Goal: Task Accomplishment & Management: Complete application form

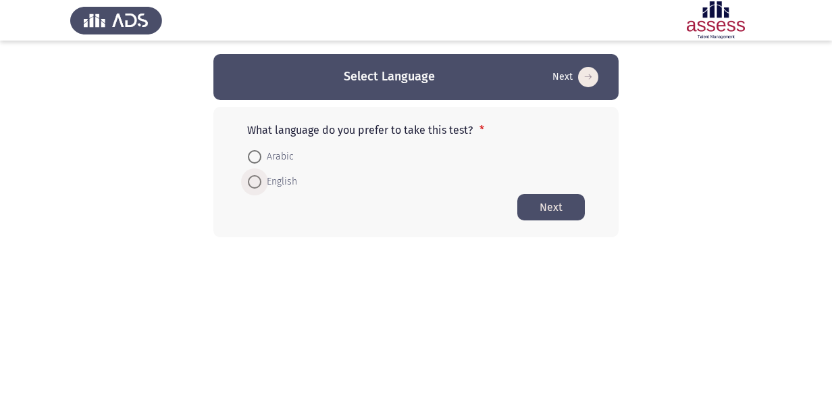
click at [271, 184] on span "English" at bounding box center [279, 182] width 36 height 16
click at [261, 184] on input "English" at bounding box center [255, 182] width 14 height 14
radio input "true"
click at [566, 201] on button "Next" at bounding box center [551, 206] width 68 height 26
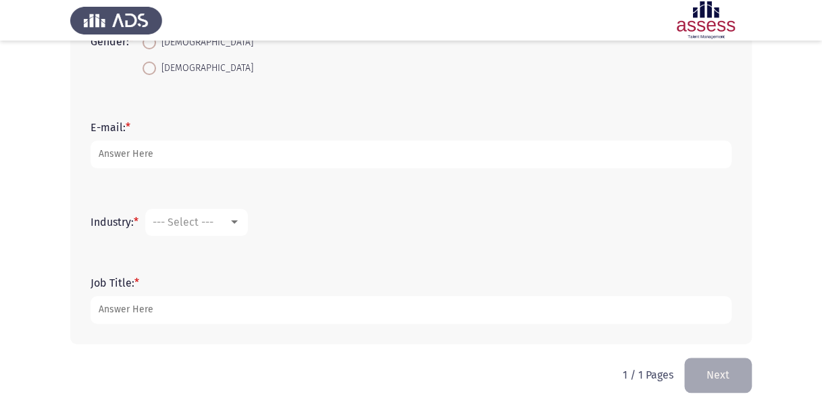
scroll to position [370, 0]
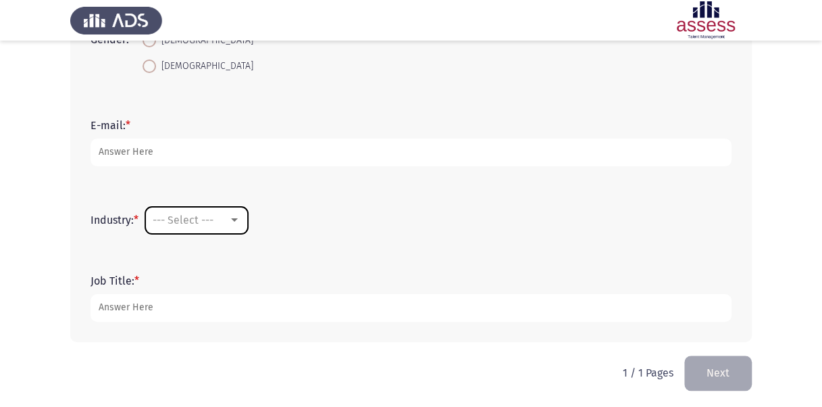
click at [237, 220] on div at bounding box center [234, 219] width 7 height 3
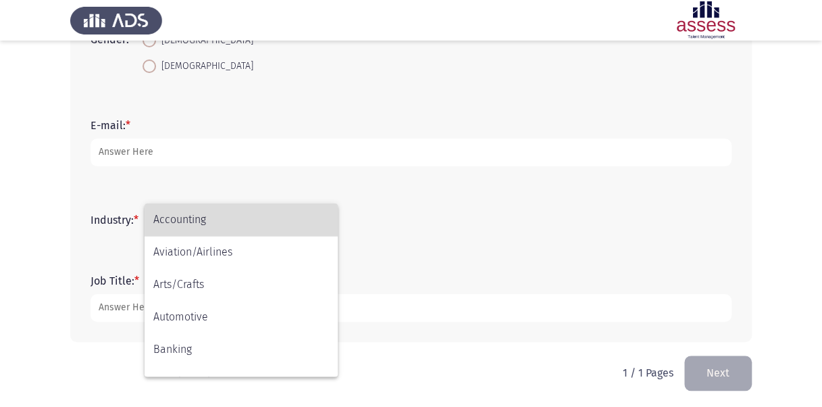
click at [237, 220] on span "Accounting" at bounding box center [241, 219] width 176 height 32
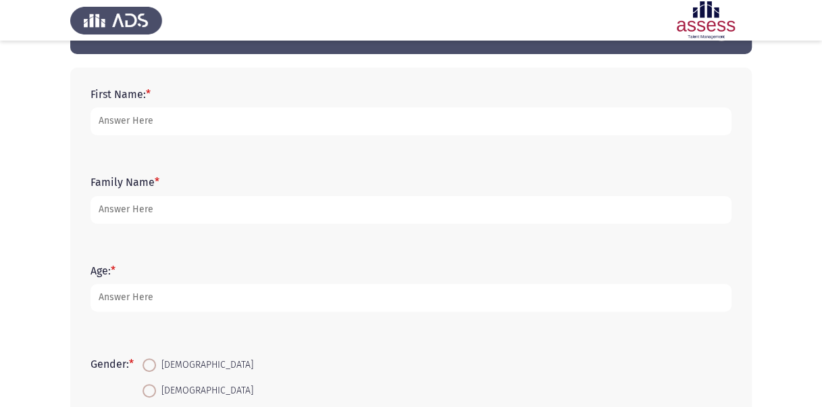
scroll to position [0, 0]
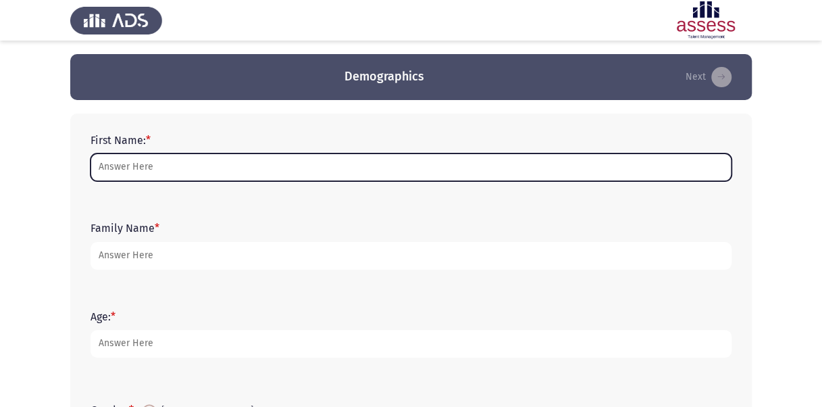
click at [288, 166] on input "First Name: *" at bounding box center [410, 167] width 641 height 28
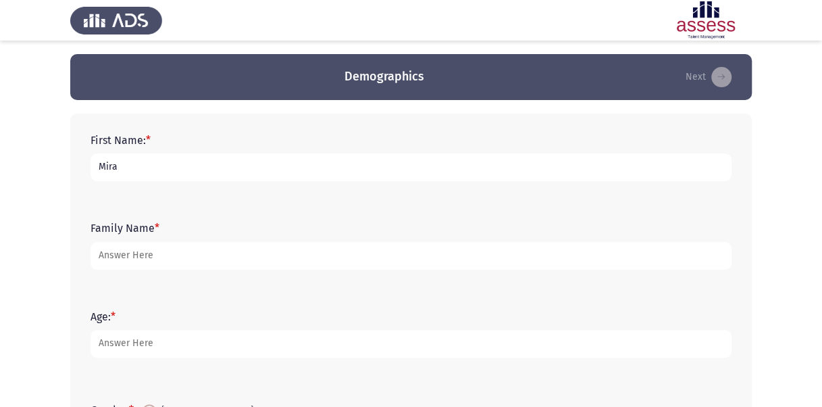
type input "Mira"
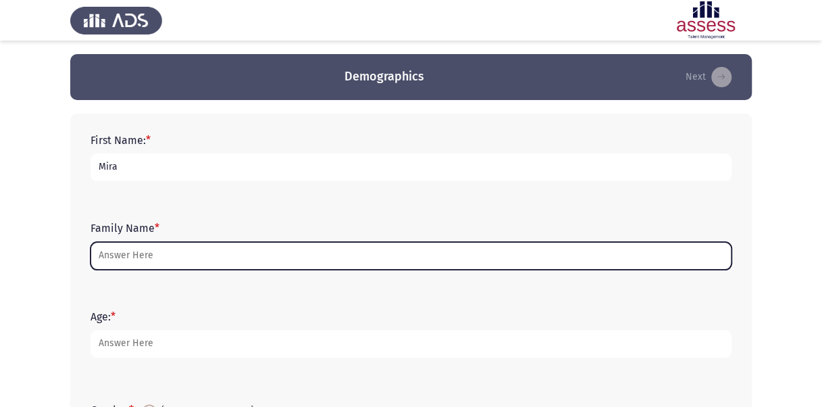
click at [172, 260] on input "Family Name *" at bounding box center [410, 256] width 641 height 28
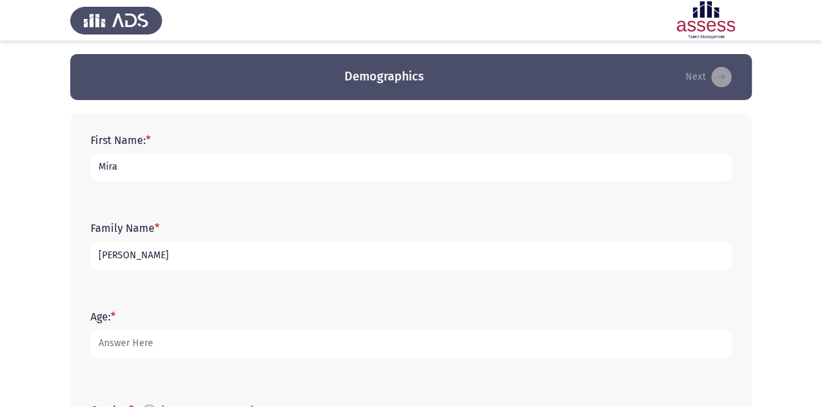
scroll to position [53, 0]
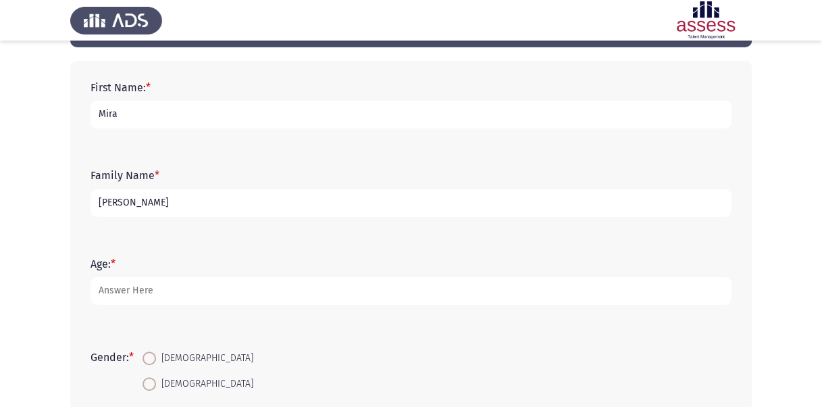
type input "[PERSON_NAME]"
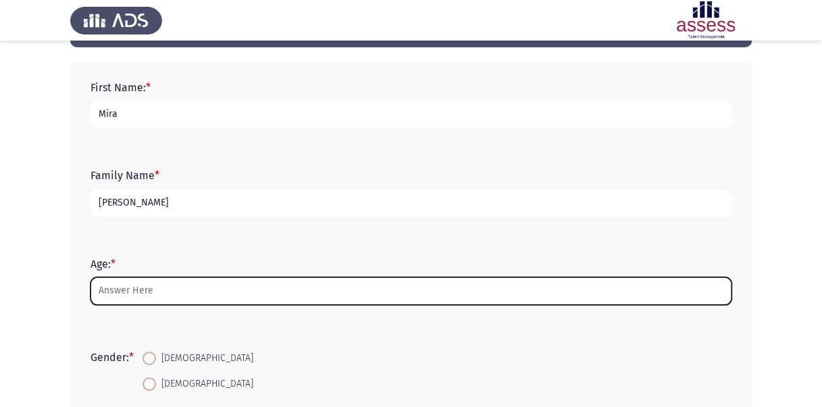
click at [165, 278] on input "Age: *" at bounding box center [410, 291] width 641 height 28
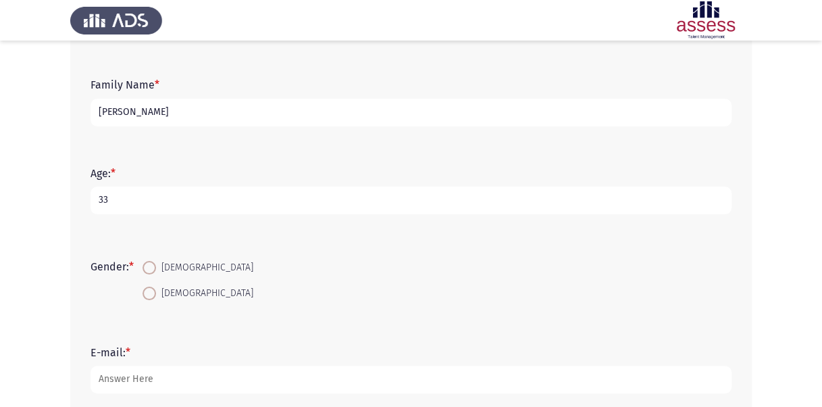
scroll to position [144, 0]
type input "33"
click at [150, 292] on span at bounding box center [150, 293] width 14 height 14
click at [150, 292] on input "[DEMOGRAPHIC_DATA]" at bounding box center [150, 293] width 14 height 14
radio input "true"
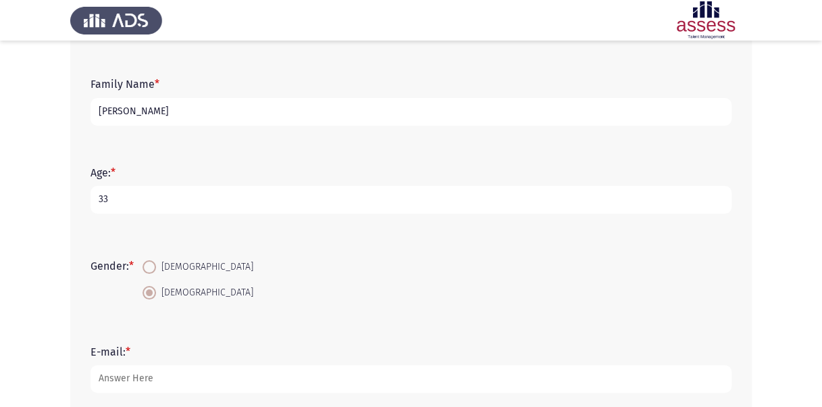
scroll to position [249, 0]
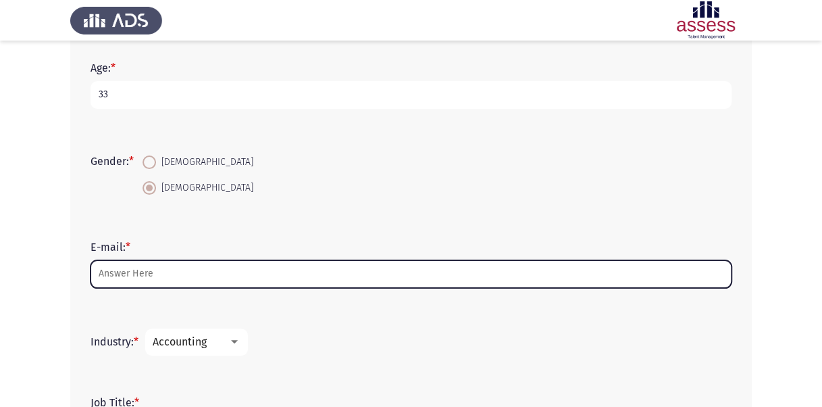
click at [173, 277] on input "E-mail: *" at bounding box center [410, 274] width 641 height 28
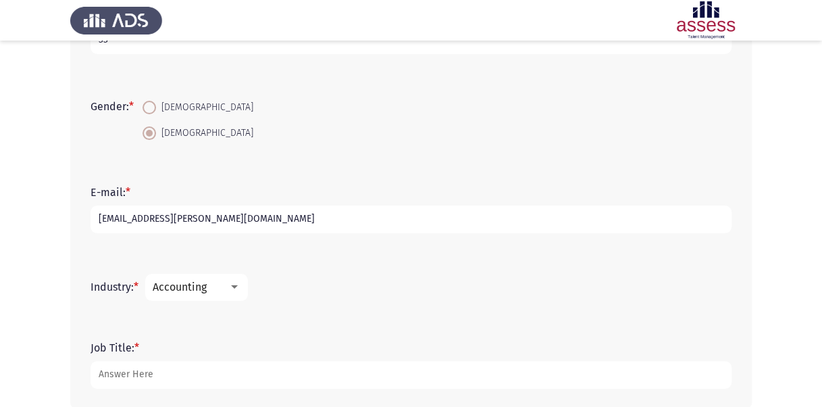
scroll to position [304, 0]
type input "[EMAIL_ADDRESS][PERSON_NAME][DOMAIN_NAME]"
click at [224, 280] on div "Accounting" at bounding box center [191, 286] width 76 height 13
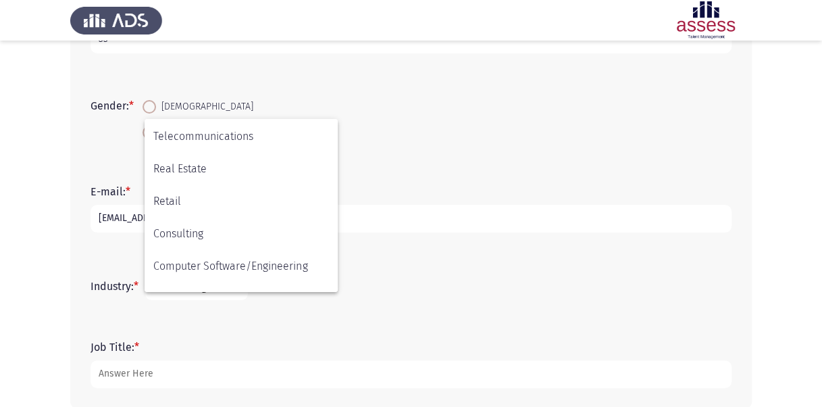
scroll to position [443, 0]
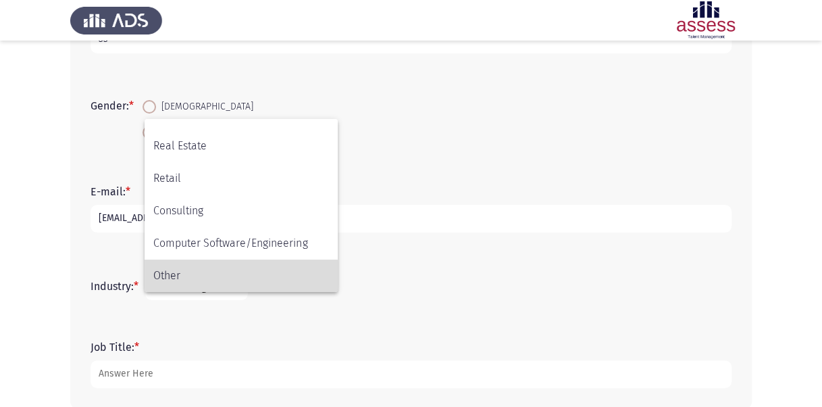
click at [189, 277] on span "Other" at bounding box center [241, 275] width 176 height 32
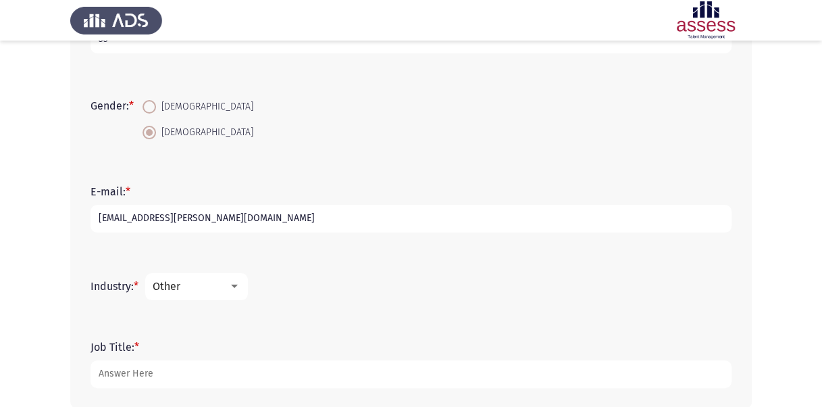
scroll to position [372, 0]
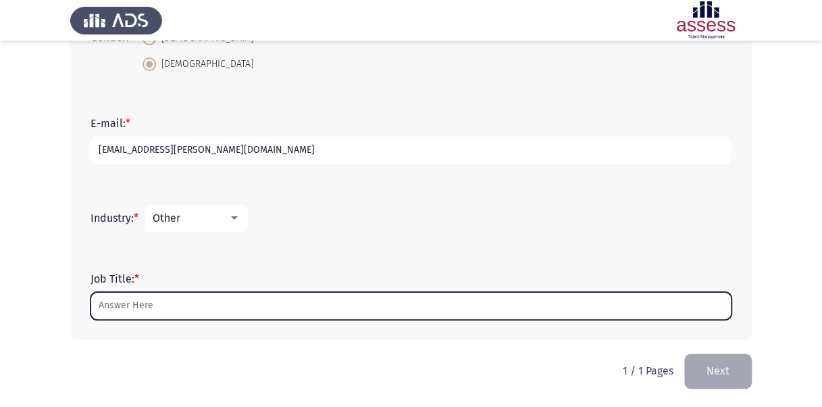
click at [201, 305] on input "Job Title: *" at bounding box center [410, 306] width 641 height 28
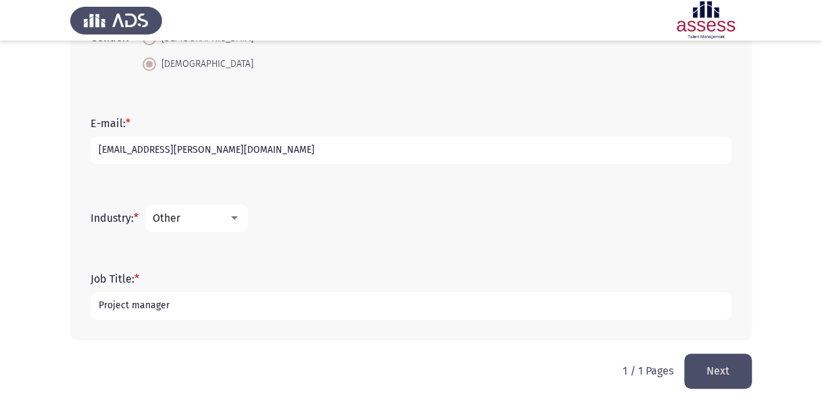
type input "Project manager"
click at [704, 371] on button "Next" at bounding box center [718, 370] width 68 height 34
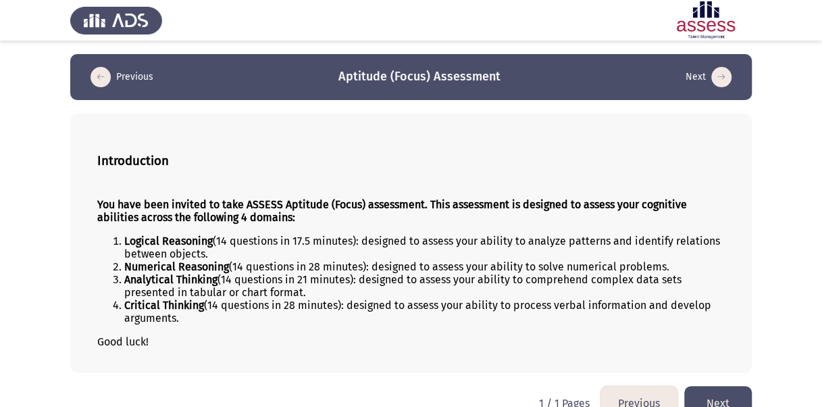
scroll to position [25, 0]
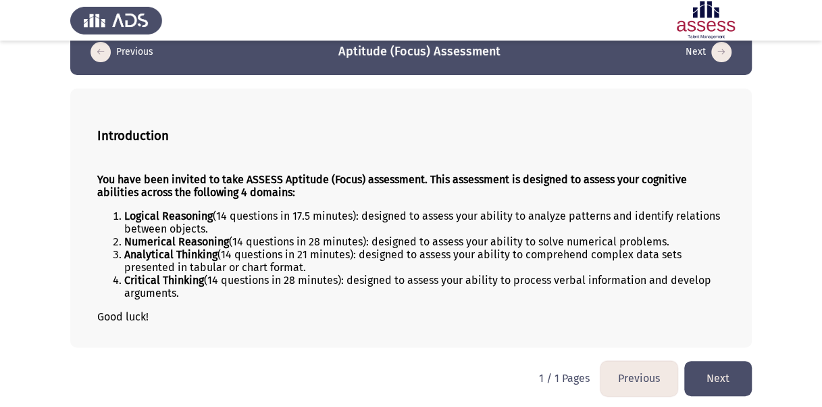
click at [710, 368] on button "Next" at bounding box center [718, 378] width 68 height 34
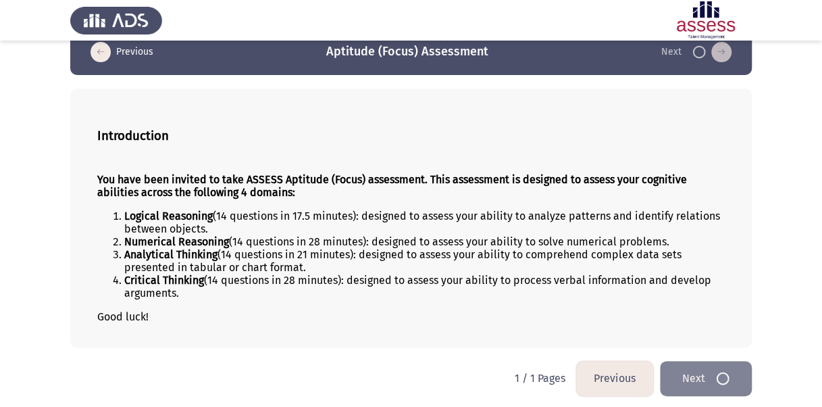
scroll to position [0, 0]
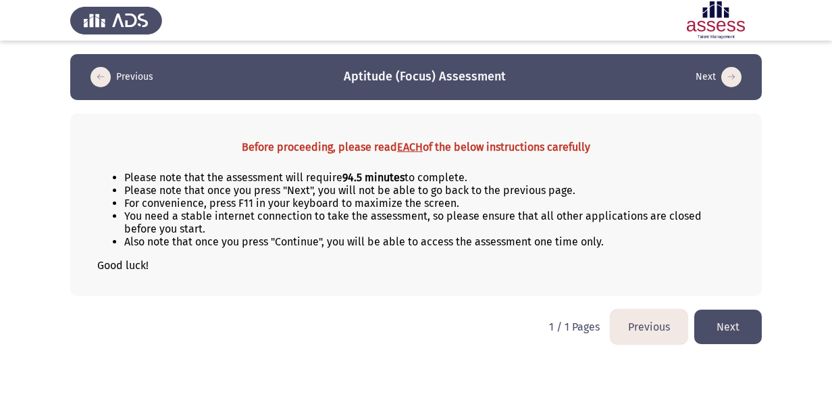
click at [723, 316] on button "Next" at bounding box center [728, 326] width 68 height 34
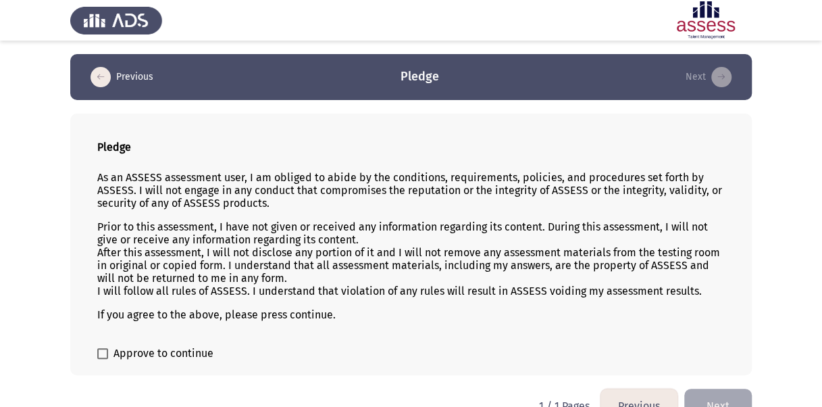
scroll to position [27, 0]
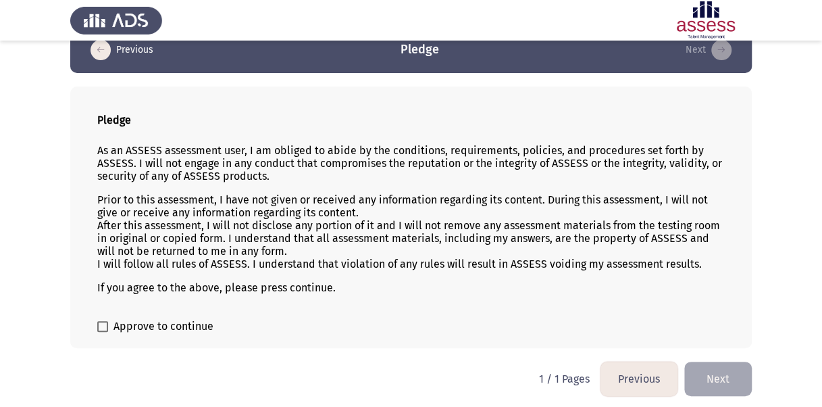
click at [106, 325] on span at bounding box center [102, 326] width 11 height 11
click at [103, 332] on input "Approve to continue" at bounding box center [102, 332] width 1 height 1
checkbox input "true"
click at [717, 375] on button "Next" at bounding box center [718, 378] width 68 height 34
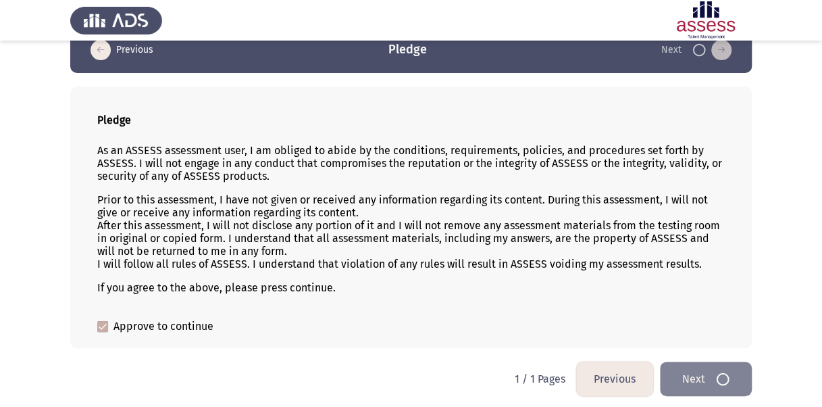
scroll to position [0, 0]
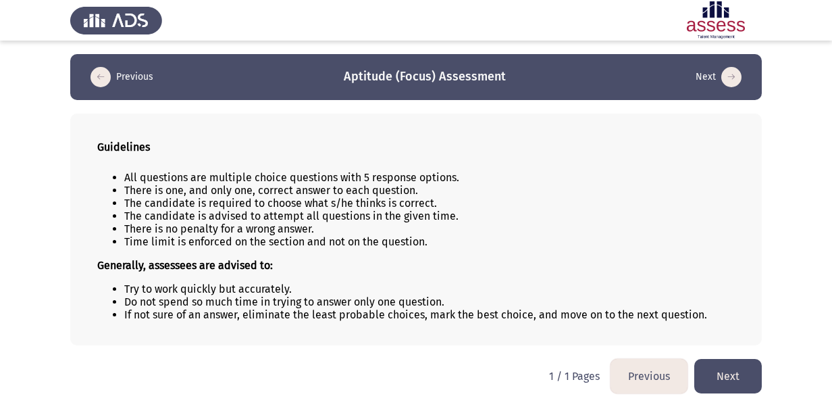
click at [742, 377] on button "Next" at bounding box center [728, 376] width 68 height 34
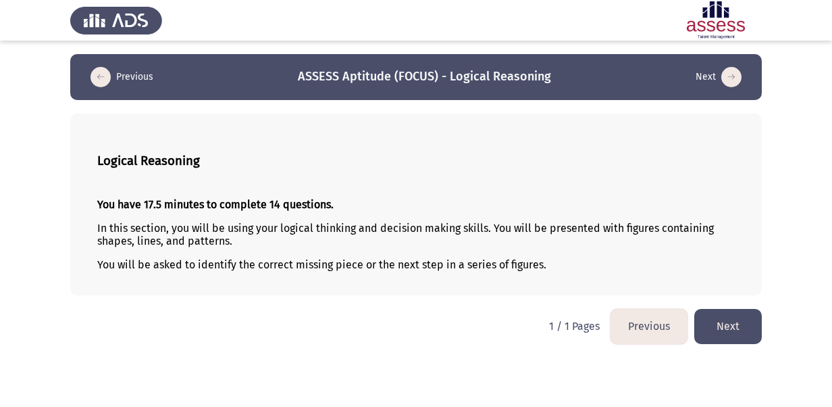
click at [724, 316] on button "Next" at bounding box center [728, 326] width 68 height 34
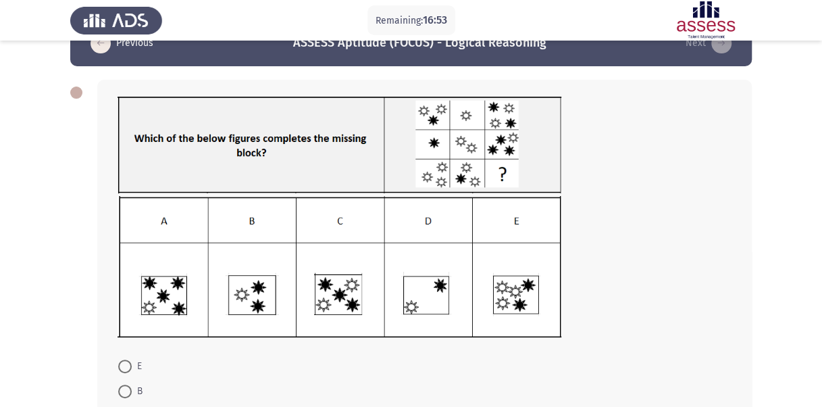
scroll to position [32, 0]
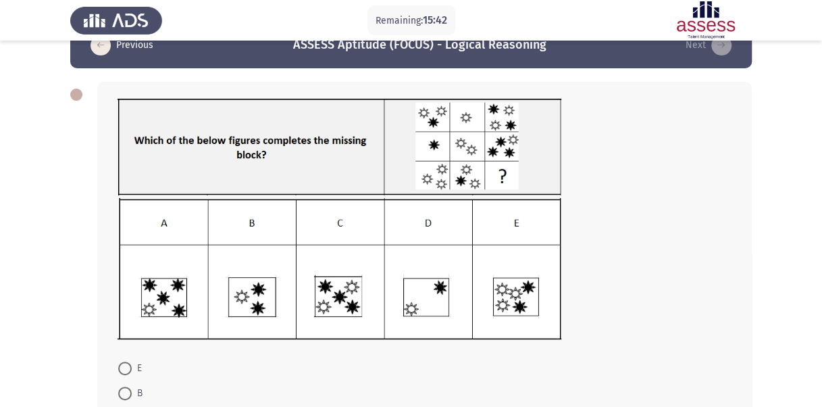
click at [525, 292] on img at bounding box center [340, 269] width 444 height 142
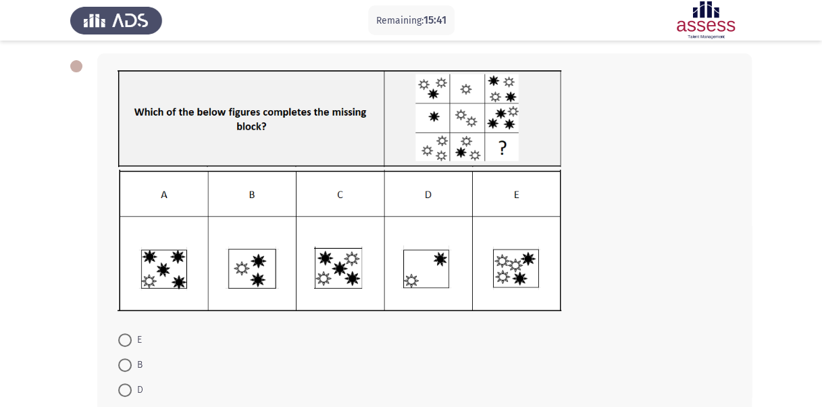
scroll to position [61, 0]
click at [126, 338] on span at bounding box center [125, 339] width 14 height 14
click at [126, 338] on input "E" at bounding box center [125, 339] width 14 height 14
radio input "true"
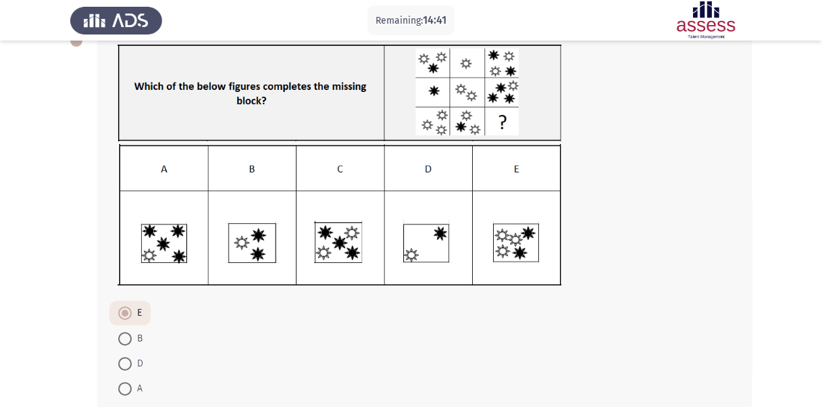
scroll to position [188, 0]
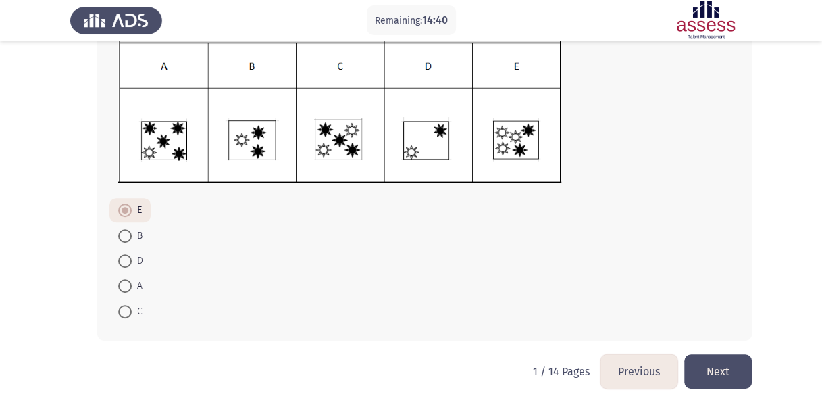
click at [708, 369] on button "Next" at bounding box center [718, 371] width 68 height 34
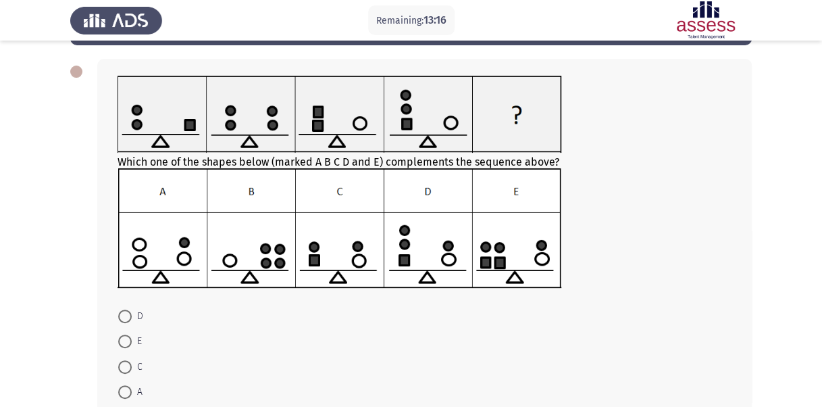
scroll to position [160, 0]
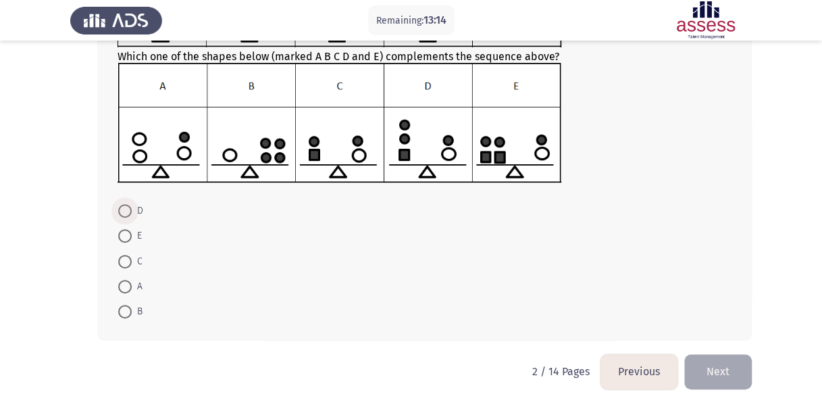
click at [128, 213] on span at bounding box center [125, 211] width 14 height 14
click at [128, 213] on input "D" at bounding box center [125, 211] width 14 height 14
radio input "true"
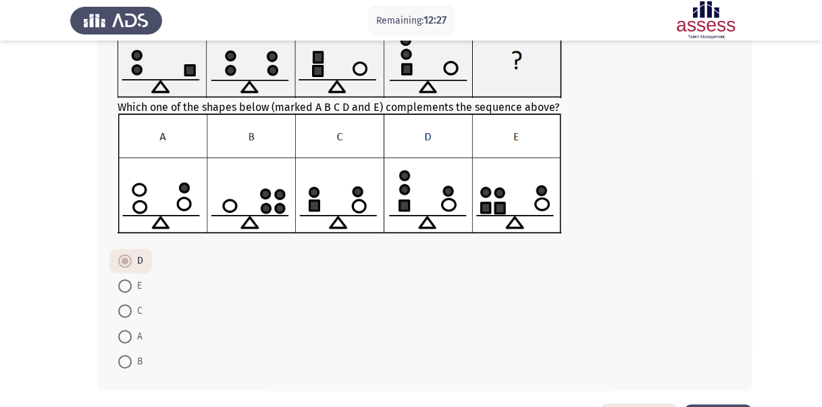
scroll to position [159, 0]
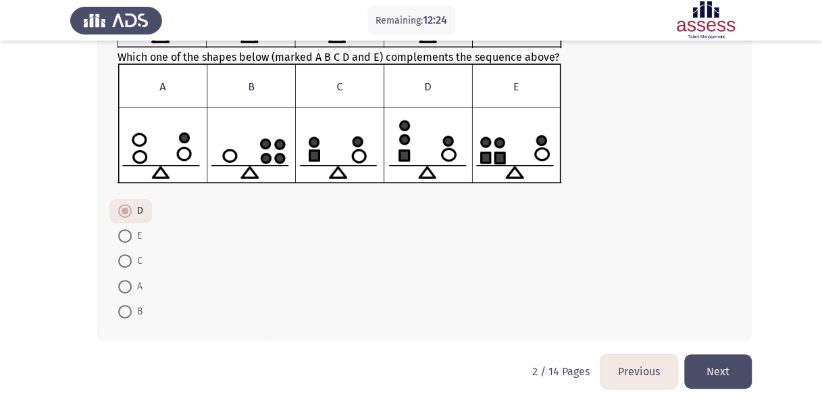
click at [716, 362] on button "Next" at bounding box center [718, 371] width 68 height 34
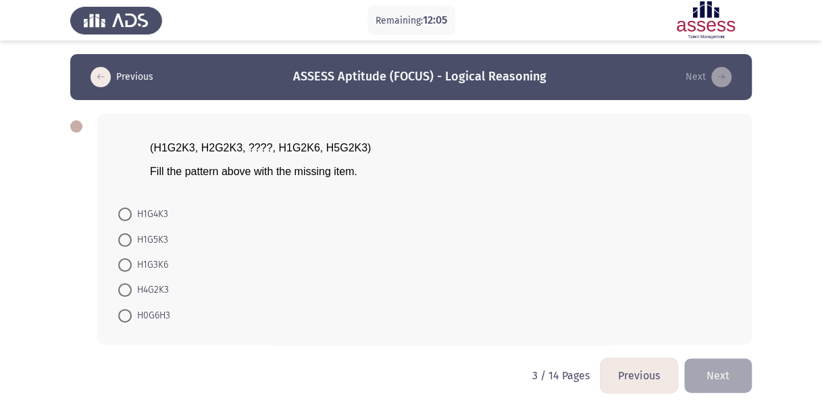
drag, startPoint x: 150, startPoint y: 145, endPoint x: 363, endPoint y: 155, distance: 213.0
click at [363, 155] on div "(H1G2K3, H2G2K3, ????, H1G2K6, H5G2K3) Fill the pattern above with the missing …" at bounding box center [425, 159] width 614 height 58
drag, startPoint x: 363, startPoint y: 155, endPoint x: 263, endPoint y: 138, distance: 100.8
click at [263, 138] on div "(H1G2K3, H2G2K3, ????, H1G2K6, H5G2K3) Fill the pattern above with the missing …" at bounding box center [425, 159] width 614 height 58
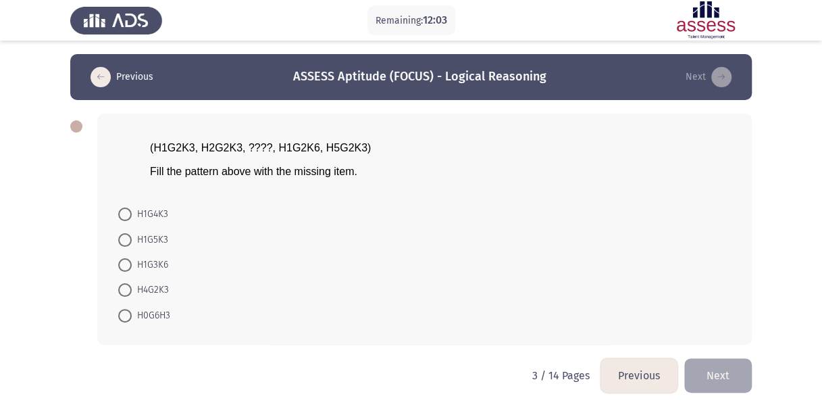
click at [263, 138] on div "(H1G2K3, H2G2K3, ????, H1G2K6, H5G2K3) Fill the pattern above with the missing …" at bounding box center [425, 159] width 614 height 58
drag, startPoint x: 157, startPoint y: 148, endPoint x: 392, endPoint y: 148, distance: 235.0
click at [392, 148] on p "(H1G2K3, H2G2K3, ????, H1G2K6, H5G2K3)" at bounding box center [433, 147] width 598 height 13
click at [134, 209] on span "H1G4K3" at bounding box center [150, 214] width 36 height 16
click at [132, 209] on input "H1G4K3" at bounding box center [125, 214] width 14 height 14
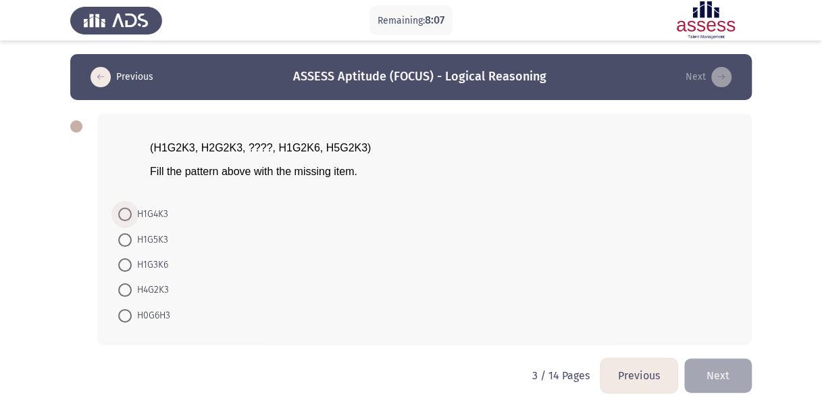
radio input "true"
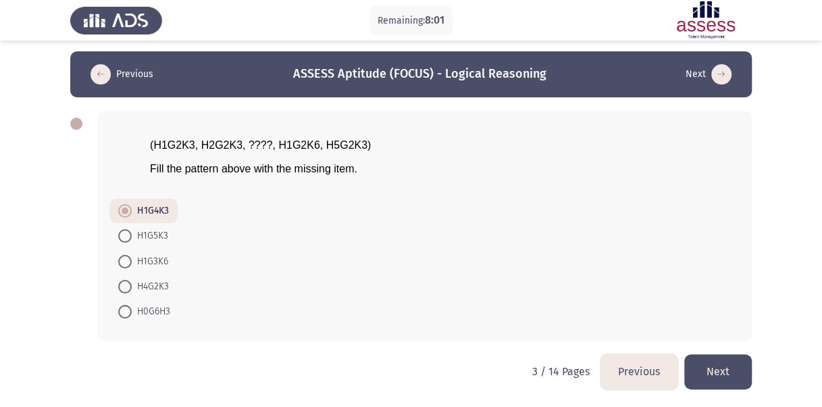
click at [720, 363] on button "Next" at bounding box center [718, 371] width 68 height 34
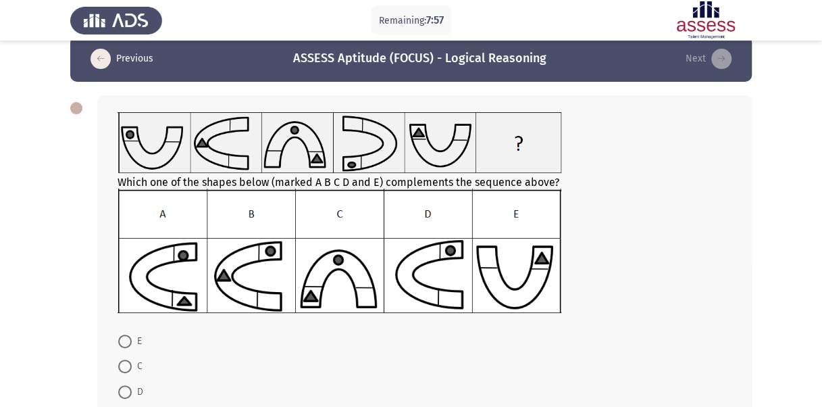
scroll to position [34, 0]
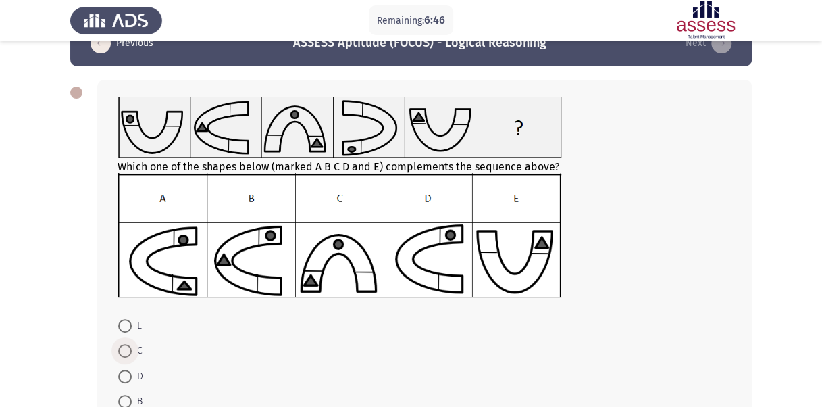
click at [118, 348] on span at bounding box center [125, 351] width 14 height 14
click at [118, 348] on input "C" at bounding box center [125, 351] width 14 height 14
radio input "true"
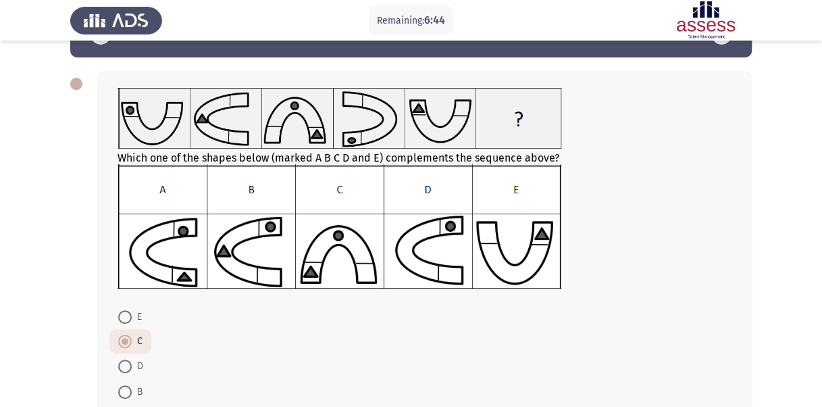
scroll to position [148, 0]
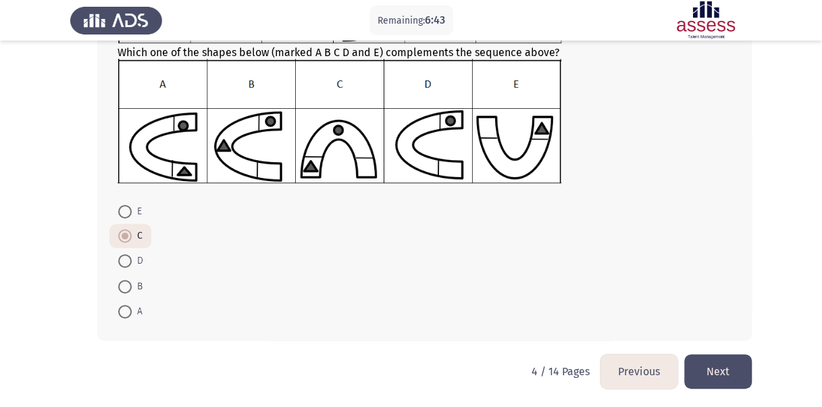
click at [729, 366] on button "Next" at bounding box center [718, 371] width 68 height 34
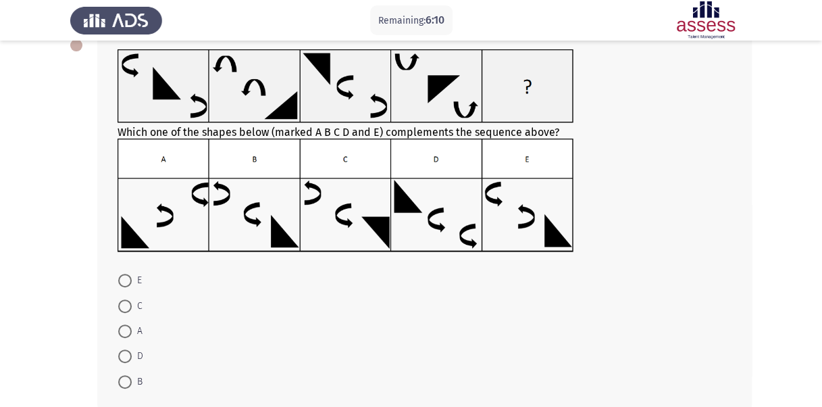
scroll to position [81, 0]
click at [126, 384] on span at bounding box center [125, 382] width 14 height 14
click at [126, 384] on input "B" at bounding box center [125, 382] width 14 height 14
radio input "true"
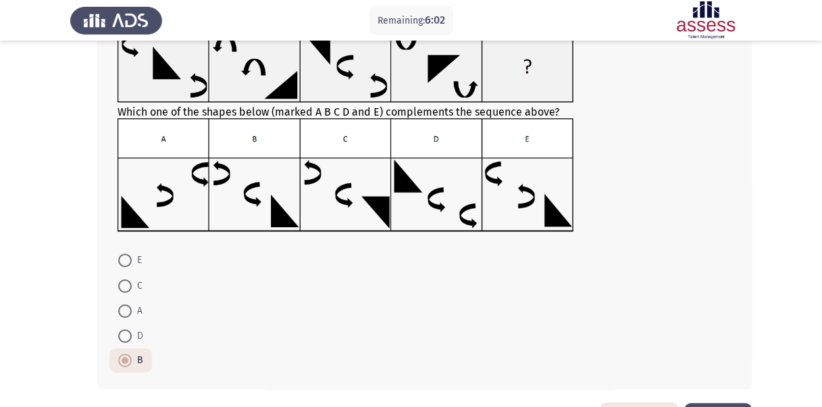
scroll to position [150, 0]
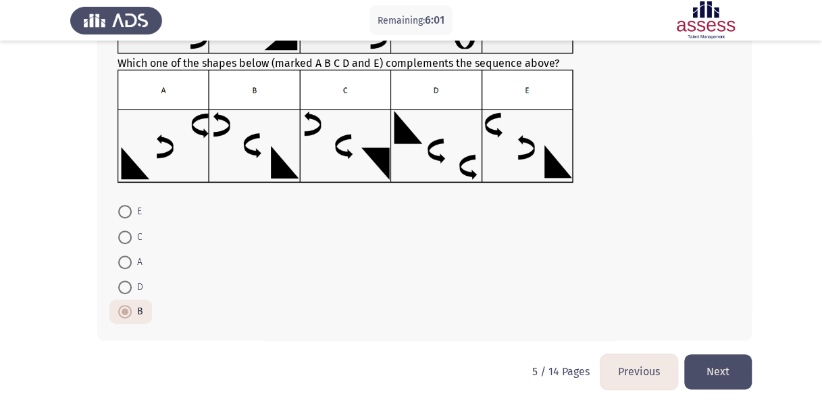
click at [720, 377] on button "Next" at bounding box center [718, 371] width 68 height 34
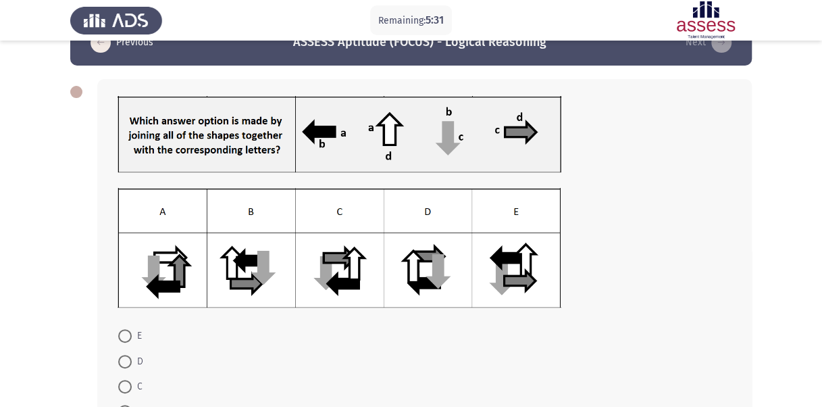
scroll to position [76, 0]
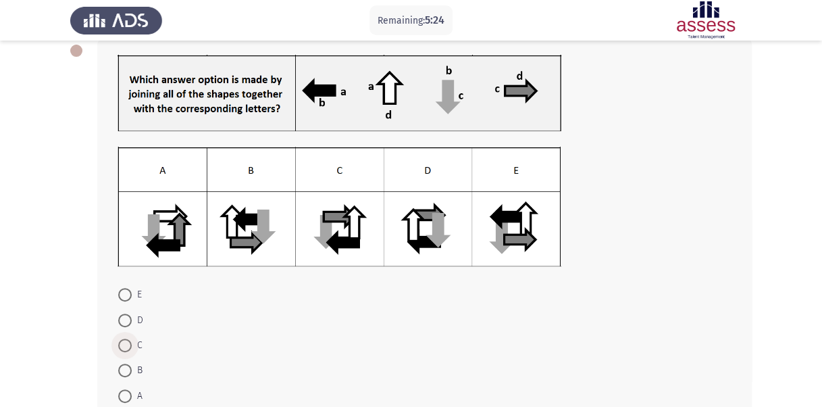
click at [122, 340] on span at bounding box center [125, 345] width 14 height 14
click at [122, 340] on input "C" at bounding box center [125, 345] width 14 height 14
radio input "true"
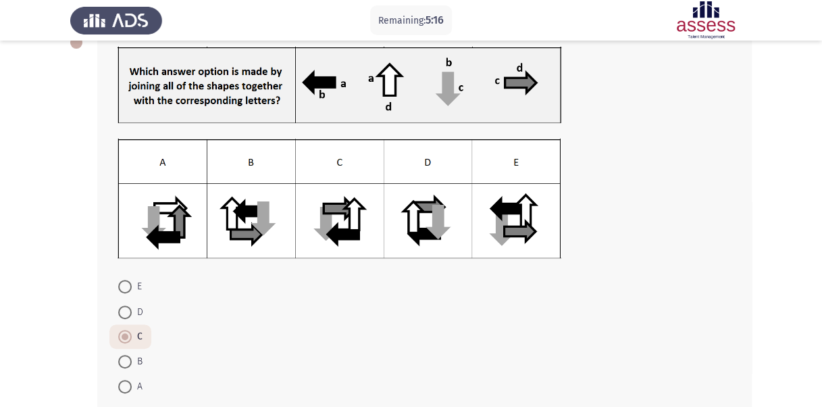
scroll to position [159, 0]
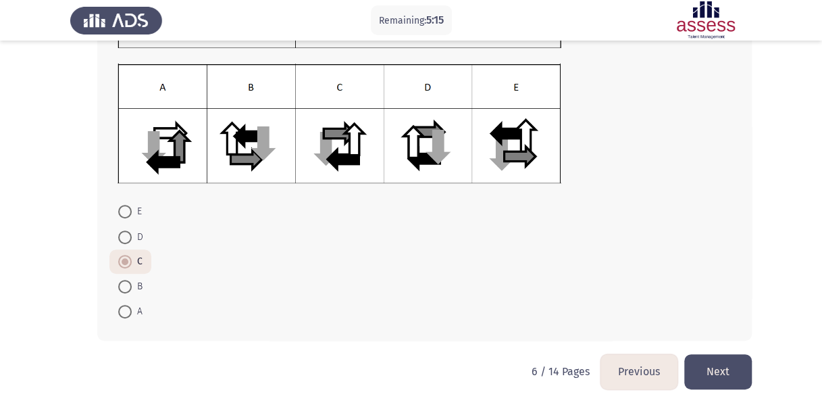
click at [721, 371] on button "Next" at bounding box center [718, 371] width 68 height 34
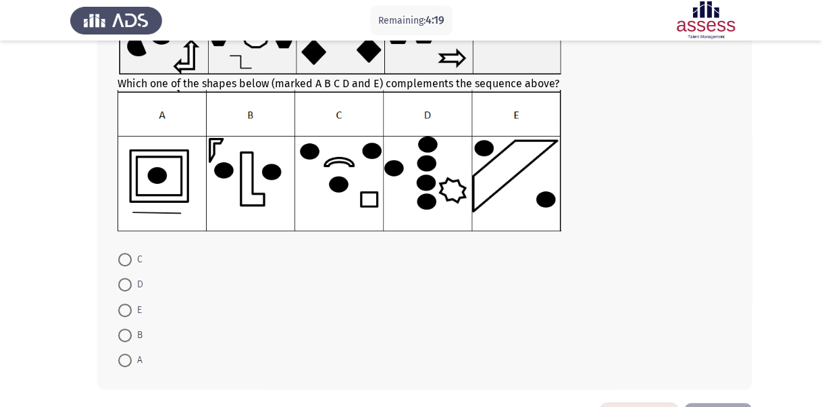
scroll to position [154, 0]
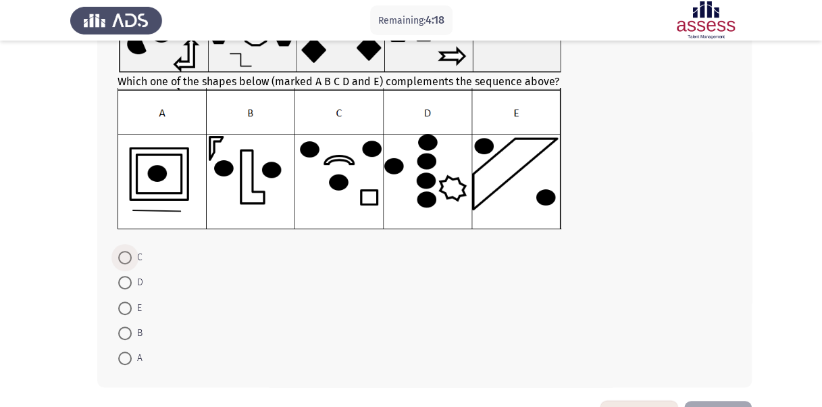
click at [123, 258] on span at bounding box center [125, 258] width 14 height 14
click at [123, 258] on input "C" at bounding box center [125, 258] width 14 height 14
radio input "true"
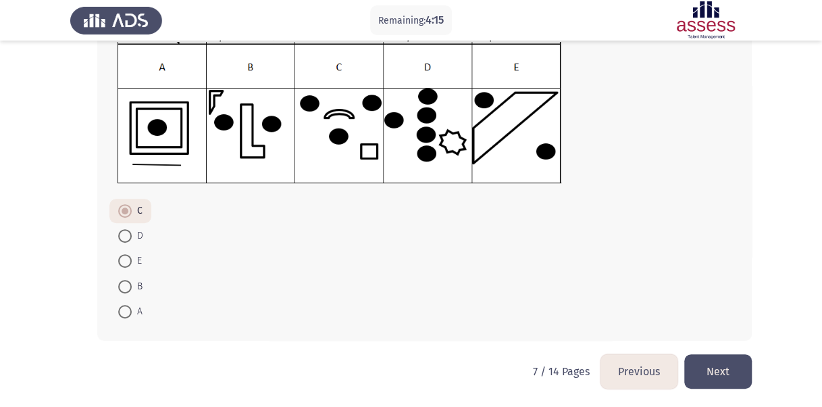
click at [721, 369] on button "Next" at bounding box center [718, 371] width 68 height 34
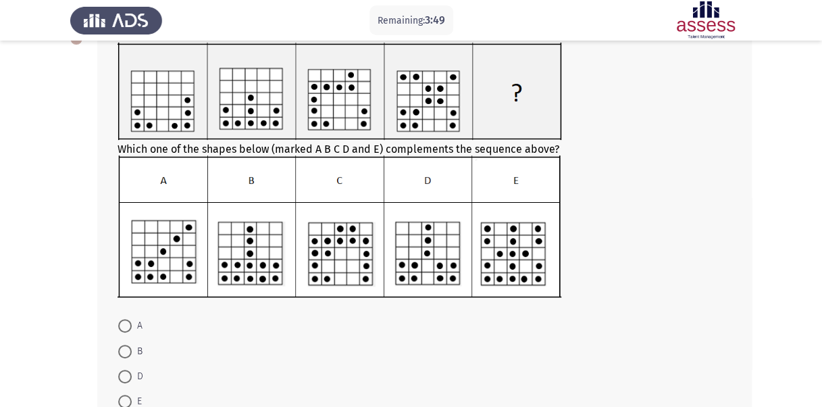
scroll to position [116, 0]
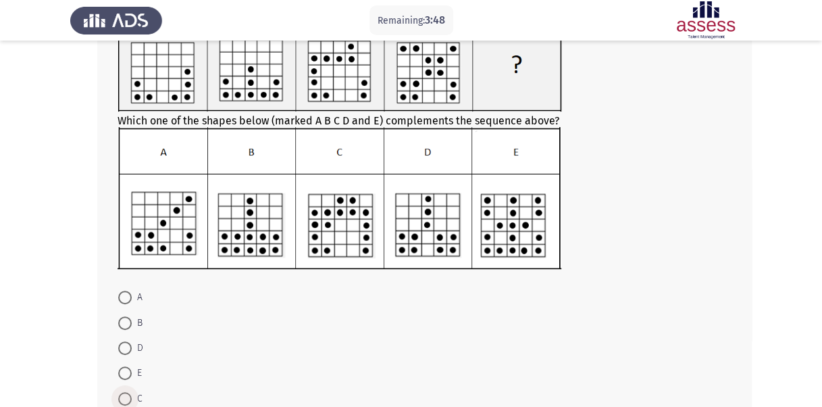
click at [126, 392] on span at bounding box center [125, 399] width 14 height 14
click at [126, 392] on input "C" at bounding box center [125, 399] width 14 height 14
radio input "true"
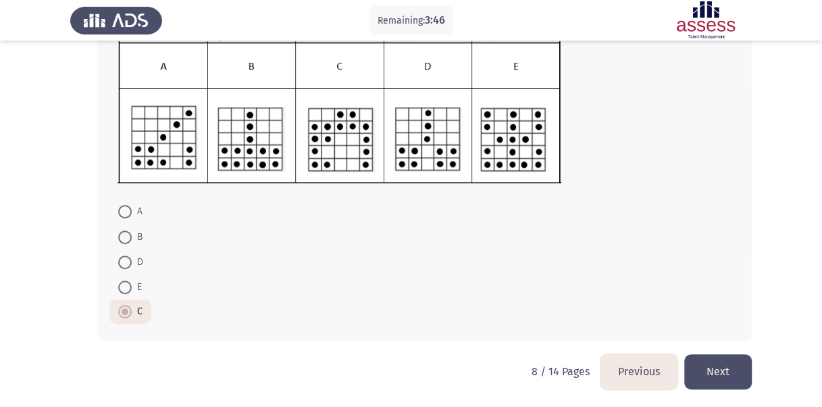
click at [713, 382] on button "Next" at bounding box center [718, 371] width 68 height 34
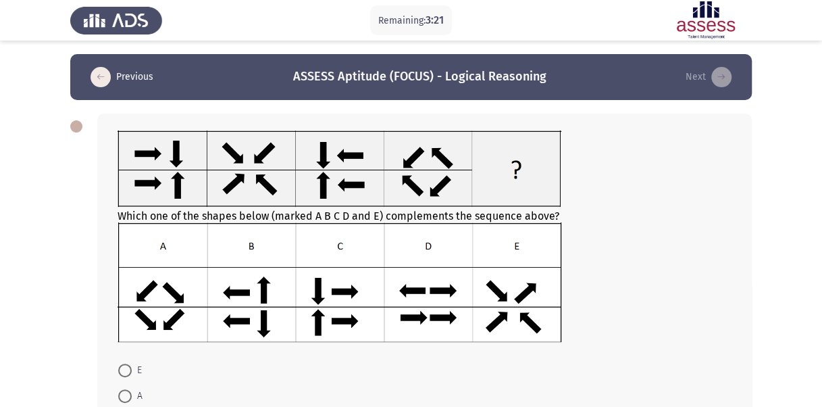
scroll to position [75, 0]
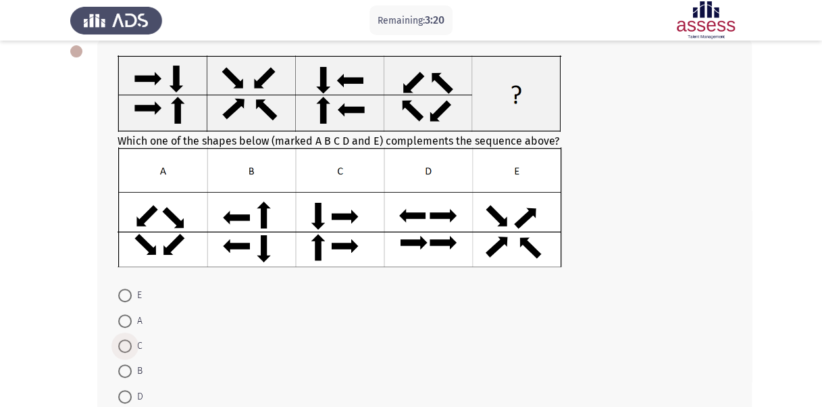
click at [128, 343] on span at bounding box center [125, 346] width 14 height 14
click at [128, 343] on input "C" at bounding box center [125, 346] width 14 height 14
radio input "true"
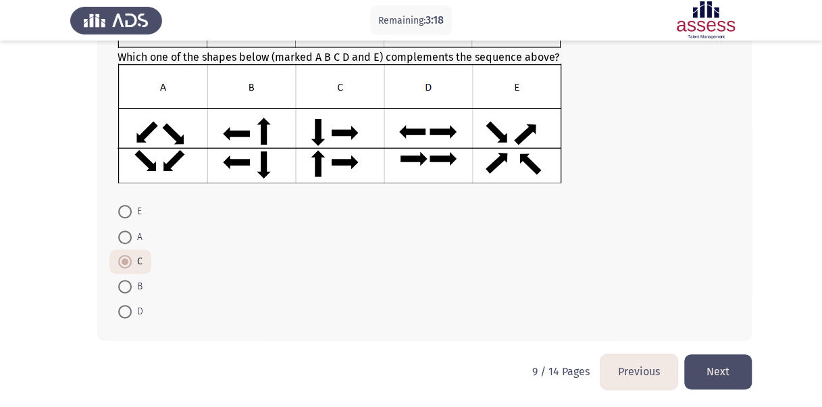
click at [729, 366] on button "Next" at bounding box center [718, 371] width 68 height 34
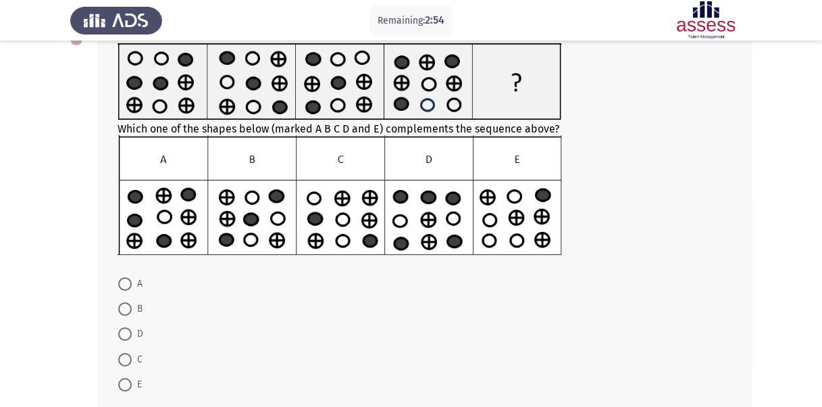
scroll to position [74, 0]
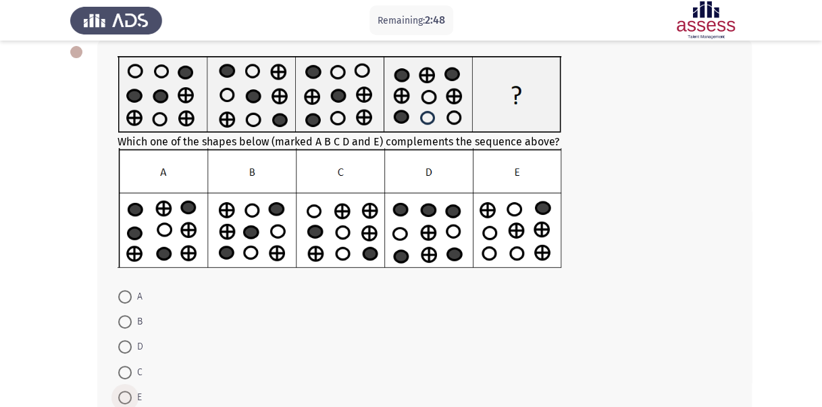
click at [131, 392] on span at bounding box center [125, 397] width 14 height 14
click at [131, 392] on input "E" at bounding box center [125, 397] width 14 height 14
radio input "true"
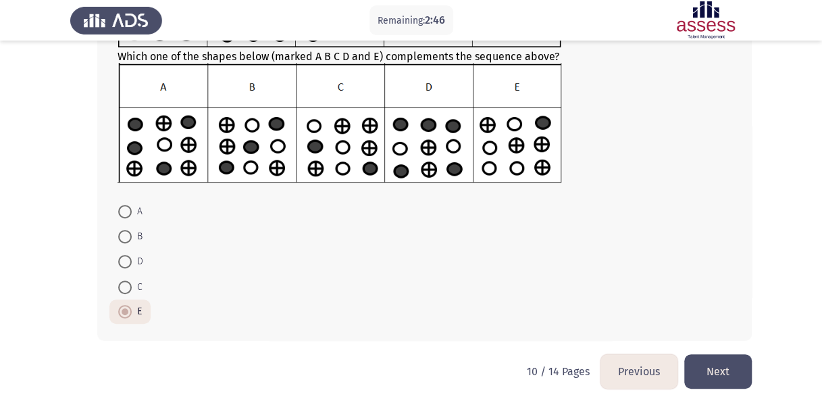
click at [725, 369] on button "Next" at bounding box center [718, 371] width 68 height 34
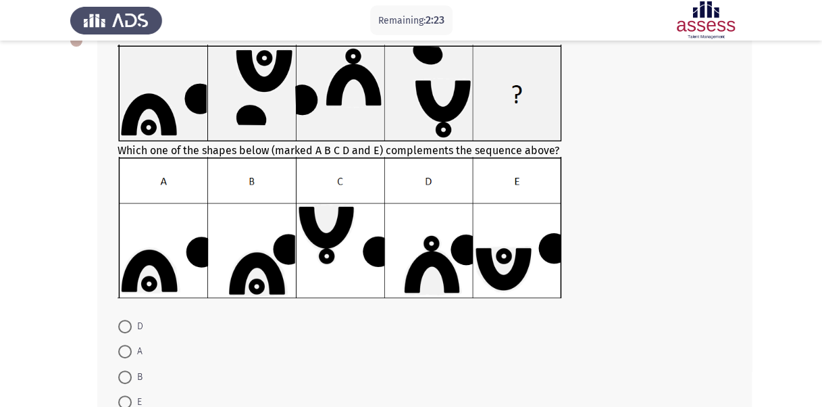
scroll to position [143, 0]
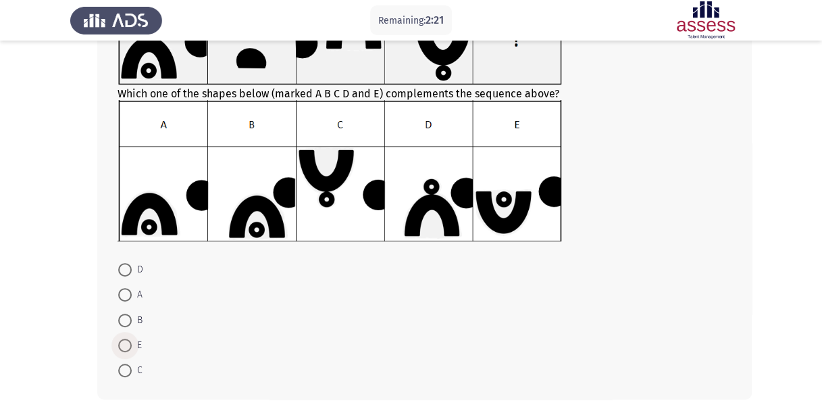
click at [126, 346] on span at bounding box center [125, 345] width 14 height 14
click at [126, 346] on input "E" at bounding box center [125, 345] width 14 height 14
radio input "true"
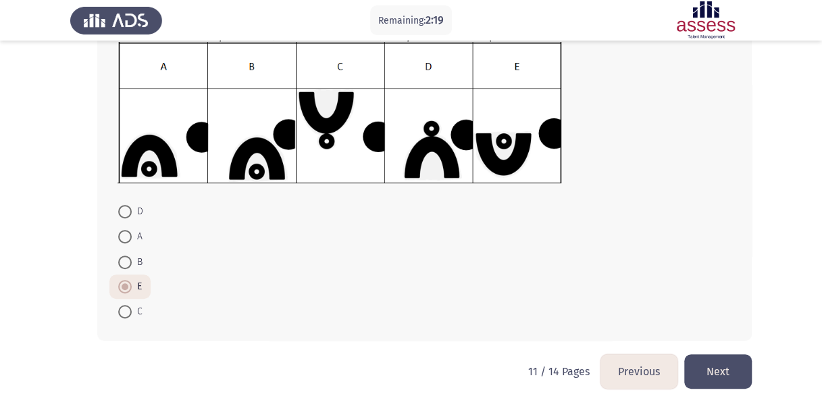
click at [719, 359] on button "Next" at bounding box center [718, 371] width 68 height 34
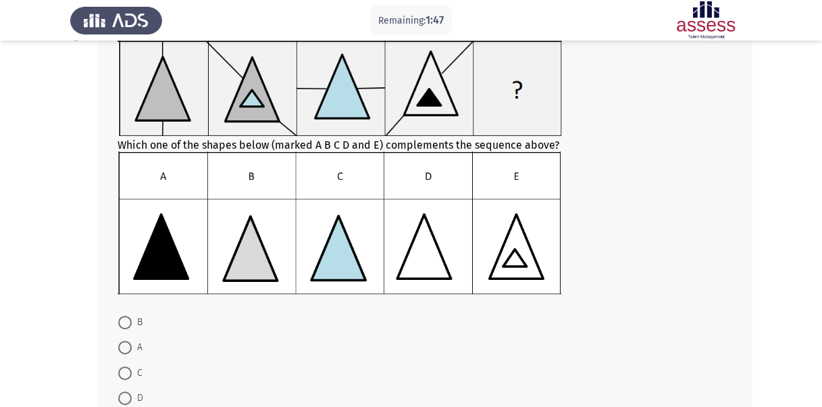
scroll to position [92, 0]
click at [127, 351] on span at bounding box center [125, 347] width 14 height 14
click at [127, 351] on input "A" at bounding box center [125, 347] width 14 height 14
radio input "true"
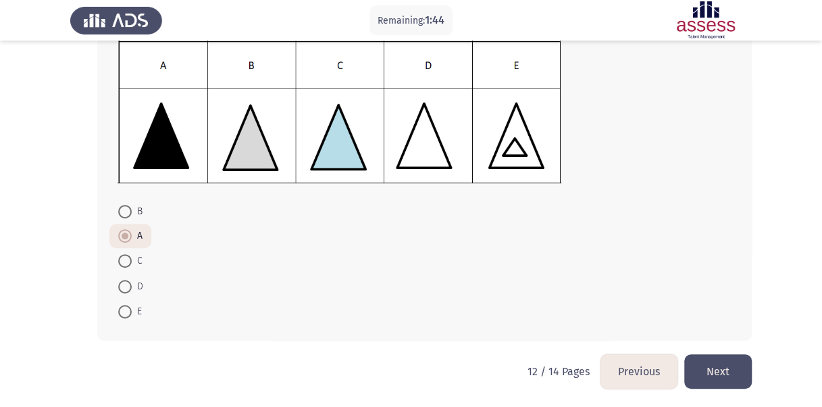
click at [727, 363] on button "Next" at bounding box center [718, 371] width 68 height 34
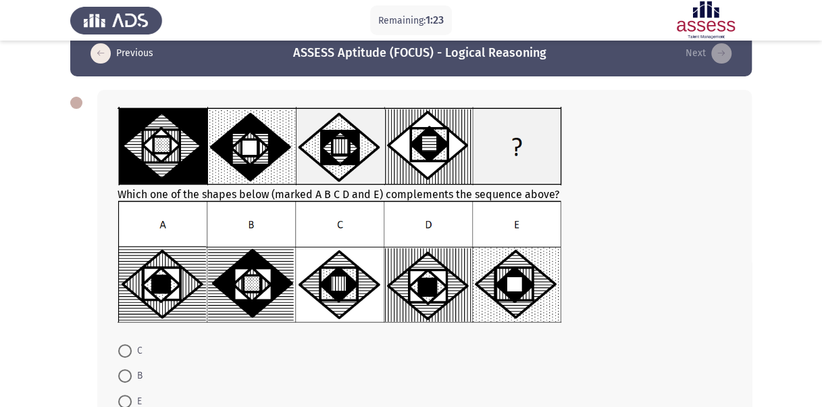
scroll to position [45, 0]
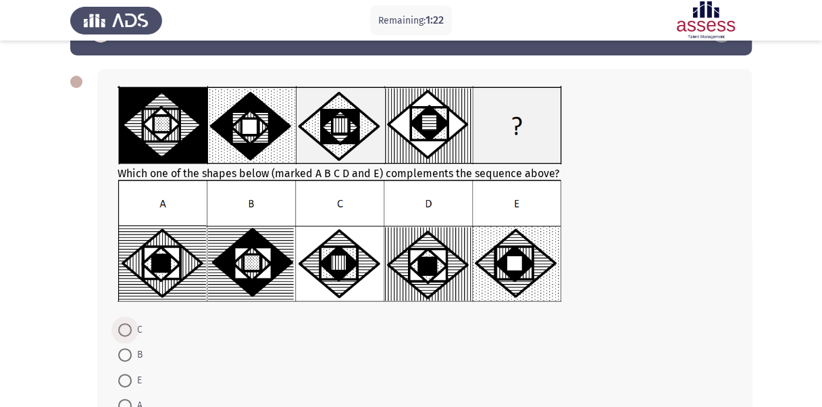
click at [130, 332] on span at bounding box center [125, 330] width 14 height 14
click at [130, 332] on input "C" at bounding box center [125, 330] width 14 height 14
radio input "true"
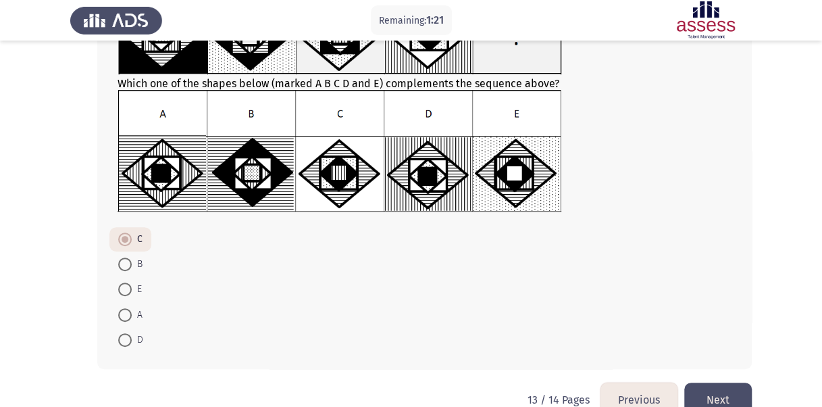
scroll to position [137, 0]
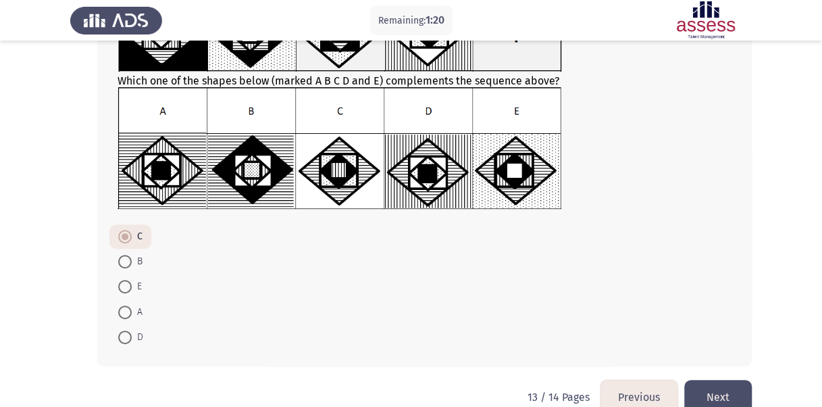
click at [726, 388] on button "Next" at bounding box center [718, 397] width 68 height 34
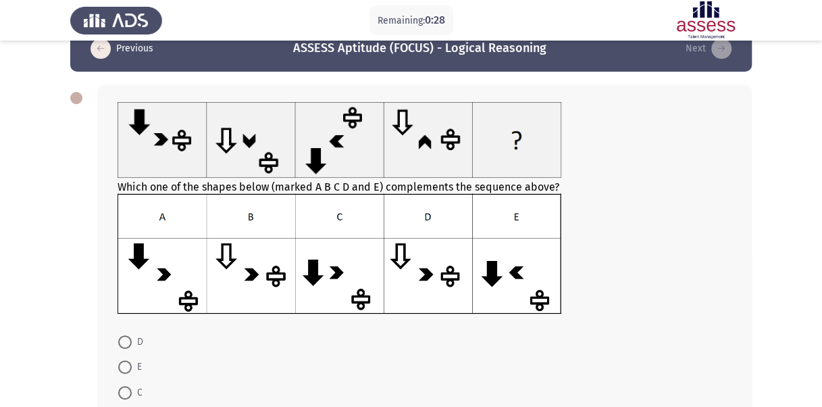
scroll to position [29, 0]
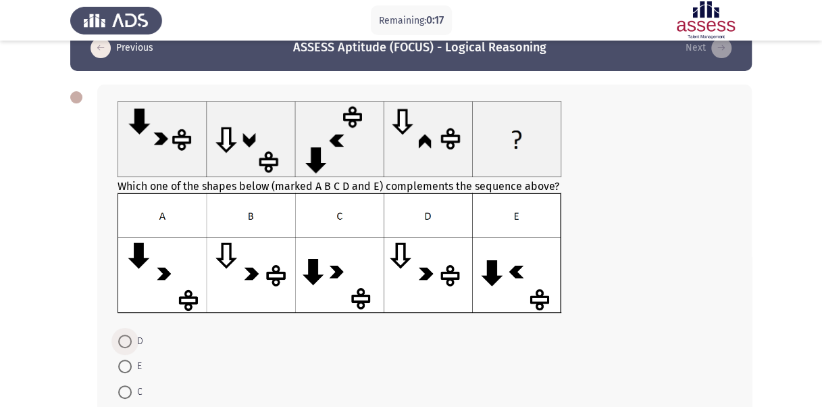
click at [126, 339] on span at bounding box center [125, 341] width 14 height 14
click at [126, 339] on input "D" at bounding box center [125, 341] width 14 height 14
radio input "true"
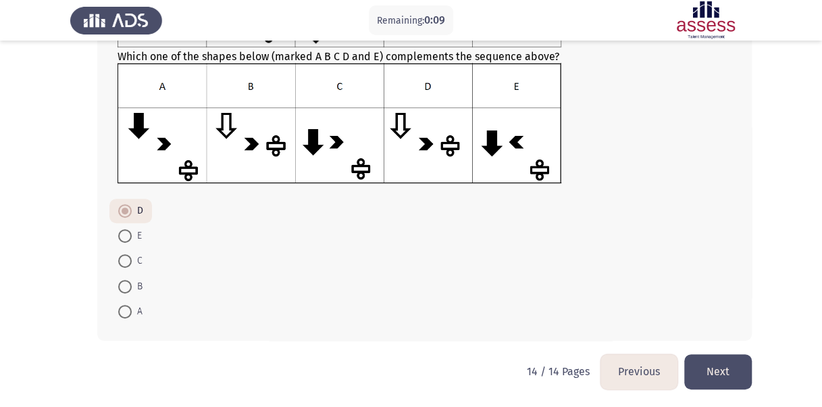
click at [733, 365] on button "Next" at bounding box center [718, 371] width 68 height 34
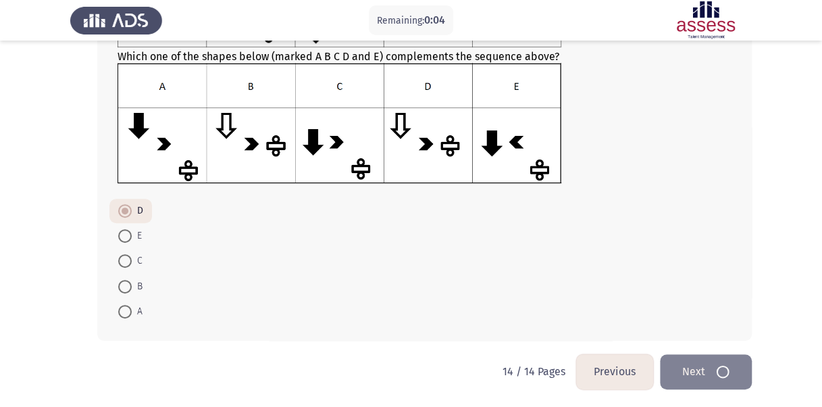
scroll to position [0, 0]
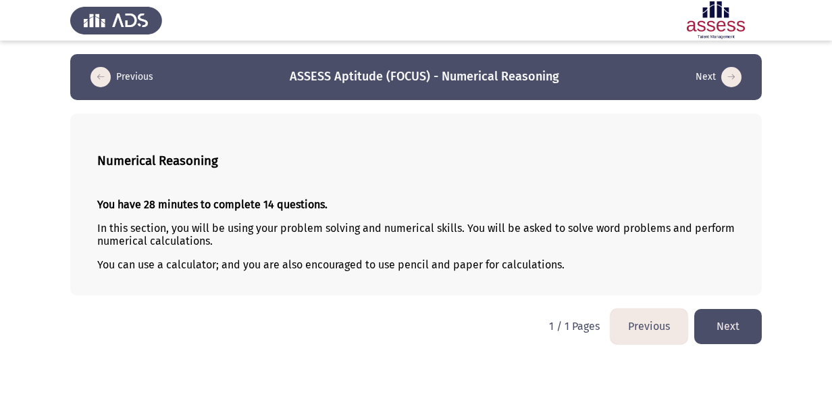
click at [723, 334] on button "Next" at bounding box center [728, 326] width 68 height 34
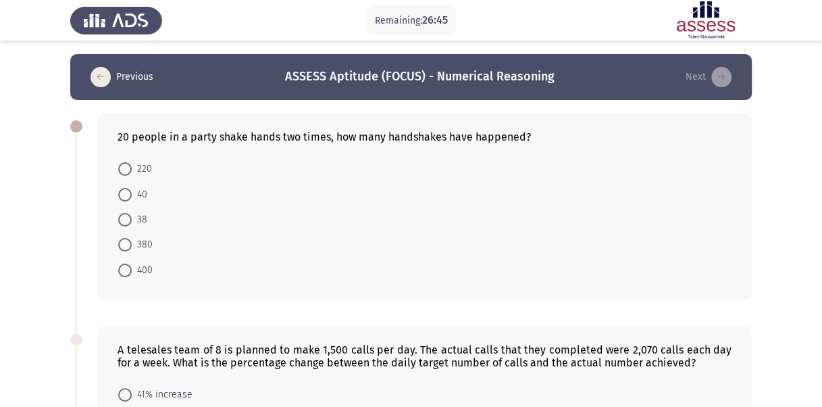
click at [377, 18] on p "Remaining: 26:45" at bounding box center [411, 20] width 73 height 17
click at [140, 243] on span "380" at bounding box center [142, 244] width 21 height 16
click at [132, 243] on input "380" at bounding box center [125, 245] width 14 height 14
radio input "true"
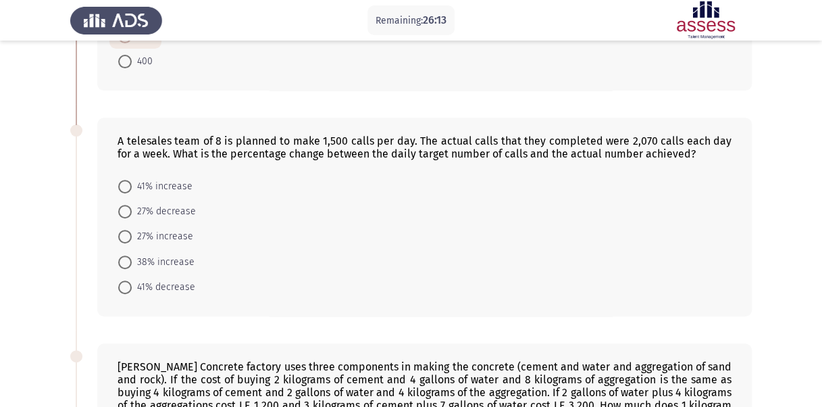
scroll to position [218, 0]
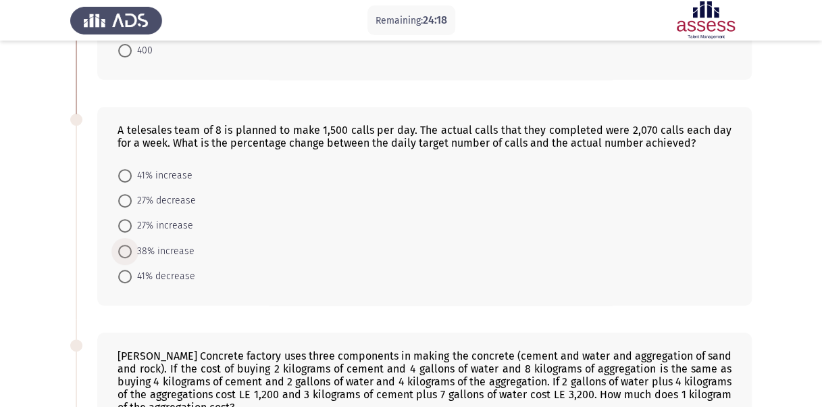
click at [131, 245] on span at bounding box center [125, 251] width 14 height 14
click at [131, 245] on input "38% increase" at bounding box center [125, 251] width 14 height 14
radio input "true"
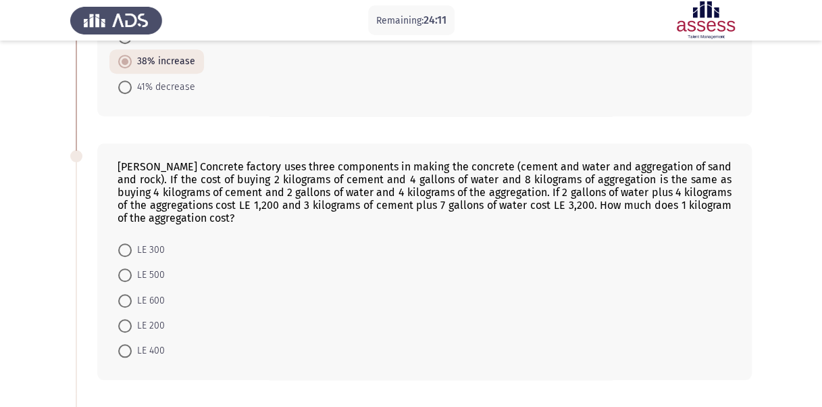
scroll to position [431, 0]
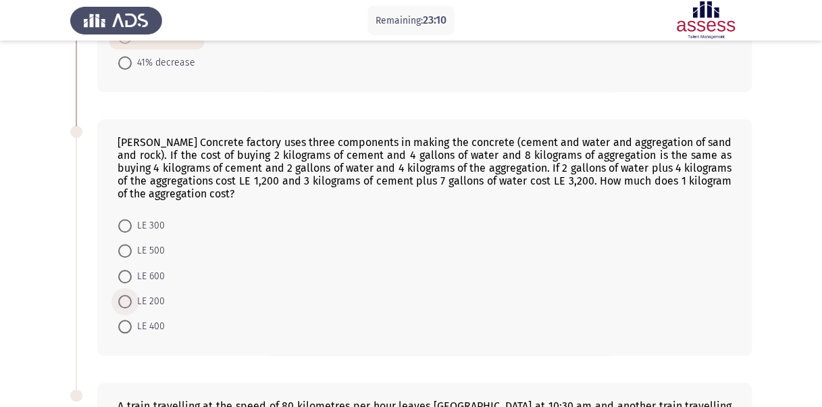
click at [127, 294] on span at bounding box center [125, 301] width 14 height 14
click at [127, 294] on input "LE 200" at bounding box center [125, 301] width 14 height 14
radio input "true"
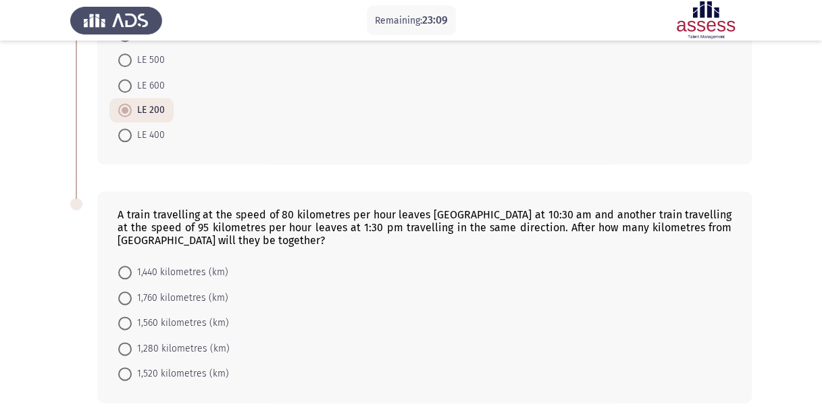
scroll to position [670, 0]
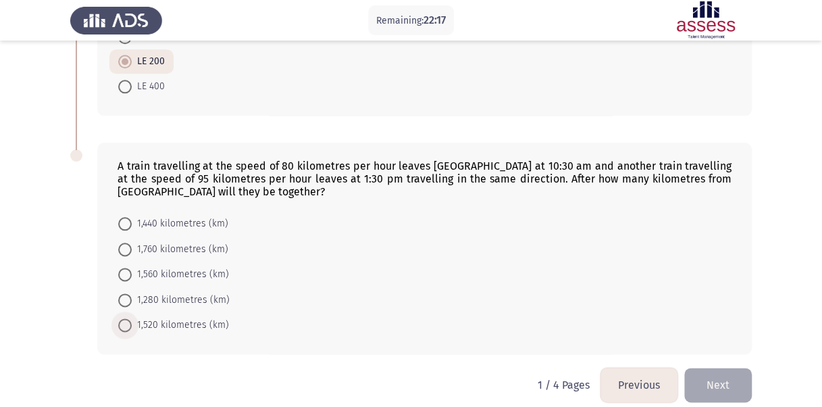
click at [138, 319] on span "1,520 kilometres (km)" at bounding box center [180, 325] width 97 height 16
click at [132, 319] on input "1,520 kilometres (km)" at bounding box center [125, 325] width 14 height 14
radio input "true"
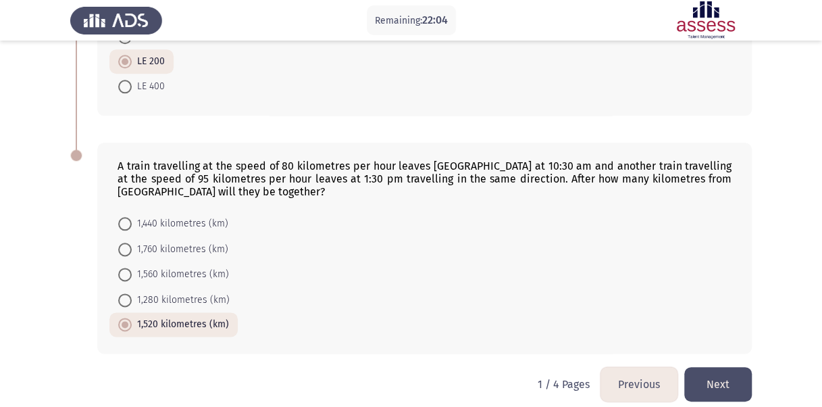
scroll to position [677, 0]
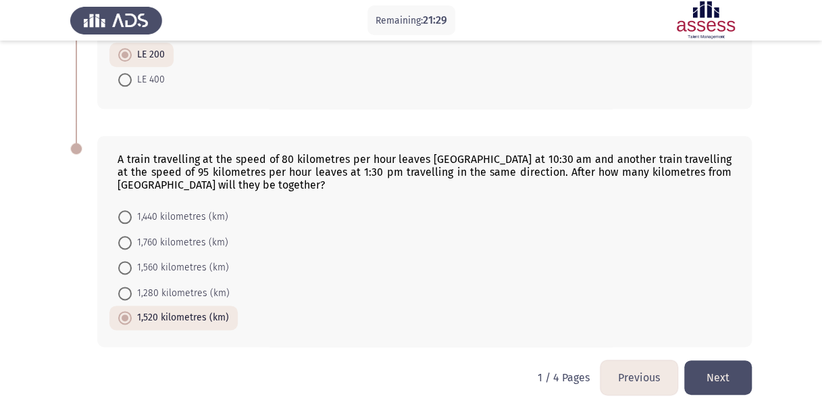
click at [730, 371] on button "Next" at bounding box center [718, 377] width 68 height 34
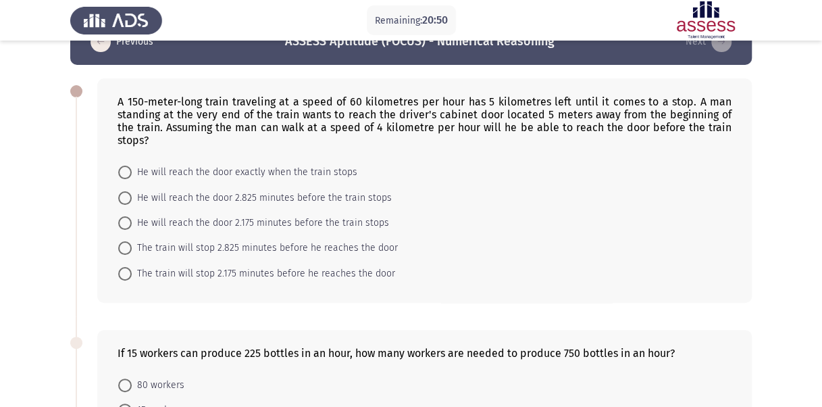
scroll to position [43, 0]
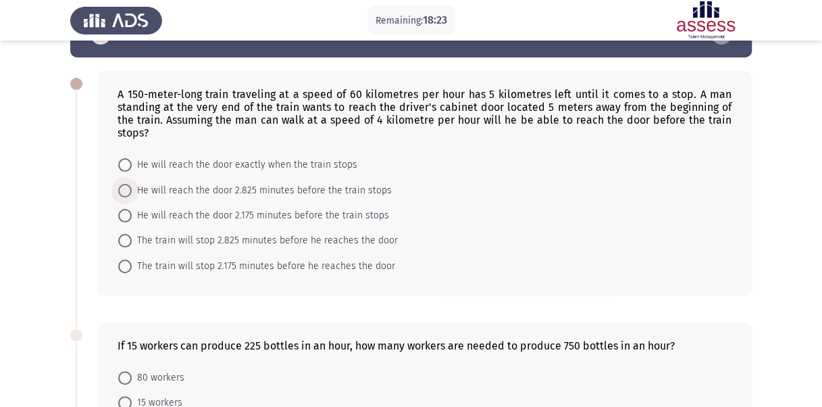
click at [122, 186] on span at bounding box center [125, 191] width 14 height 14
click at [122, 186] on input "He will reach the door 2.825 minutes before the train stops" at bounding box center [125, 191] width 14 height 14
radio input "true"
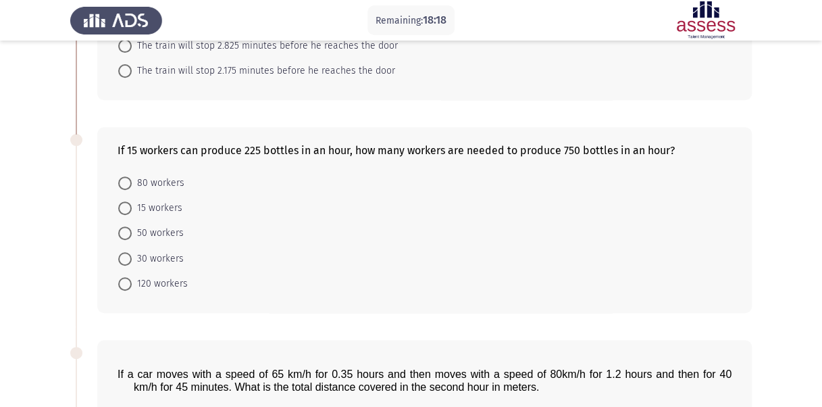
scroll to position [237, 0]
click at [151, 227] on span "50 workers" at bounding box center [158, 232] width 52 height 16
click at [132, 227] on input "50 workers" at bounding box center [125, 233] width 14 height 14
radio input "true"
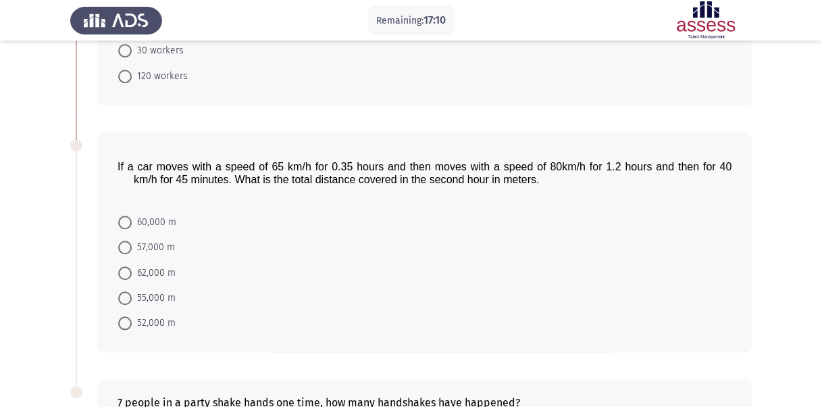
scroll to position [490, 0]
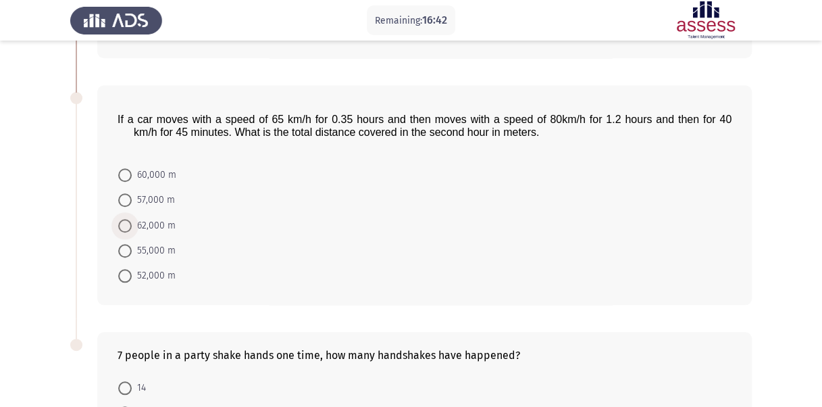
click at [130, 220] on span at bounding box center [125, 226] width 14 height 14
click at [130, 220] on input "62,000 m" at bounding box center [125, 226] width 14 height 14
radio input "true"
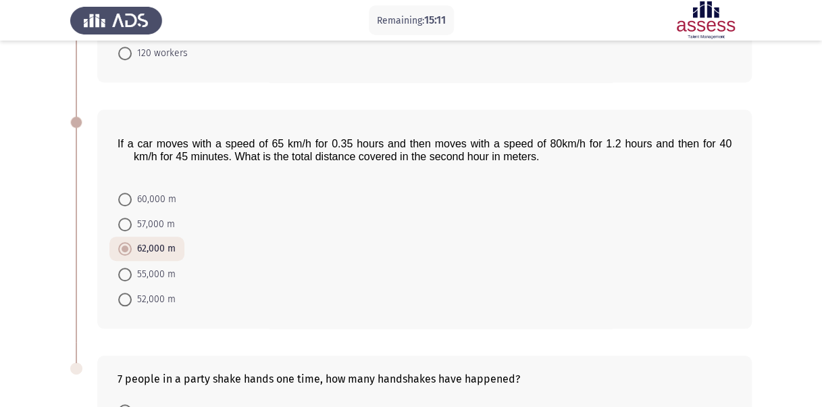
scroll to position [629, 0]
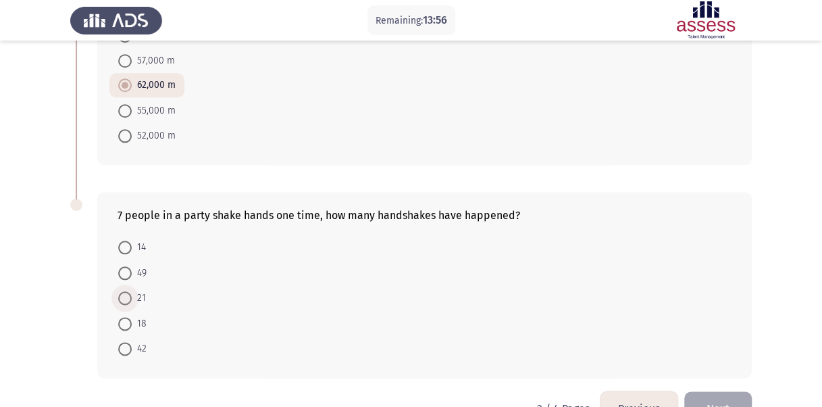
click at [128, 291] on span at bounding box center [125, 298] width 14 height 14
click at [128, 291] on input "21" at bounding box center [125, 298] width 14 height 14
radio input "true"
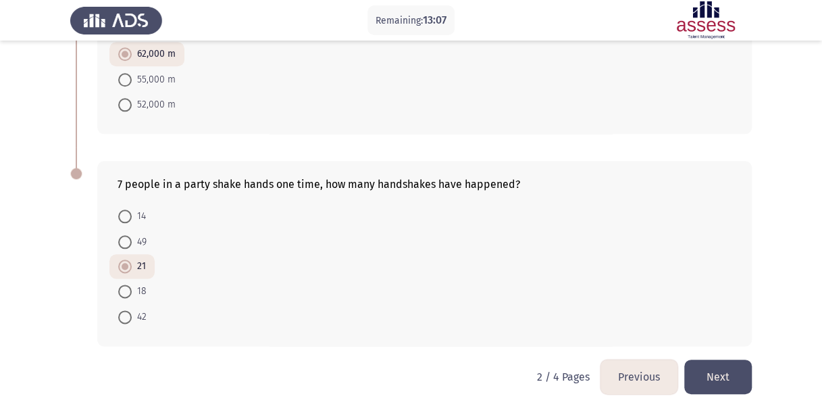
click at [712, 363] on button "Next" at bounding box center [718, 376] width 68 height 34
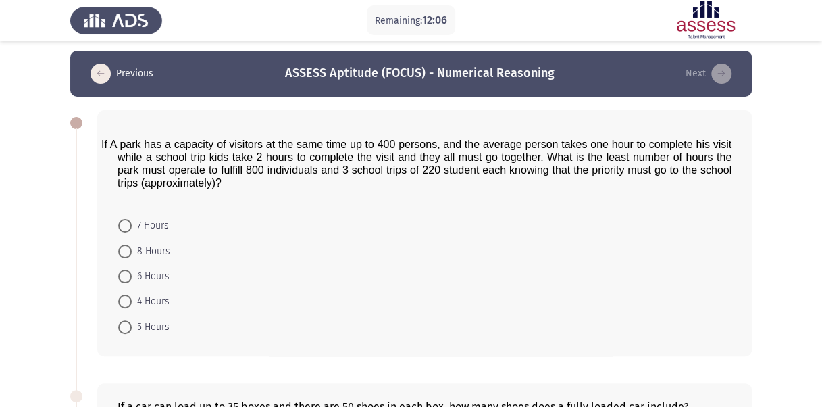
scroll to position [11, 0]
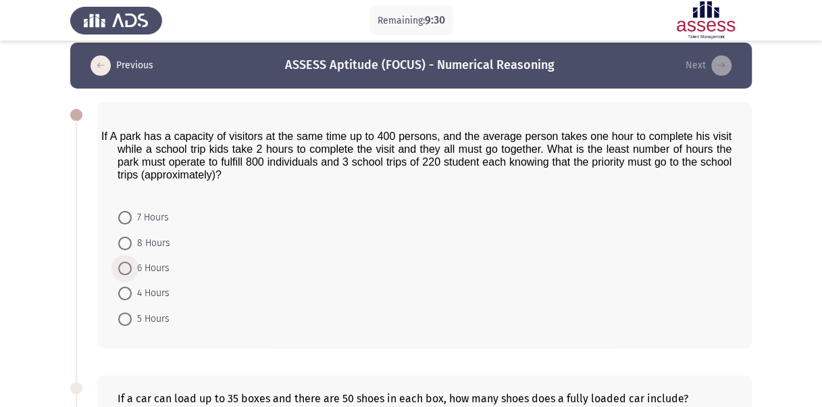
click at [128, 270] on span at bounding box center [125, 268] width 14 height 14
click at [128, 270] on input "6 Hours" at bounding box center [125, 268] width 14 height 14
radio input "true"
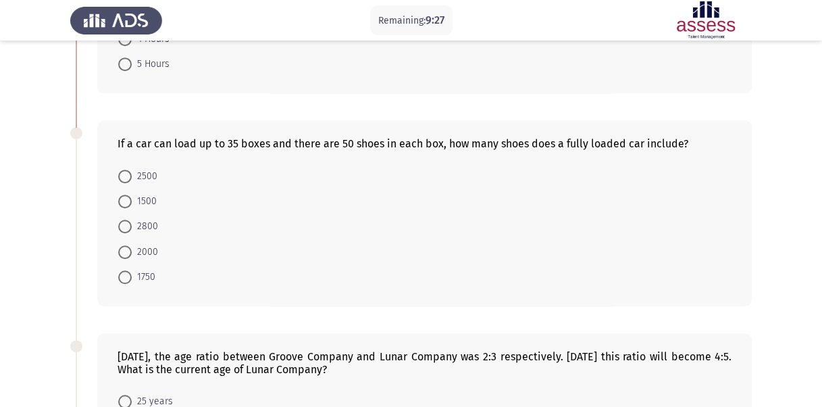
scroll to position [264, 0]
click at [136, 271] on span "1750" at bounding box center [144, 277] width 24 height 16
click at [132, 271] on input "1750" at bounding box center [125, 278] width 14 height 14
radio input "true"
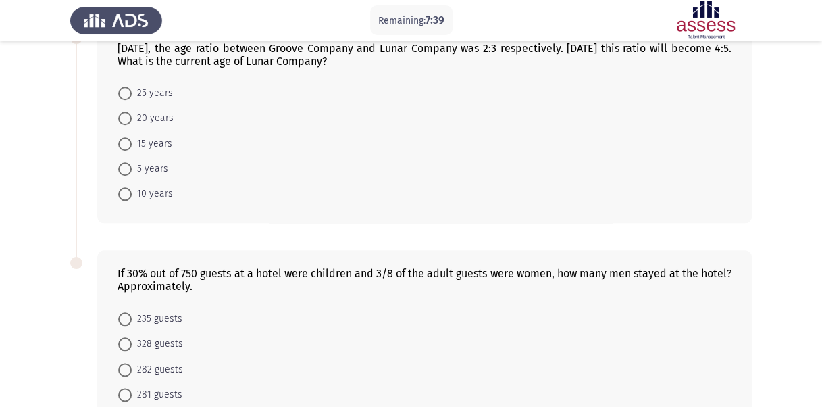
scroll to position [522, 0]
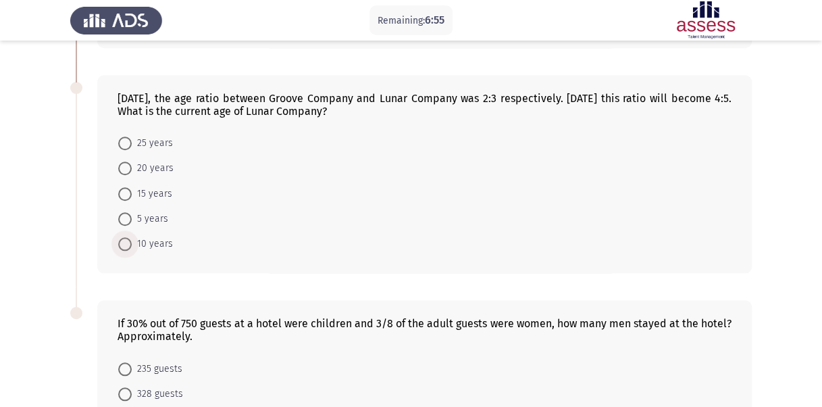
click at [130, 240] on span at bounding box center [125, 244] width 14 height 14
click at [130, 240] on input "10 years" at bounding box center [125, 244] width 14 height 14
radio input "true"
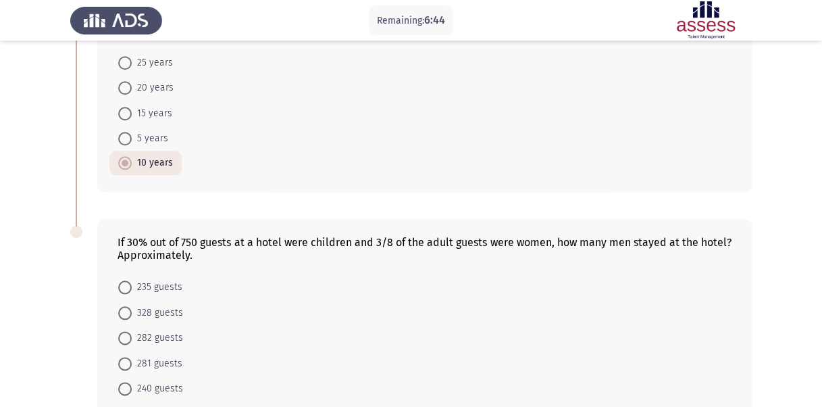
scroll to position [674, 0]
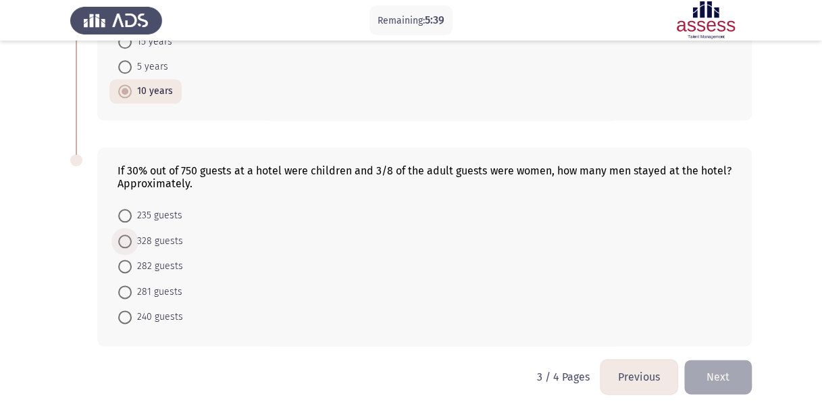
click at [132, 236] on span "328 guests" at bounding box center [157, 241] width 51 height 16
click at [132, 236] on input "328 guests" at bounding box center [125, 241] width 14 height 14
radio input "true"
click at [712, 360] on button "Next" at bounding box center [718, 376] width 68 height 34
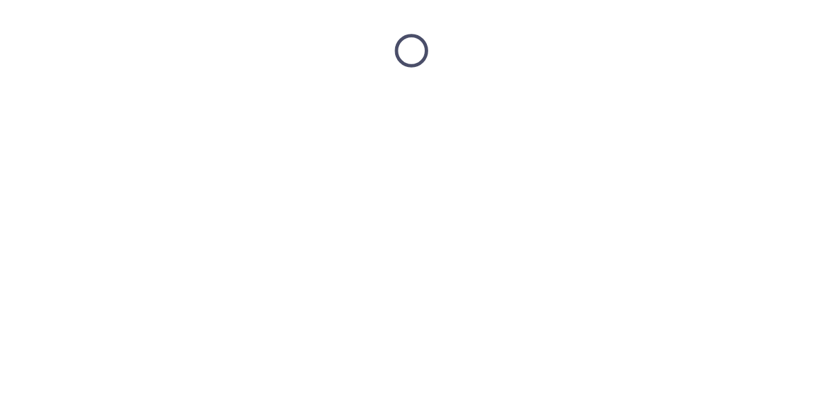
scroll to position [0, 0]
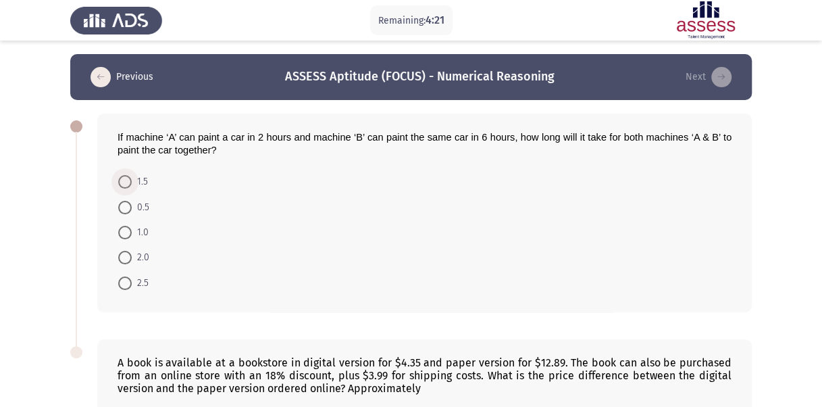
click at [123, 182] on span at bounding box center [125, 182] width 14 height 14
click at [123, 182] on input "1.5" at bounding box center [125, 182] width 14 height 14
radio input "true"
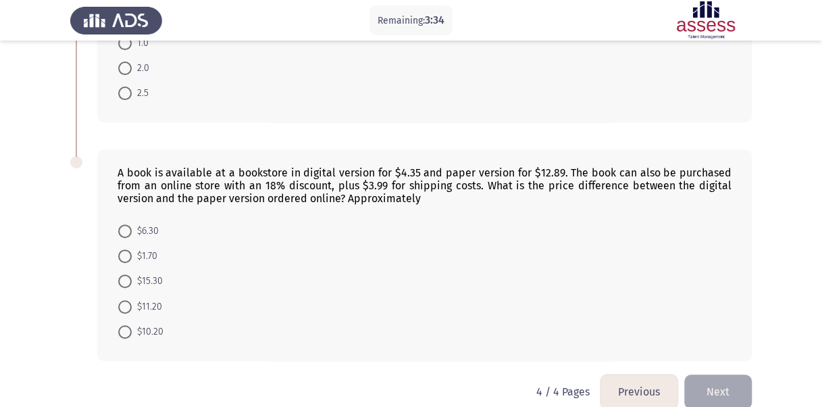
scroll to position [189, 0]
click at [128, 330] on span at bounding box center [125, 331] width 14 height 14
click at [128, 330] on input "$10.20" at bounding box center [125, 331] width 14 height 14
radio input "true"
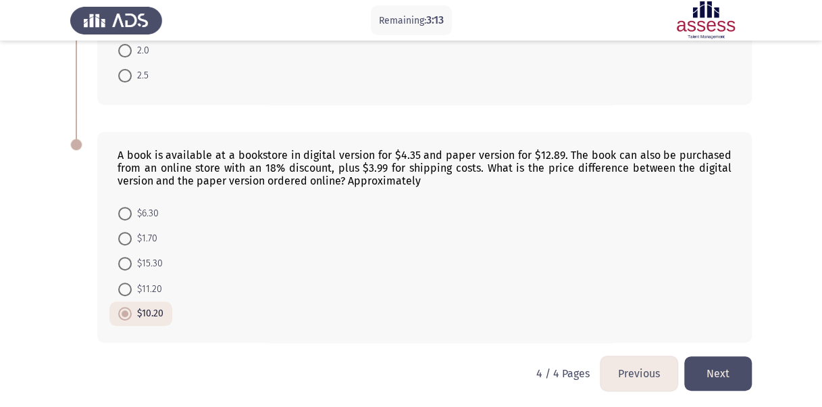
click at [719, 363] on button "Next" at bounding box center [718, 373] width 68 height 34
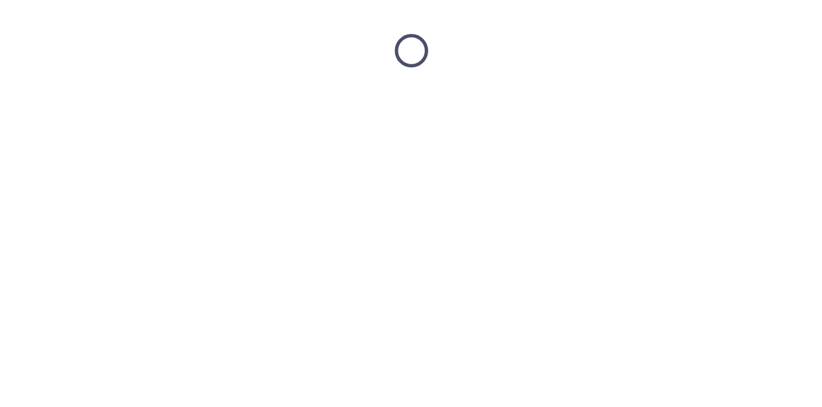
scroll to position [0, 0]
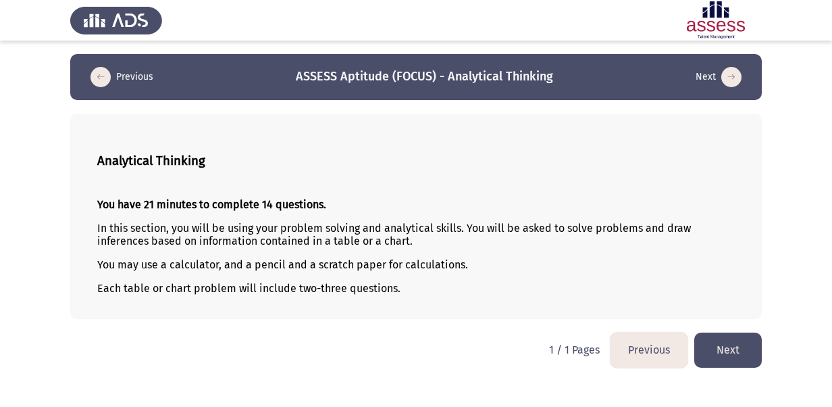
click at [732, 349] on button "Next" at bounding box center [728, 349] width 68 height 34
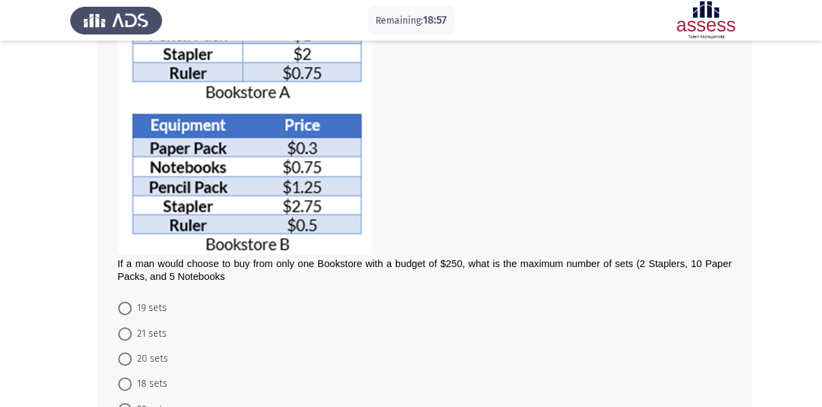
scroll to position [232, 0]
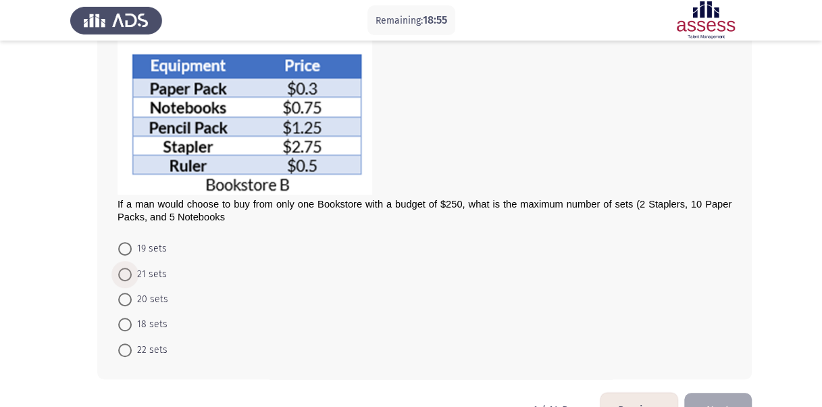
click at [122, 269] on span at bounding box center [125, 274] width 14 height 14
click at [122, 269] on input "21 sets" at bounding box center [125, 274] width 14 height 14
radio input "true"
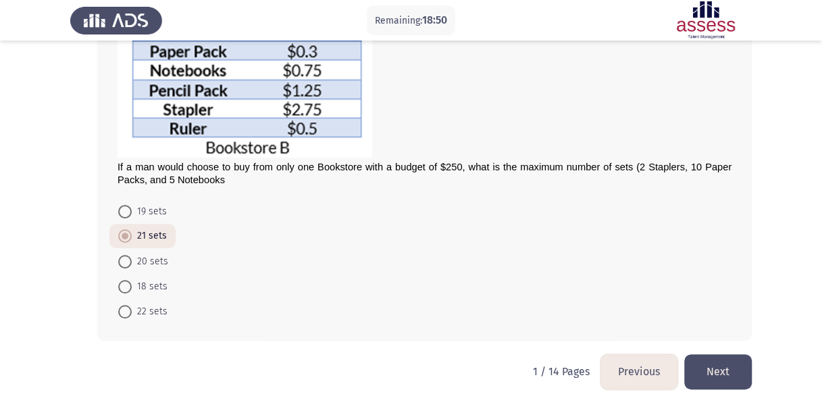
click at [719, 365] on button "Next" at bounding box center [718, 371] width 68 height 34
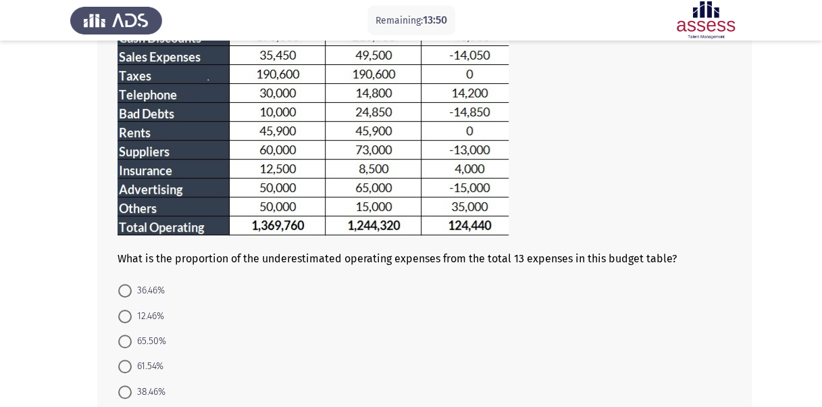
scroll to position [259, 0]
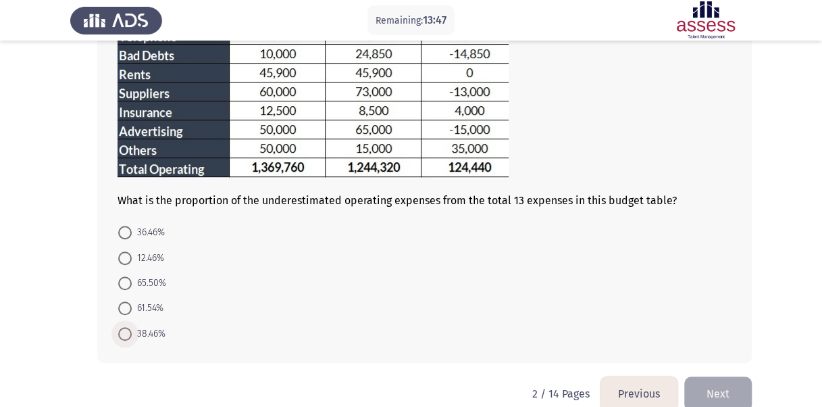
click at [134, 328] on span "38.46%" at bounding box center [149, 334] width 34 height 16
click at [132, 328] on input "38.46%" at bounding box center [125, 334] width 14 height 14
radio input "true"
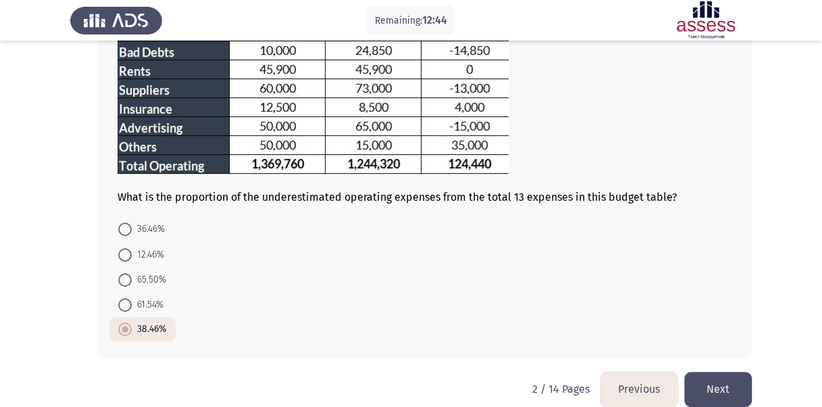
scroll to position [280, 0]
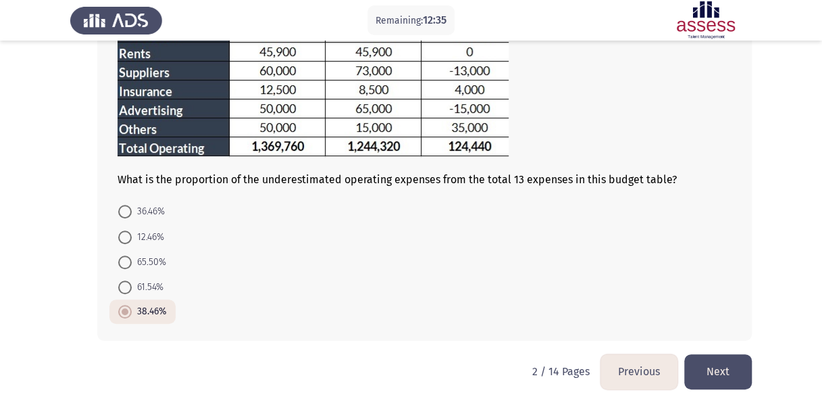
click at [723, 364] on button "Next" at bounding box center [718, 371] width 68 height 34
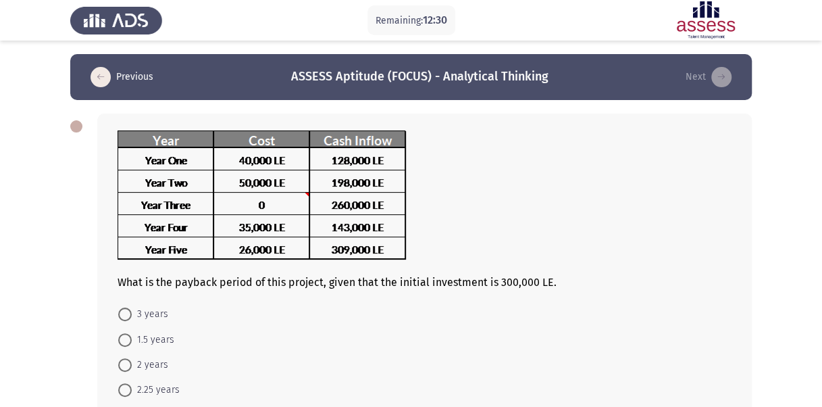
scroll to position [45, 0]
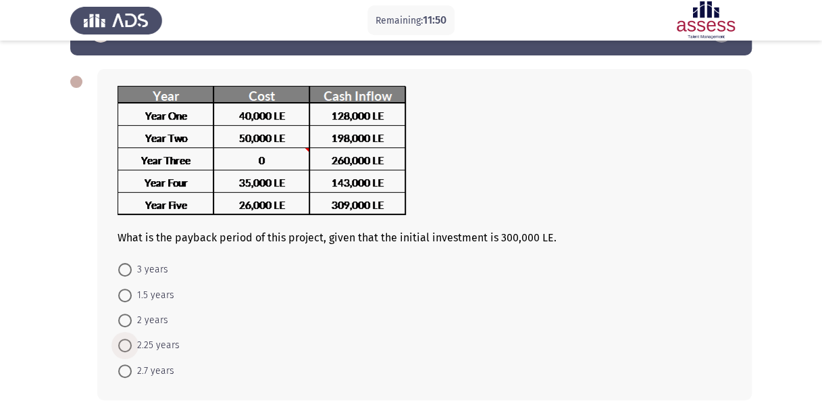
click at [138, 342] on span "2.25 years" at bounding box center [156, 345] width 48 height 16
click at [132, 342] on input "2.25 years" at bounding box center [125, 345] width 14 height 14
radio input "true"
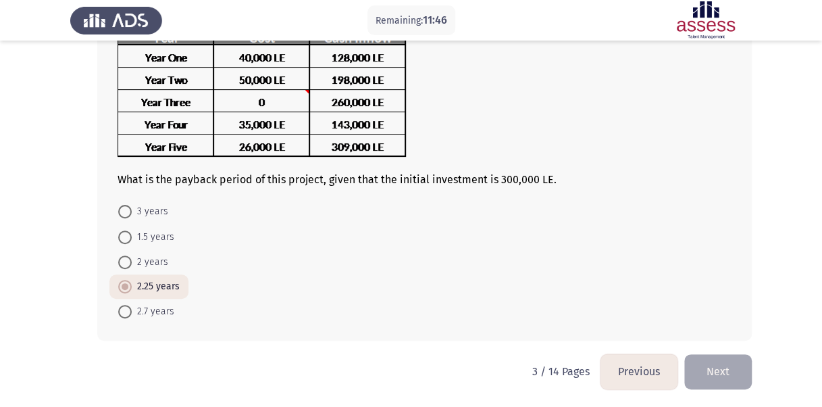
click at [711, 368] on button "Next" at bounding box center [718, 371] width 68 height 34
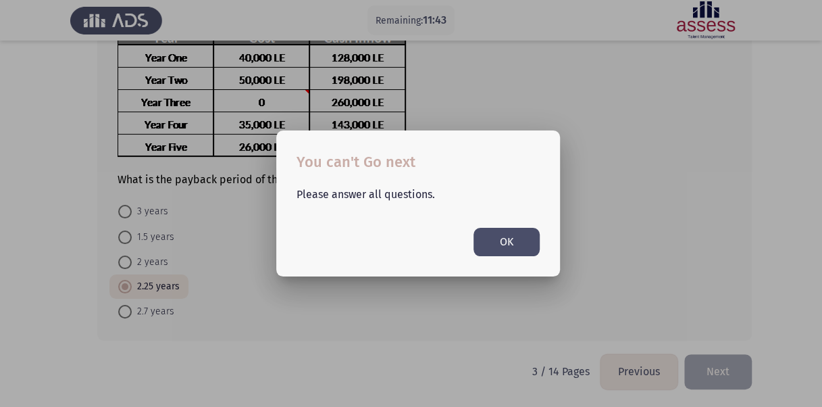
click at [528, 240] on button "OK" at bounding box center [506, 242] width 66 height 28
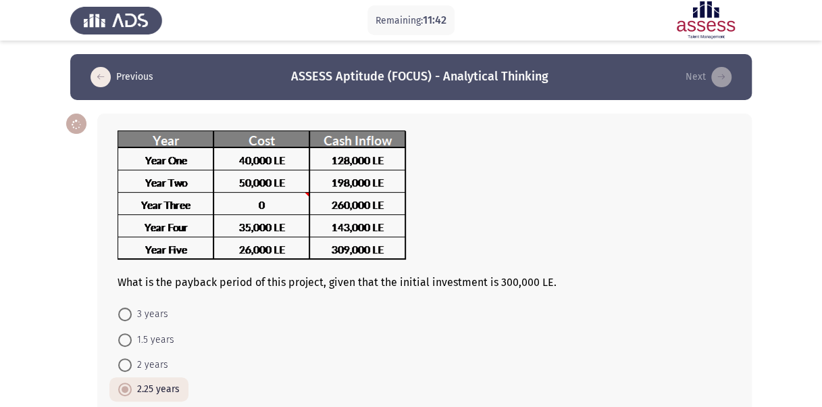
scroll to position [103, 0]
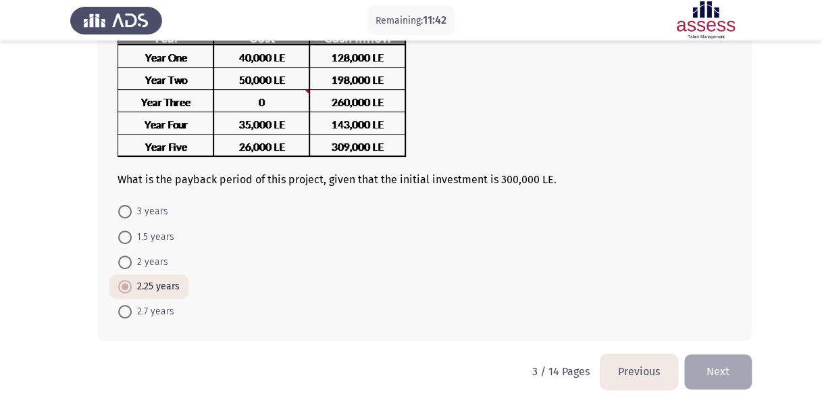
click at [516, 118] on div at bounding box center [425, 94] width 614 height 132
click at [141, 284] on span "2.25 years" at bounding box center [156, 286] width 48 height 16
click at [132, 284] on input "2.25 years" at bounding box center [125, 287] width 14 height 14
click at [712, 366] on button "Next" at bounding box center [718, 371] width 68 height 34
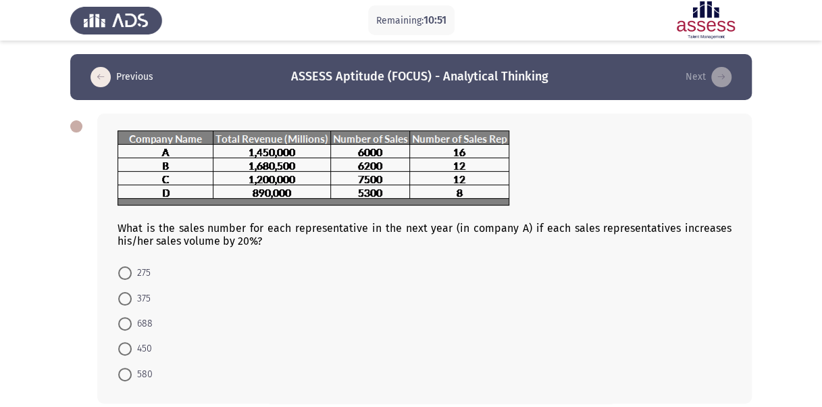
scroll to position [62, 0]
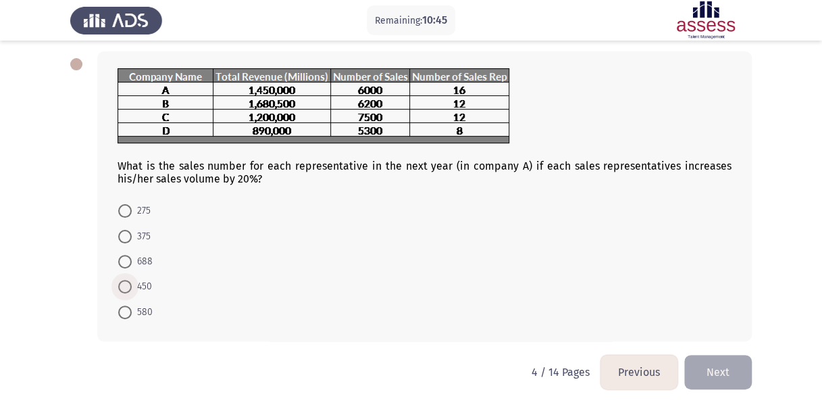
click at [141, 279] on span "450" at bounding box center [142, 286] width 20 height 16
click at [132, 280] on input "450" at bounding box center [125, 287] width 14 height 14
radio input "true"
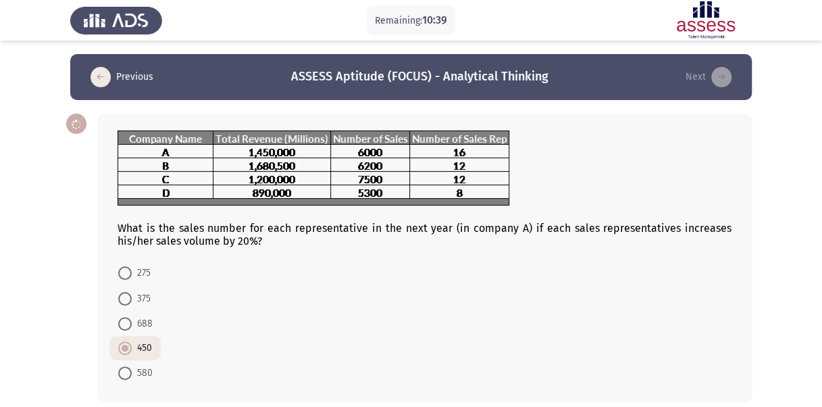
scroll to position [61, 0]
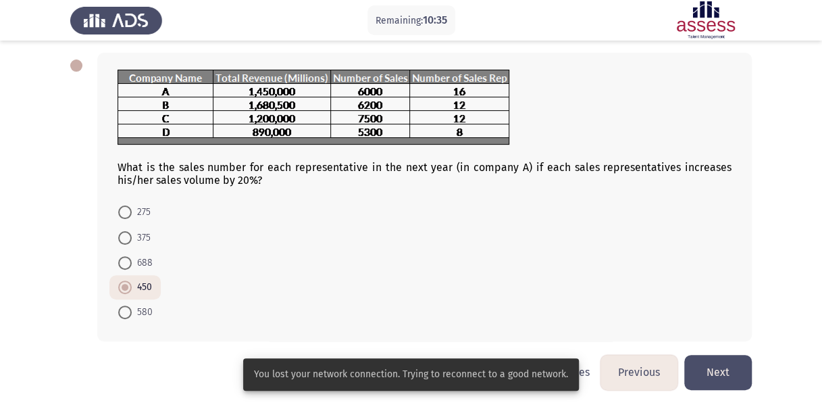
click at [725, 363] on button "Next" at bounding box center [718, 372] width 68 height 34
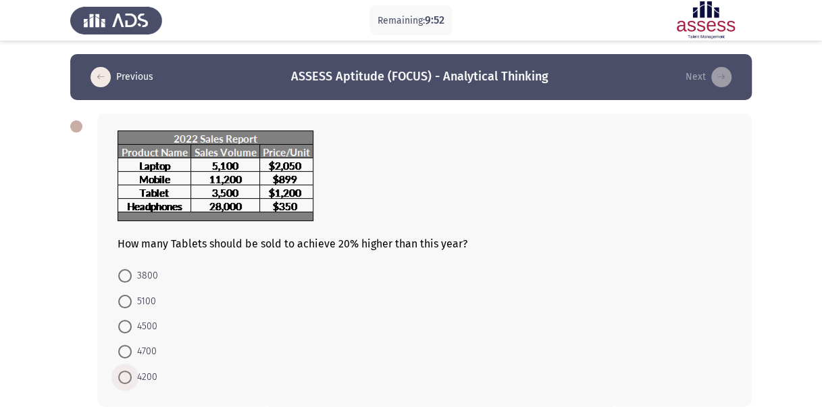
click at [136, 374] on span "4200" at bounding box center [145, 377] width 26 height 16
click at [132, 374] on input "4200" at bounding box center [125, 377] width 14 height 14
radio input "true"
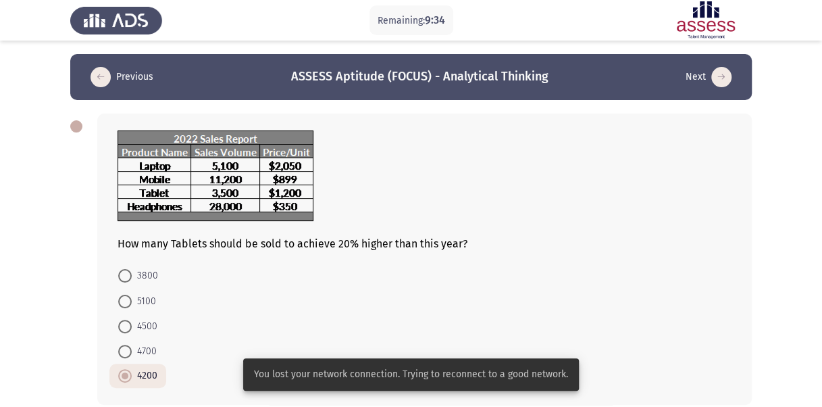
scroll to position [64, 0]
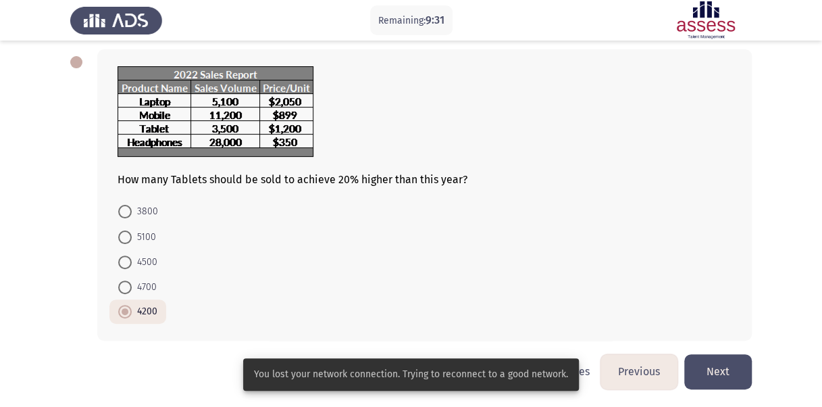
click at [714, 367] on button "Next" at bounding box center [718, 371] width 68 height 34
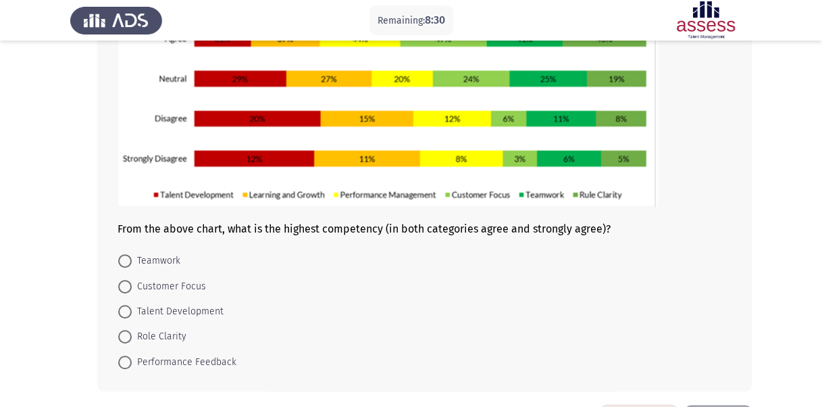
scroll to position [184, 0]
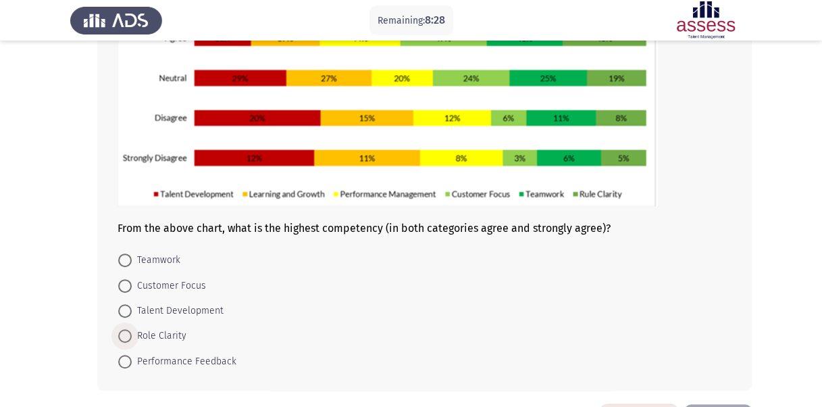
click at [149, 331] on span "Role Clarity" at bounding box center [159, 336] width 55 height 16
click at [132, 331] on input "Role Clarity" at bounding box center [125, 336] width 14 height 14
radio input "true"
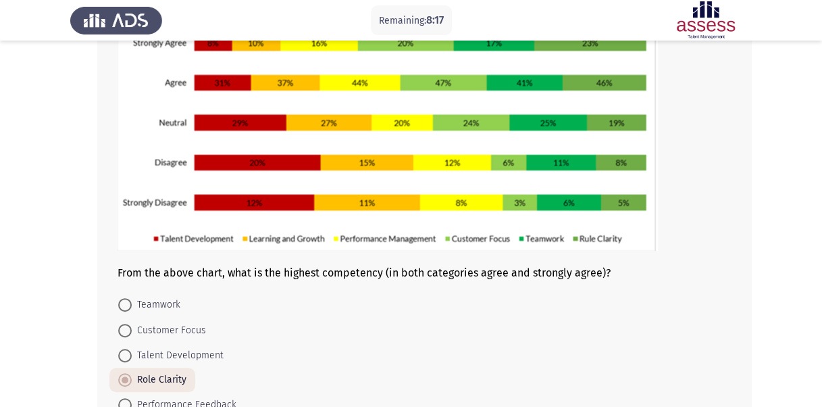
scroll to position [232, 0]
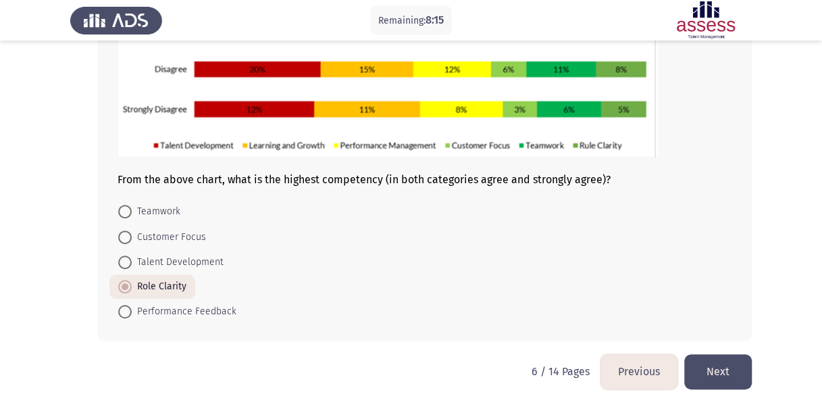
click at [712, 367] on button "Next" at bounding box center [718, 371] width 68 height 34
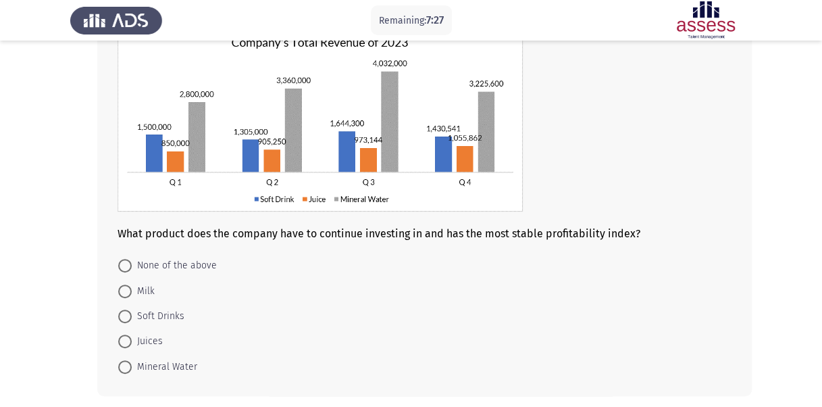
scroll to position [103, 0]
click at [146, 336] on span "Juices" at bounding box center [147, 340] width 31 height 16
click at [132, 336] on input "Juices" at bounding box center [125, 341] width 14 height 14
radio input "true"
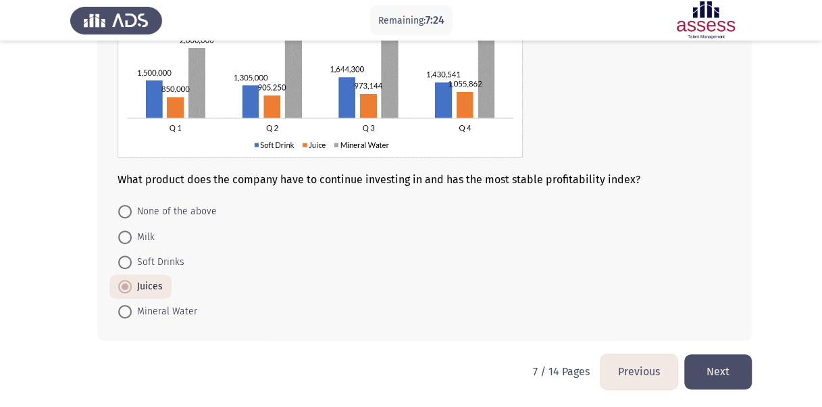
click at [712, 361] on button "Next" at bounding box center [718, 371] width 68 height 34
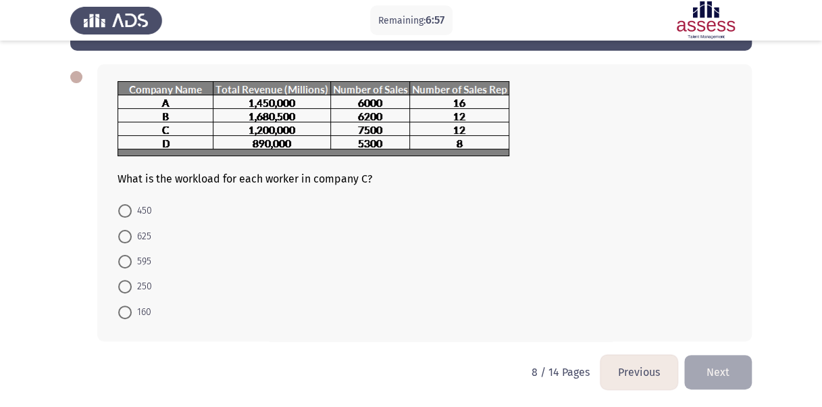
scroll to position [0, 0]
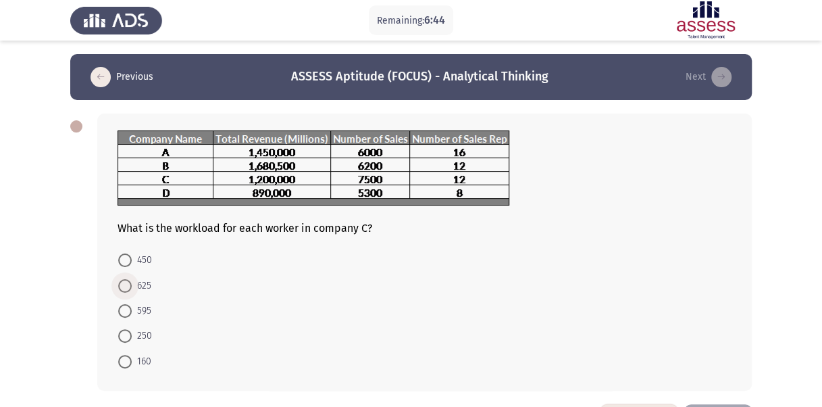
click at [138, 284] on span "625" at bounding box center [142, 286] width 20 height 16
click at [132, 284] on input "625" at bounding box center [125, 286] width 14 height 14
radio input "true"
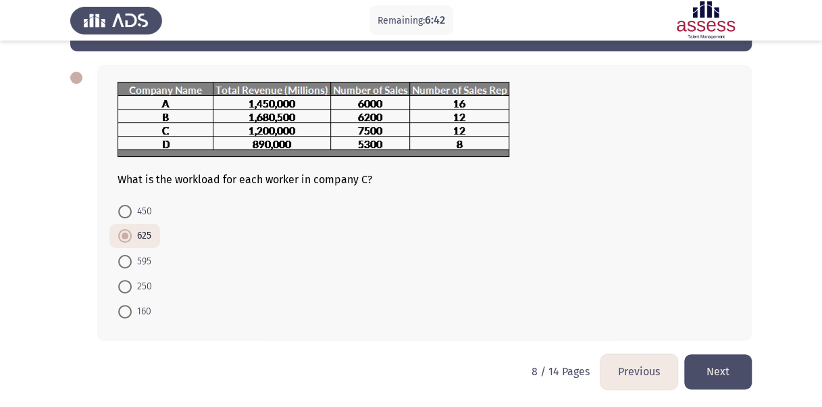
click at [721, 374] on button "Next" at bounding box center [718, 371] width 68 height 34
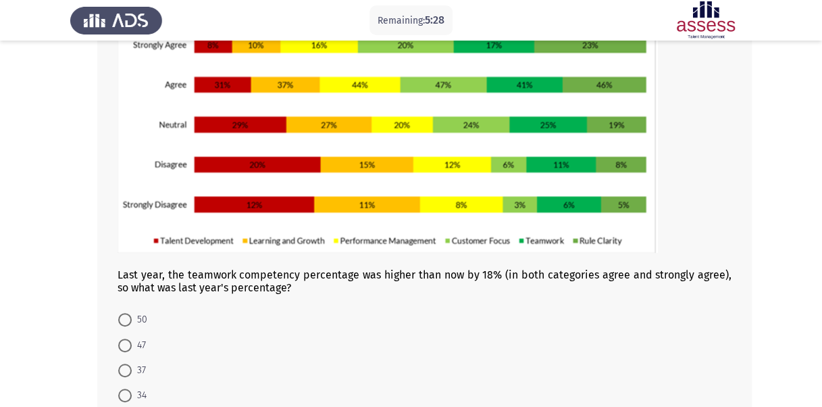
scroll to position [237, 0]
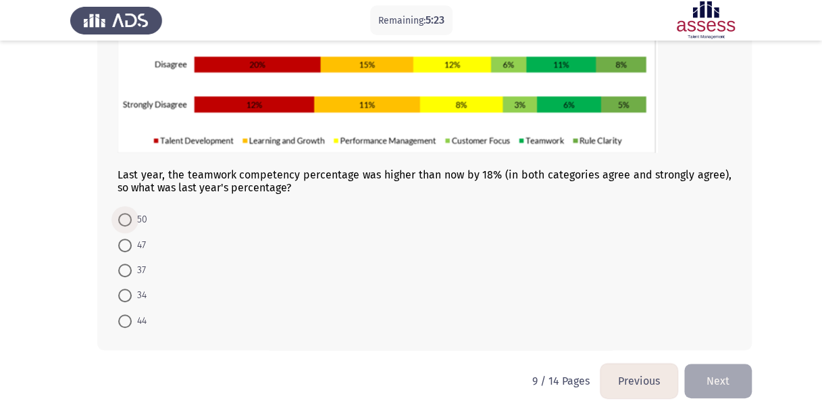
click at [131, 224] on span at bounding box center [125, 220] width 14 height 14
click at [131, 224] on input "50" at bounding box center [125, 220] width 14 height 14
radio input "true"
click at [724, 383] on button "Next" at bounding box center [718, 379] width 68 height 34
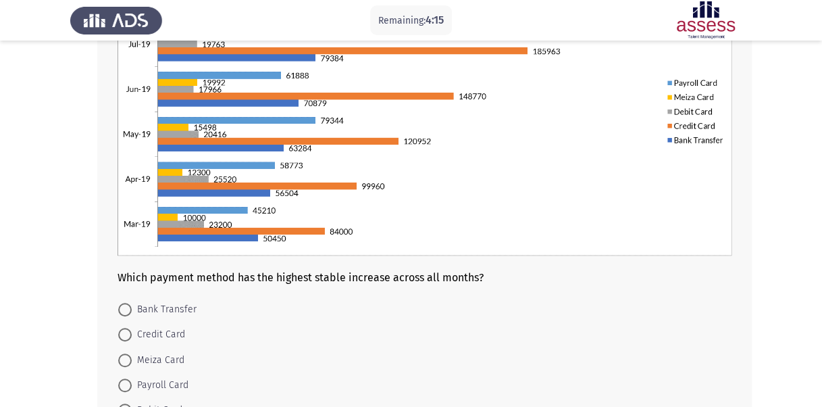
scroll to position [188, 0]
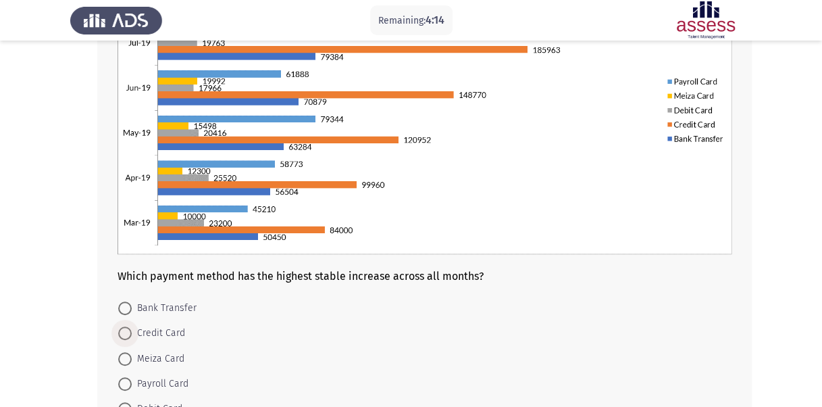
click at [142, 337] on span "Credit Card" at bounding box center [158, 333] width 53 height 16
click at [132, 337] on input "Credit Card" at bounding box center [125, 333] width 14 height 14
radio input "true"
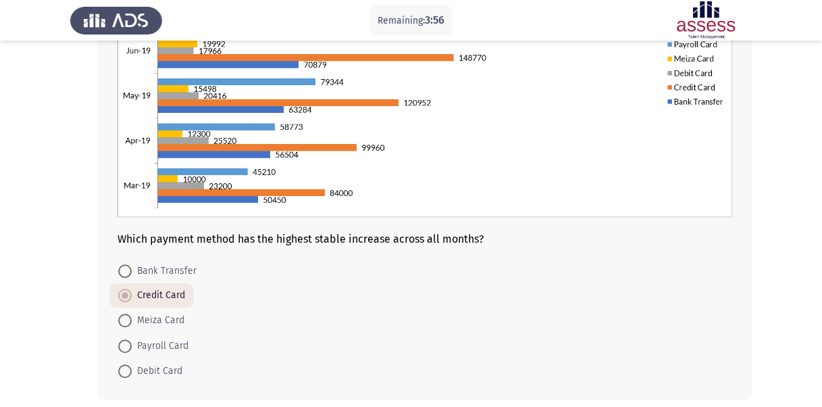
scroll to position [226, 0]
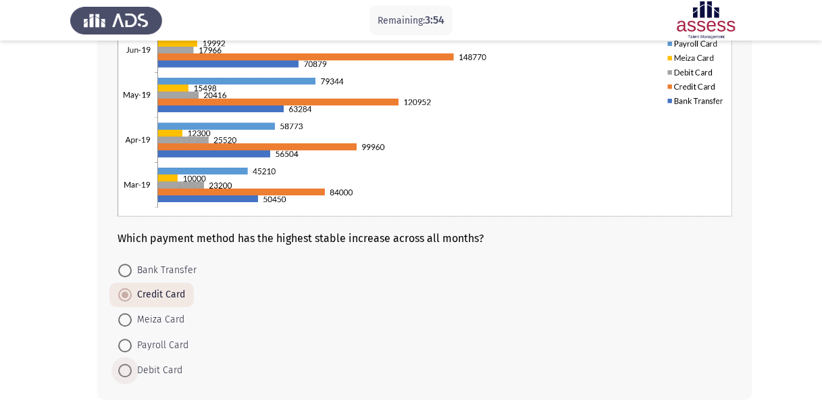
click at [147, 366] on span "Debit Card" at bounding box center [157, 370] width 51 height 16
click at [132, 366] on input "Debit Card" at bounding box center [125, 370] width 14 height 14
radio input "true"
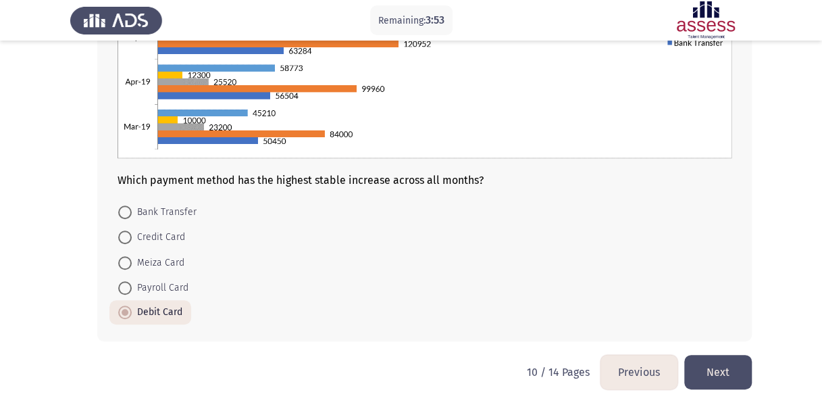
click at [712, 368] on button "Next" at bounding box center [718, 372] width 68 height 34
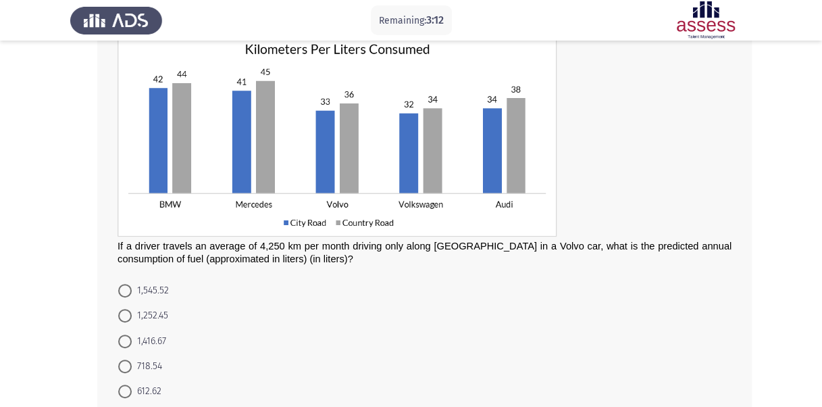
scroll to position [132, 0]
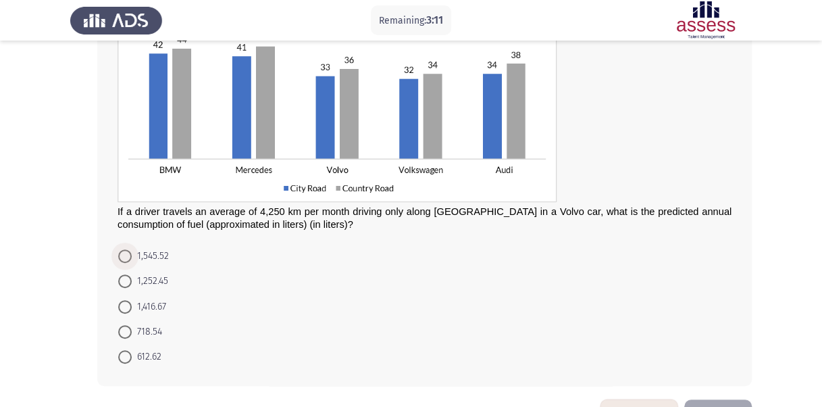
click at [132, 259] on span "1,545.52" at bounding box center [150, 256] width 37 height 16
click at [132, 259] on input "1,545.52" at bounding box center [125, 256] width 14 height 14
radio input "true"
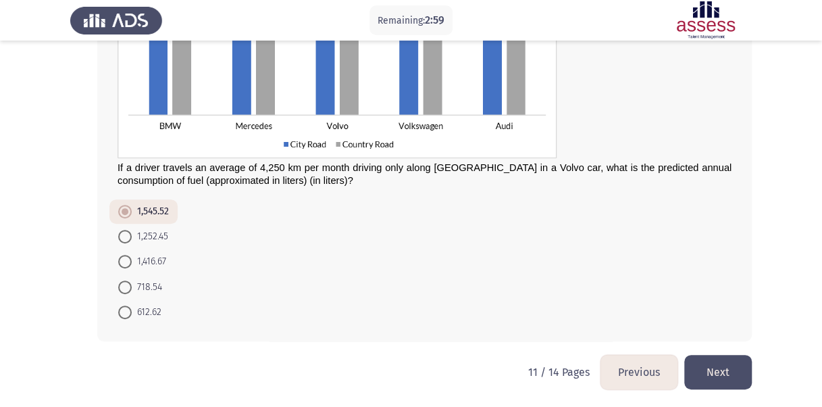
click at [704, 361] on button "Next" at bounding box center [718, 372] width 68 height 34
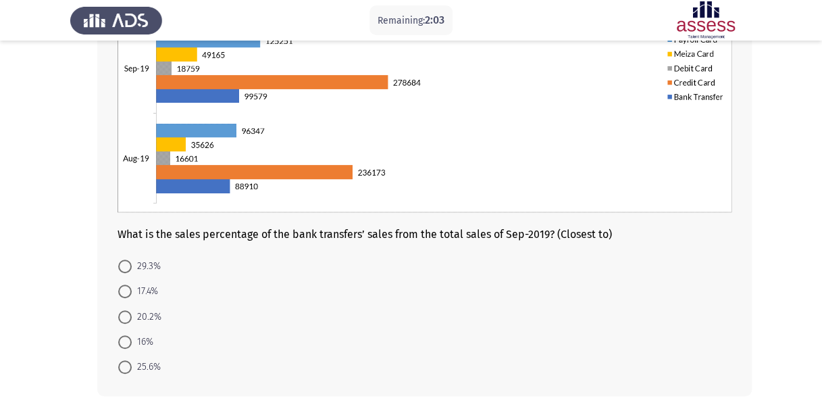
scroll to position [231, 0]
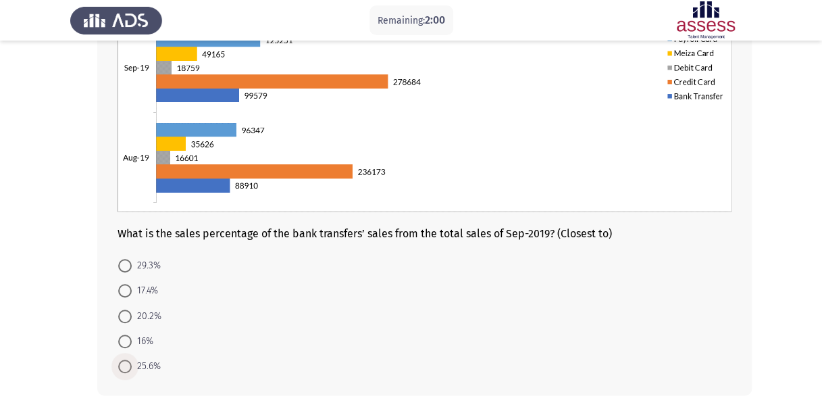
click at [139, 365] on span "25.6%" at bounding box center [146, 366] width 29 height 16
click at [132, 365] on input "25.6%" at bounding box center [125, 366] width 14 height 14
radio input "true"
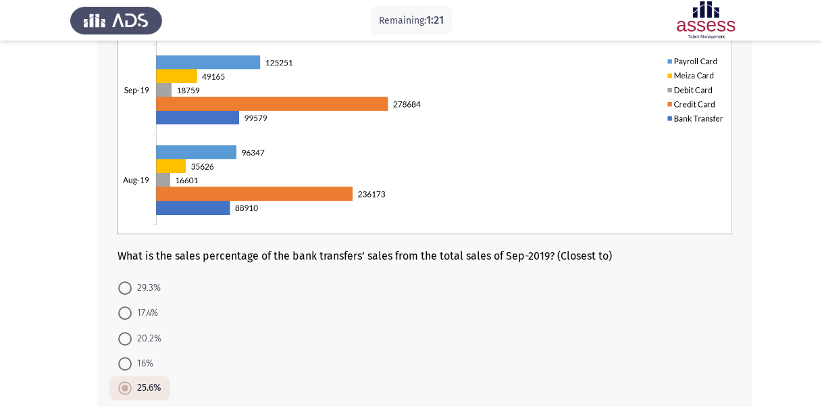
scroll to position [229, 0]
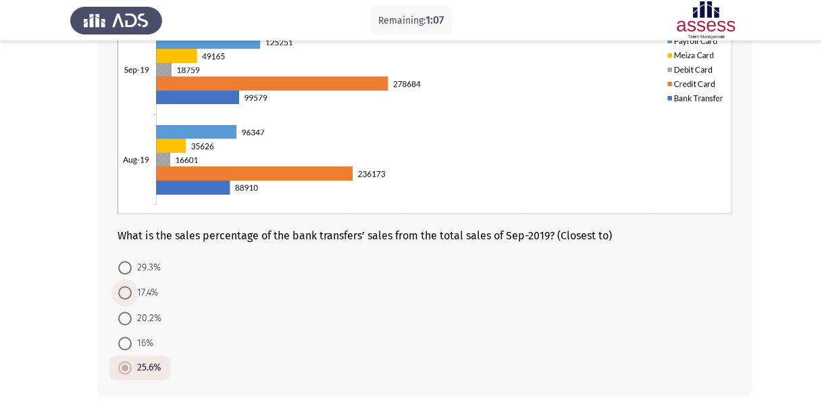
click at [128, 296] on span at bounding box center [125, 293] width 14 height 14
click at [128, 296] on input "17.4%" at bounding box center [125, 293] width 14 height 14
radio input "true"
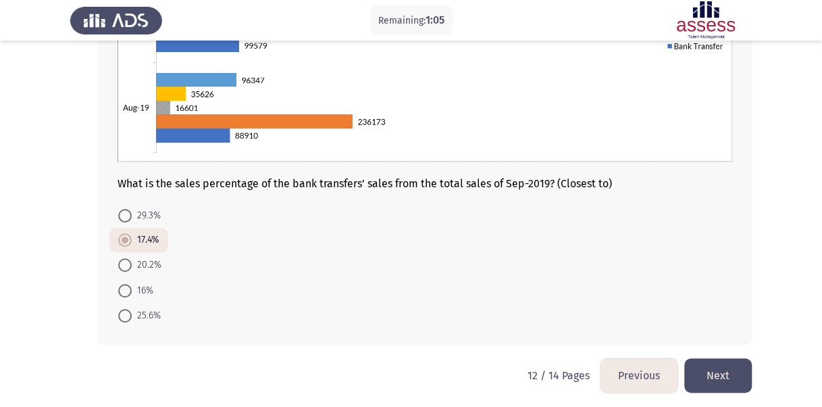
scroll to position [284, 0]
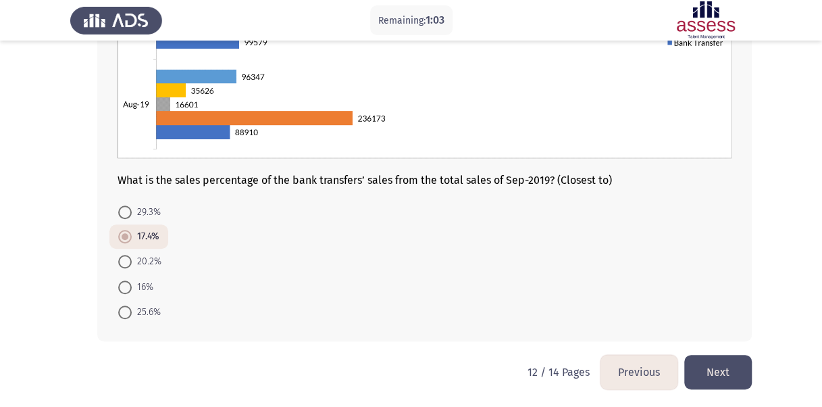
click at [731, 370] on button "Next" at bounding box center [718, 372] width 68 height 34
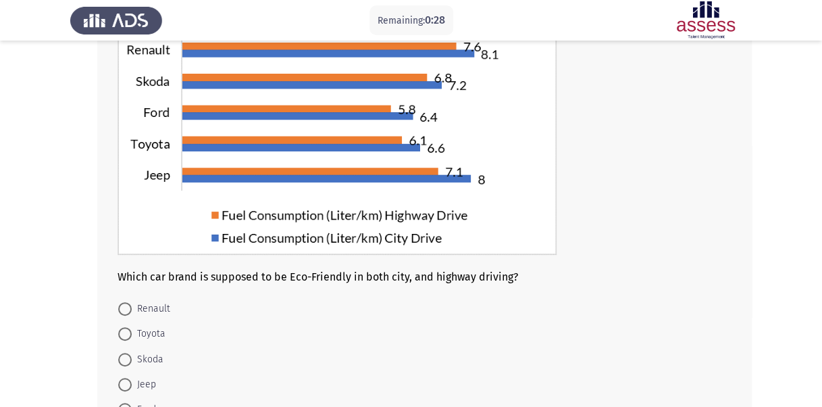
scroll to position [151, 0]
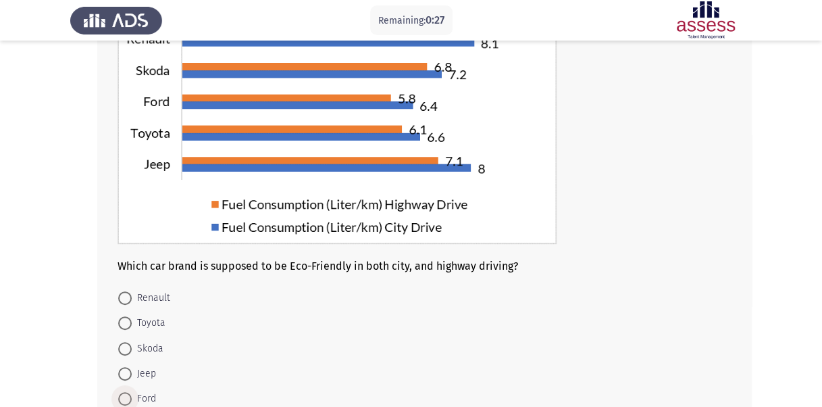
click at [128, 396] on span at bounding box center [125, 399] width 14 height 14
click at [128, 396] on input "Ford" at bounding box center [125, 399] width 14 height 14
radio input "true"
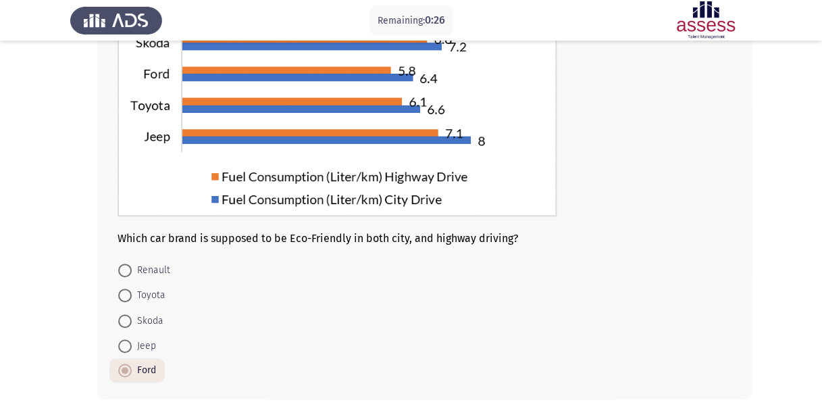
scroll to position [211, 0]
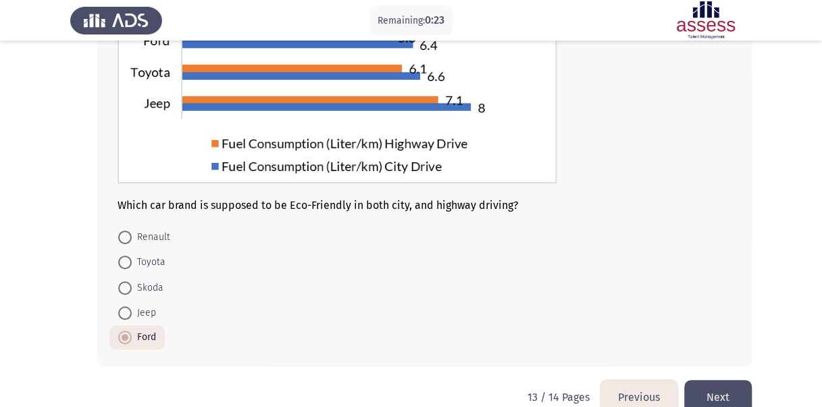
click at [721, 389] on button "Next" at bounding box center [718, 397] width 68 height 34
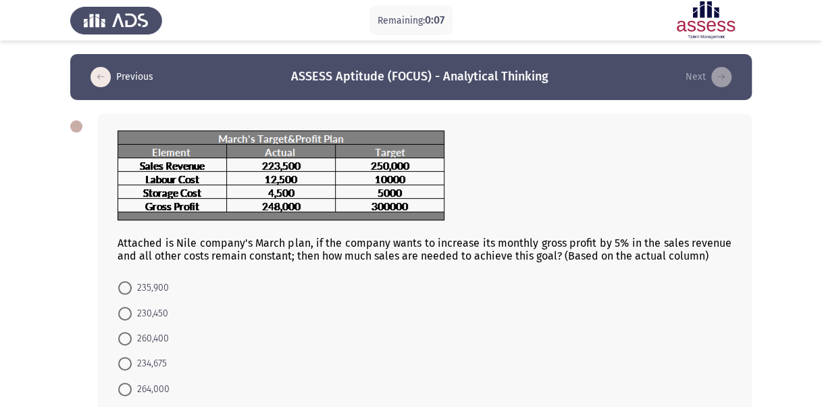
scroll to position [58, 0]
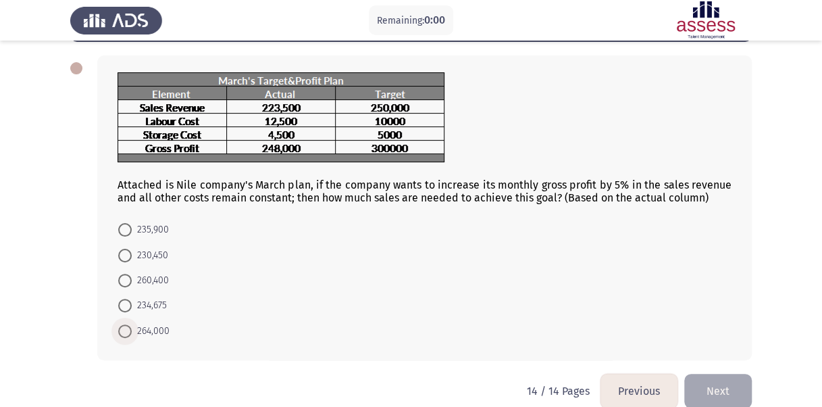
click at [138, 324] on span "264,000" at bounding box center [151, 331] width 38 height 16
click at [132, 324] on input "264,000" at bounding box center [125, 331] width 14 height 14
radio input "true"
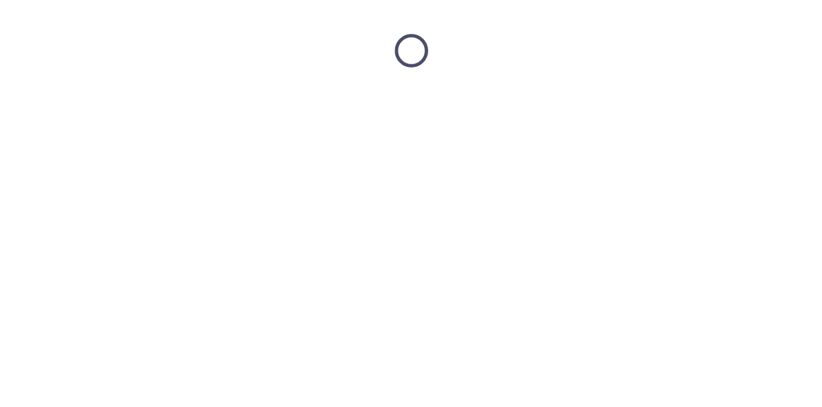
scroll to position [0, 0]
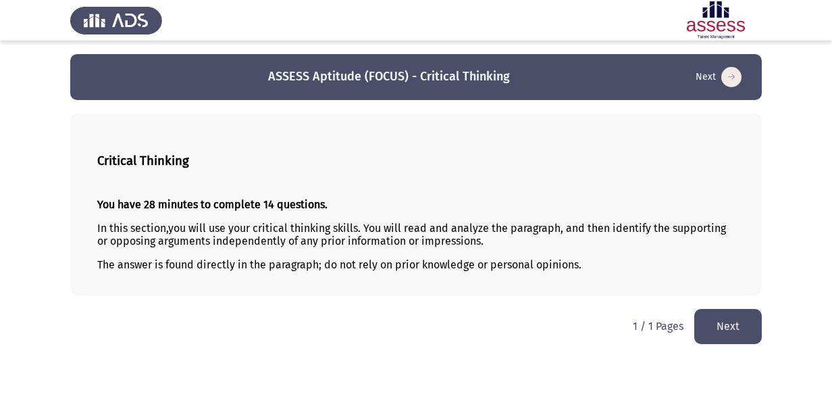
click at [723, 333] on button "Next" at bounding box center [728, 326] width 68 height 34
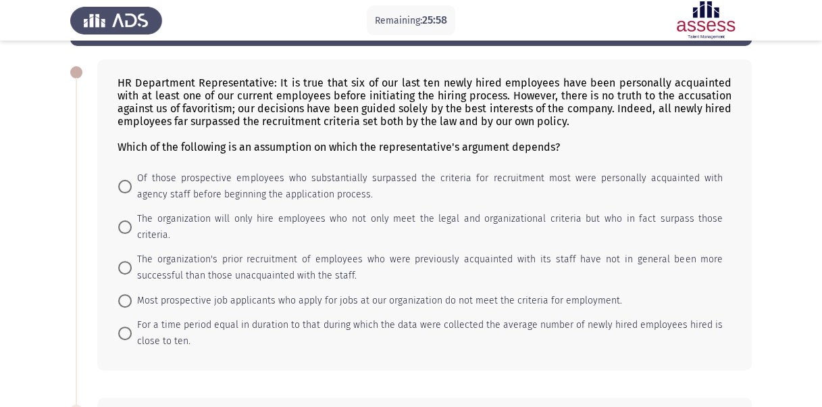
scroll to position [55, 0]
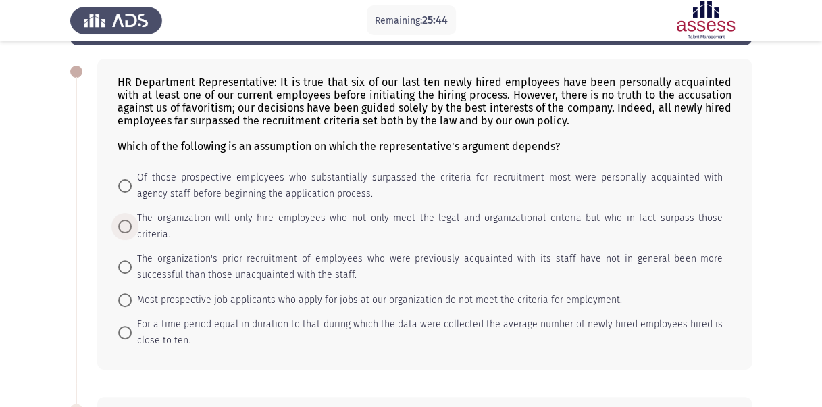
click at [130, 219] on span at bounding box center [125, 226] width 14 height 14
click at [130, 219] on input "The organization will only hire employees who not only meet the legal and organ…" at bounding box center [125, 226] width 14 height 14
radio input "true"
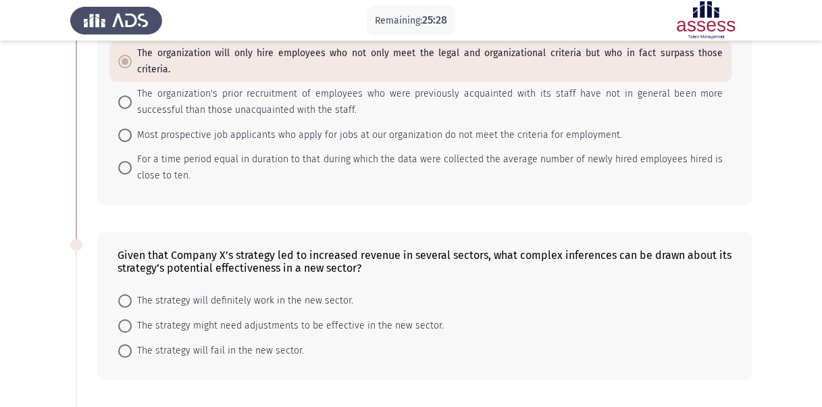
scroll to position [239, 0]
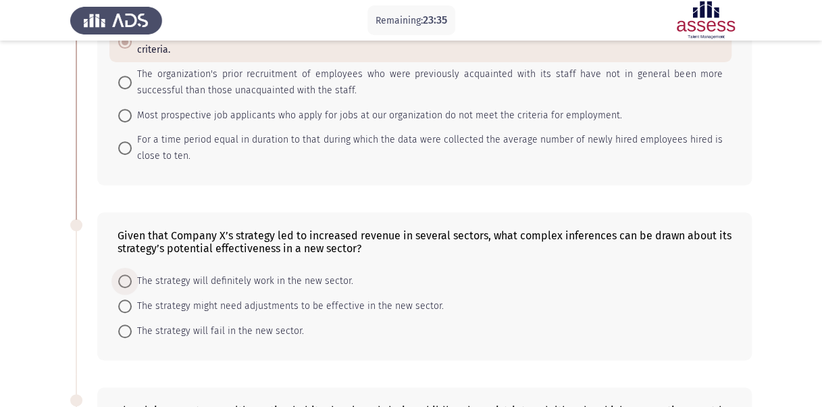
click at [205, 273] on span "The strategy will definitely work in the new sector." at bounding box center [243, 281] width 222 height 16
click at [132, 274] on input "The strategy will definitely work in the new sector." at bounding box center [125, 281] width 14 height 14
radio input "true"
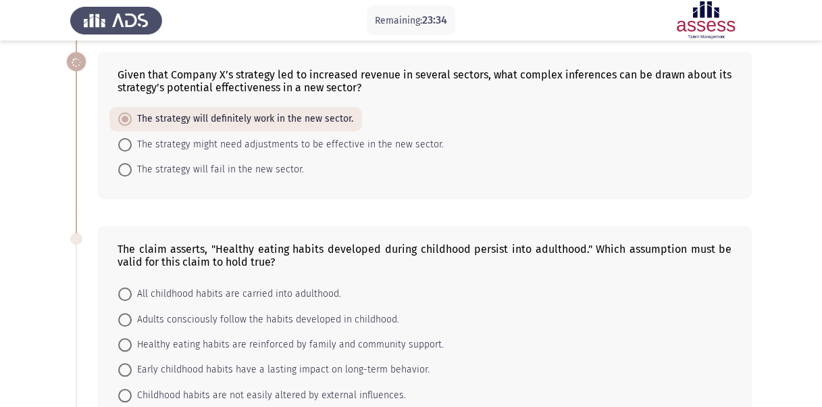
scroll to position [413, 0]
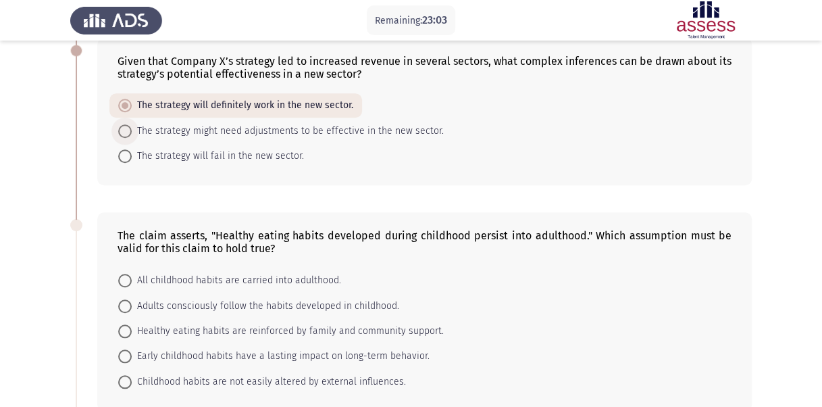
click at [127, 124] on span at bounding box center [125, 131] width 14 height 14
click at [127, 124] on input "The strategy might need adjustments to be effective in the new sector." at bounding box center [125, 131] width 14 height 14
radio input "true"
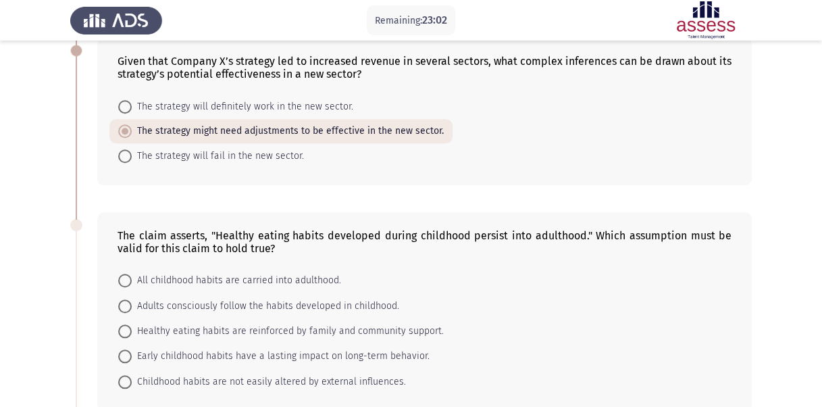
scroll to position [478, 0]
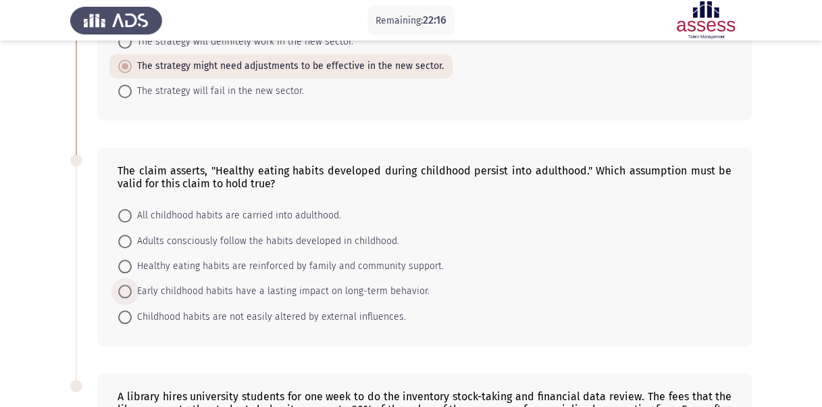
click at [137, 283] on span "Early childhood habits have a lasting impact on long-term behavior." at bounding box center [281, 291] width 298 height 16
click at [132, 284] on input "Early childhood habits have a lasting impact on long-term behavior." at bounding box center [125, 291] width 14 height 14
radio input "true"
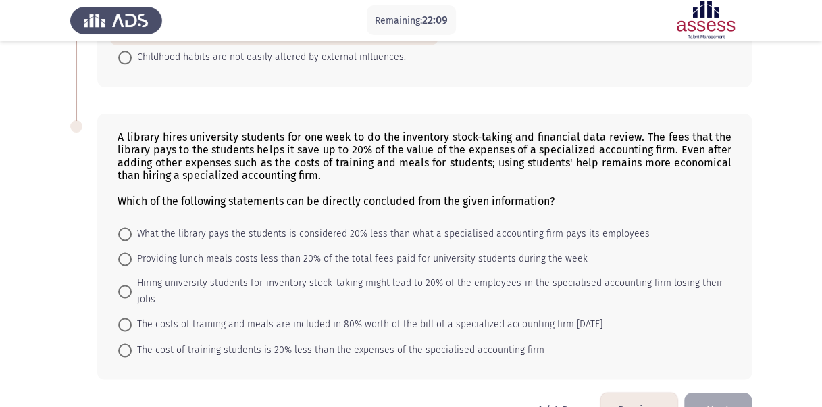
scroll to position [735, 0]
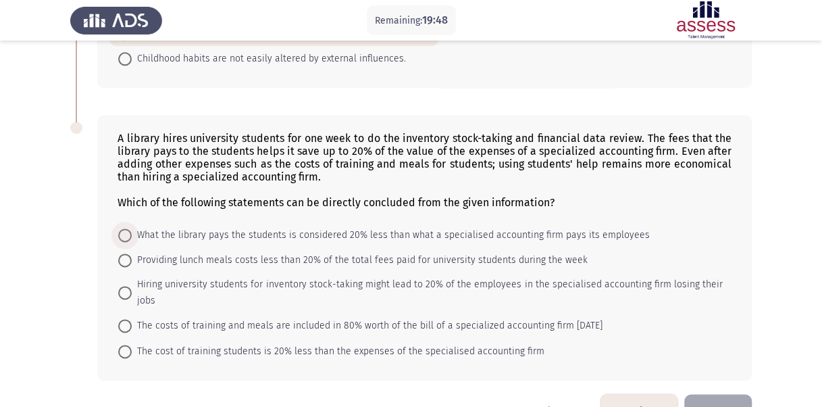
click at [134, 227] on span "What the library pays the students is considered 20% less than what a specialis…" at bounding box center [391, 235] width 518 height 16
click at [132, 228] on input "What the library pays the students is considered 20% less than what a specialis…" at bounding box center [125, 235] width 14 height 14
radio input "true"
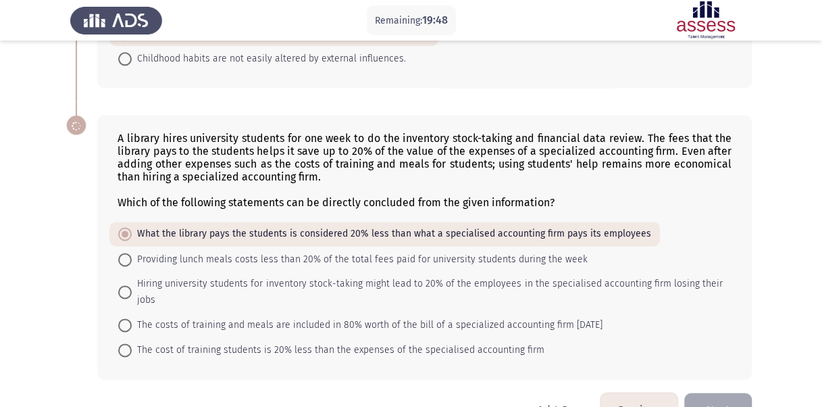
scroll to position [752, 0]
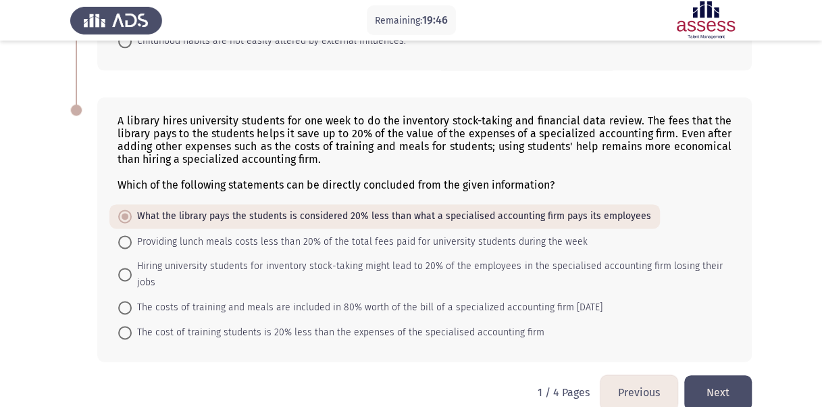
click at [698, 375] on button "Next" at bounding box center [718, 392] width 68 height 34
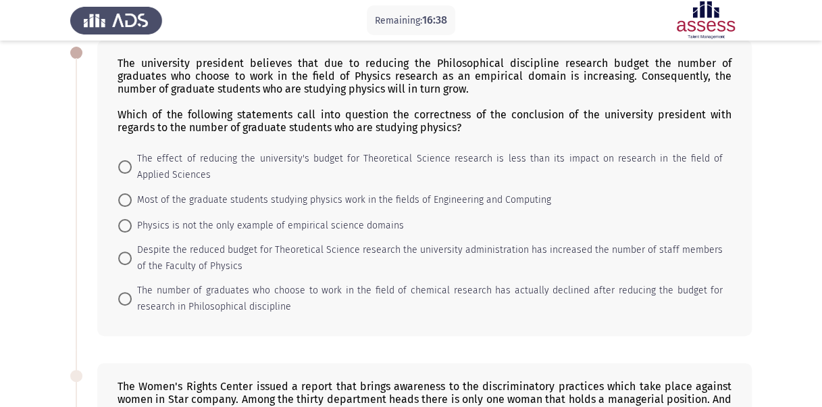
scroll to position [76, 0]
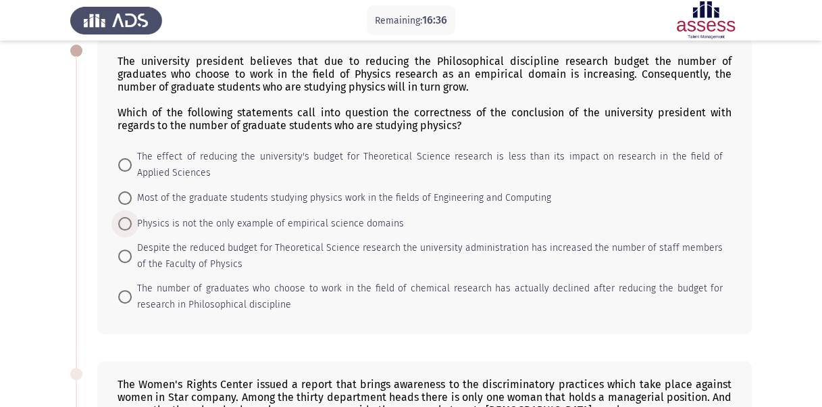
click at [129, 220] on span at bounding box center [125, 224] width 14 height 14
click at [129, 220] on input "Physics is not the only example of empirical science domains" at bounding box center [125, 224] width 14 height 14
radio input "true"
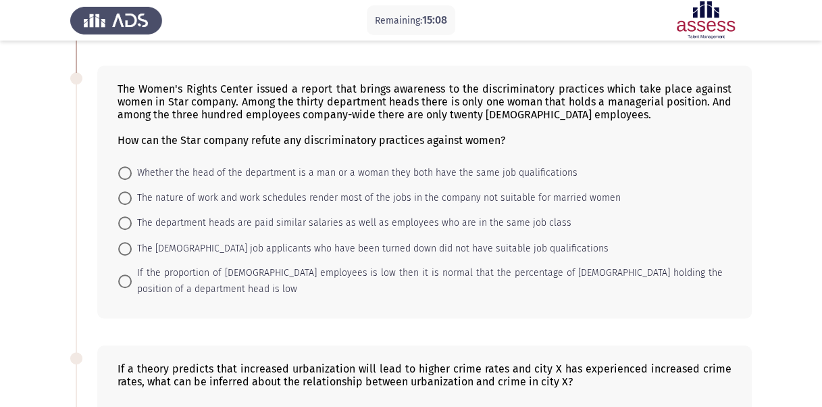
scroll to position [370, 0]
click at [134, 242] on span "The female job applicants who have been turned down did not have suitable job q…" at bounding box center [370, 248] width 477 height 16
click at [132, 242] on input "The female job applicants who have been turned down did not have suitable job q…" at bounding box center [125, 248] width 14 height 14
radio input "true"
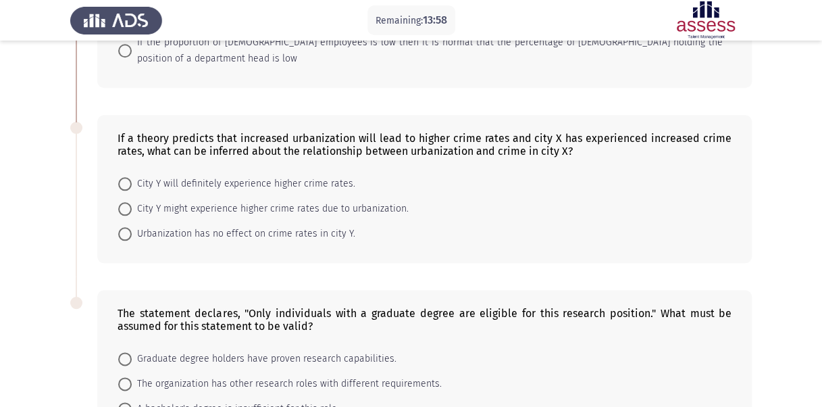
scroll to position [604, 0]
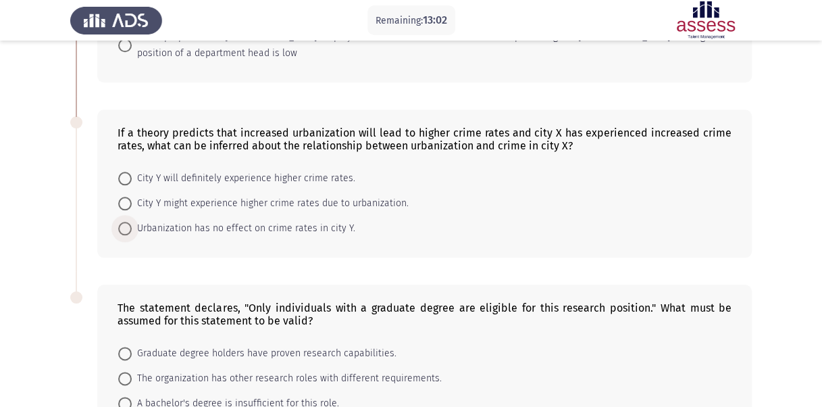
click at [209, 226] on span "Urbanization has no effect on crime rates in city Y." at bounding box center [244, 228] width 224 height 16
click at [132, 226] on input "Urbanization has no effect on crime rates in city Y." at bounding box center [125, 229] width 14 height 14
radio input "true"
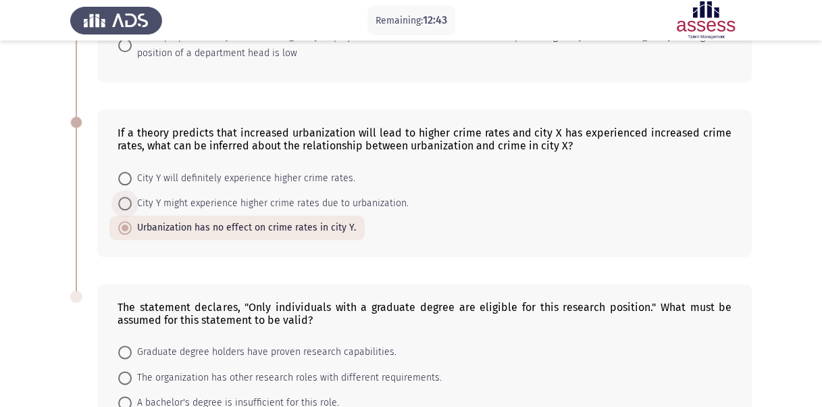
click at [131, 197] on span at bounding box center [125, 204] width 14 height 14
click at [131, 197] on input "City Y might experience higher crime rates due to urbanization." at bounding box center [125, 204] width 14 height 14
radio input "true"
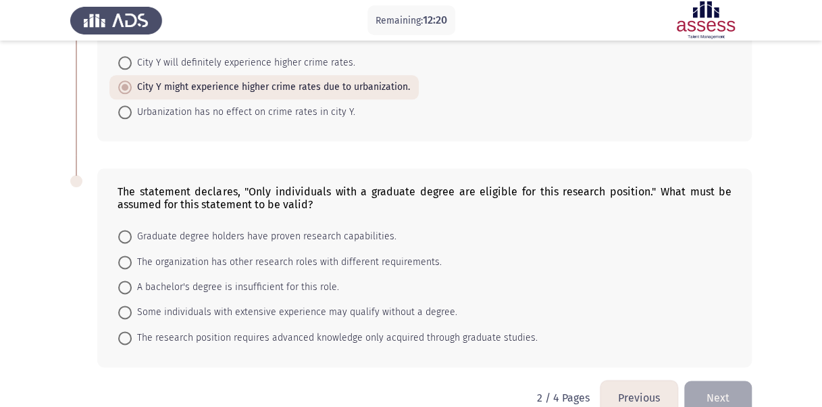
scroll to position [730, 0]
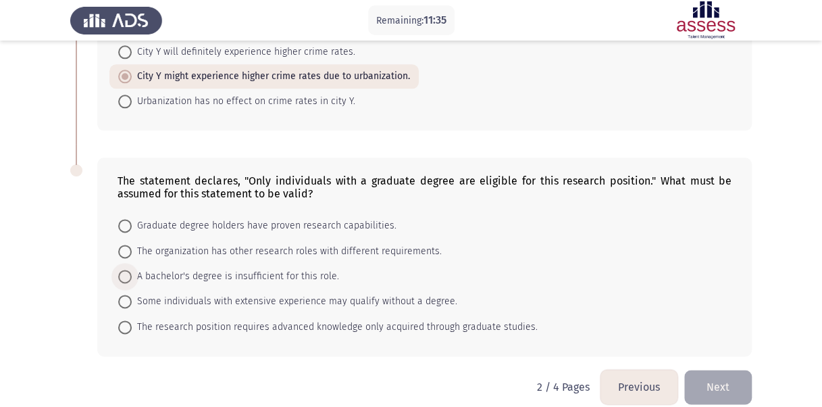
click at [125, 269] on span at bounding box center [125, 276] width 14 height 14
click at [125, 269] on input "A bachelor's degree is insufficient for this role." at bounding box center [125, 276] width 14 height 14
radio input "true"
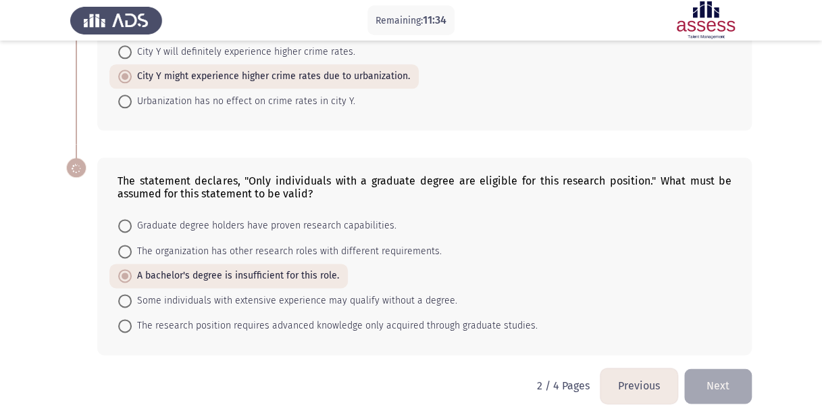
click at [711, 371] on button "Next" at bounding box center [718, 385] width 68 height 34
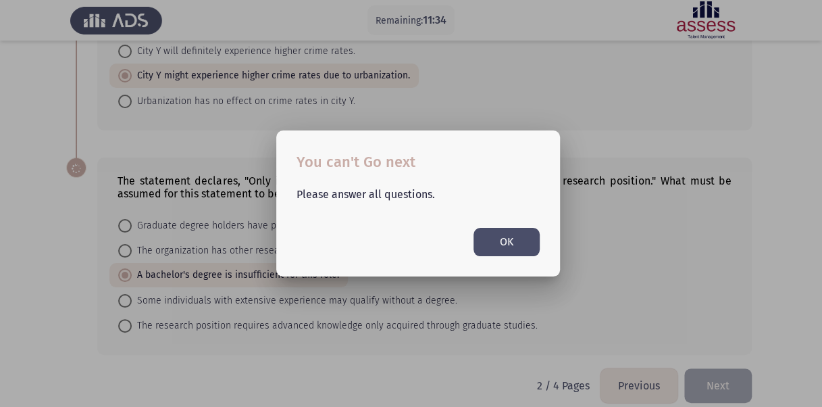
scroll to position [0, 0]
click at [506, 246] on button "OK" at bounding box center [506, 242] width 66 height 28
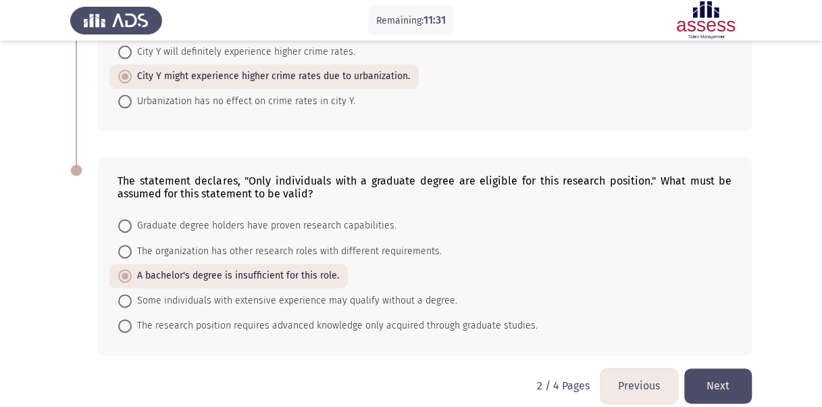
scroll to position [740, 0]
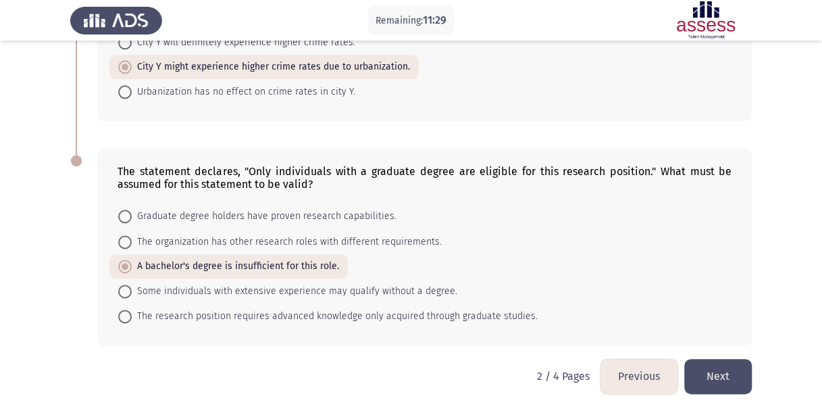
click at [715, 369] on button "Next" at bounding box center [718, 376] width 68 height 34
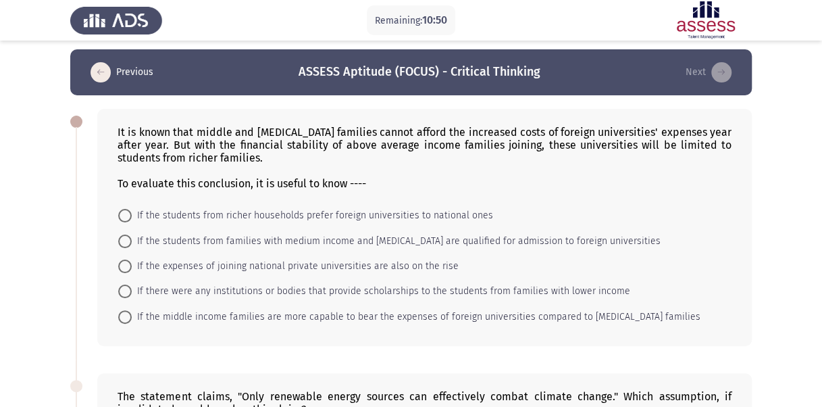
scroll to position [9, 0]
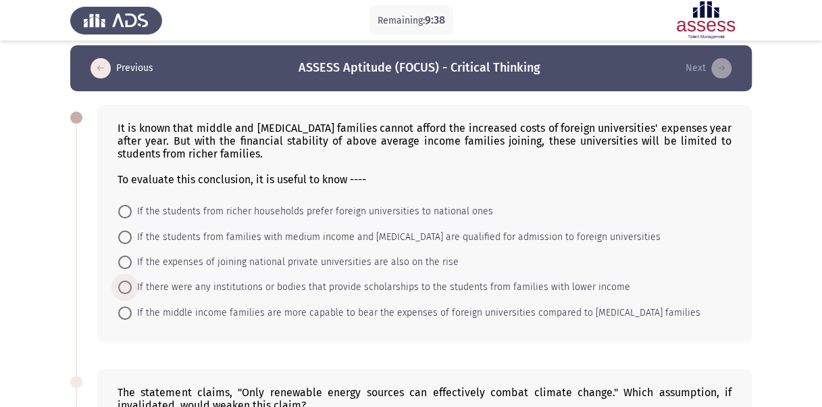
click at [138, 288] on span "If there were any institutions or bodies that provide scholarships to the stude…" at bounding box center [381, 287] width 498 height 16
click at [132, 288] on input "If there were any institutions or bodies that provide scholarships to the stude…" at bounding box center [125, 287] width 14 height 14
radio input "true"
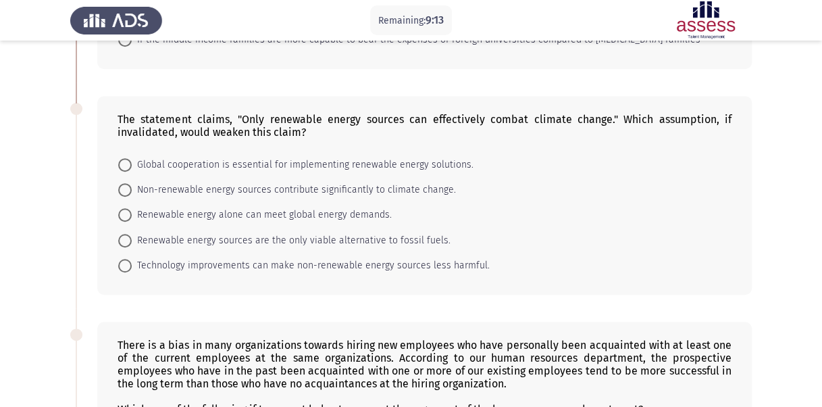
scroll to position [282, 0]
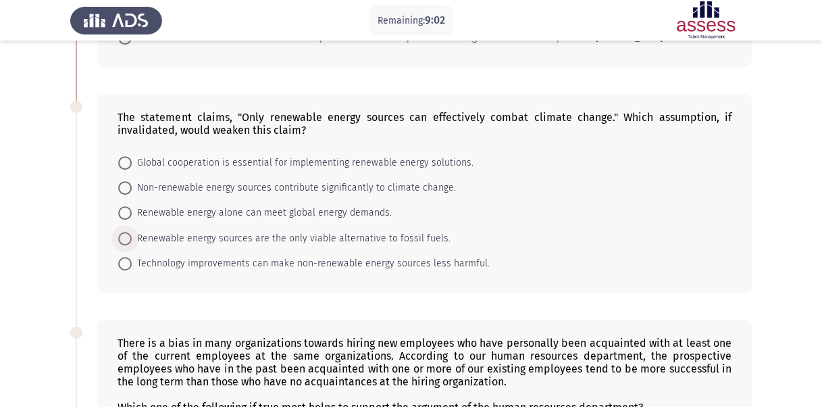
click at [135, 234] on span "Renewable energy sources are the only viable alternative to fossil fuels." at bounding box center [291, 238] width 319 height 16
click at [132, 234] on input "Renewable energy sources are the only viable alternative to fossil fuels." at bounding box center [125, 239] width 14 height 14
radio input "true"
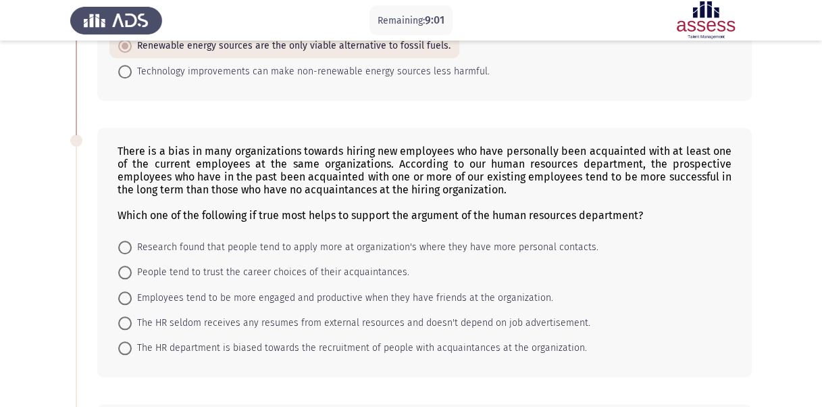
scroll to position [484, 0]
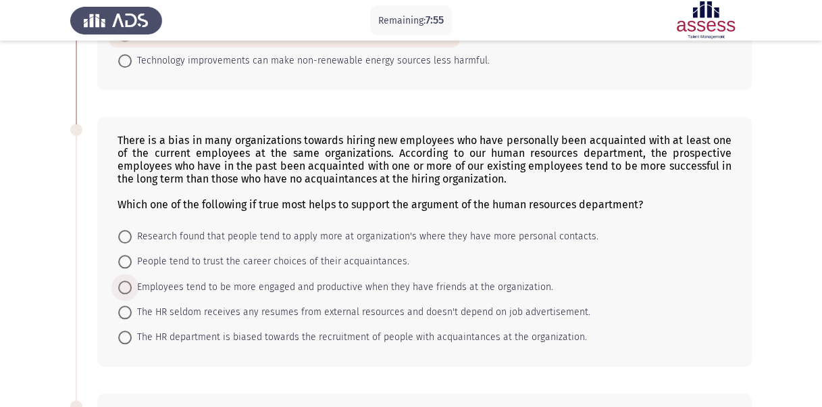
click at [127, 280] on span at bounding box center [125, 287] width 14 height 14
click at [127, 280] on input "Employees tend to be more engaged and productive when they have friends at the …" at bounding box center [125, 287] width 14 height 14
radio input "true"
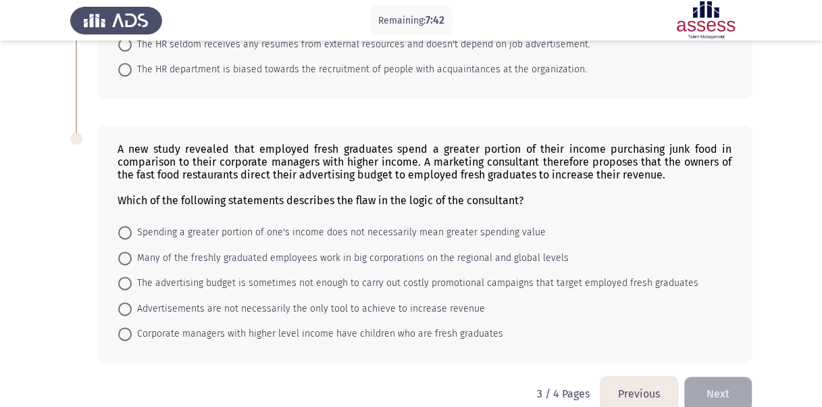
scroll to position [766, 0]
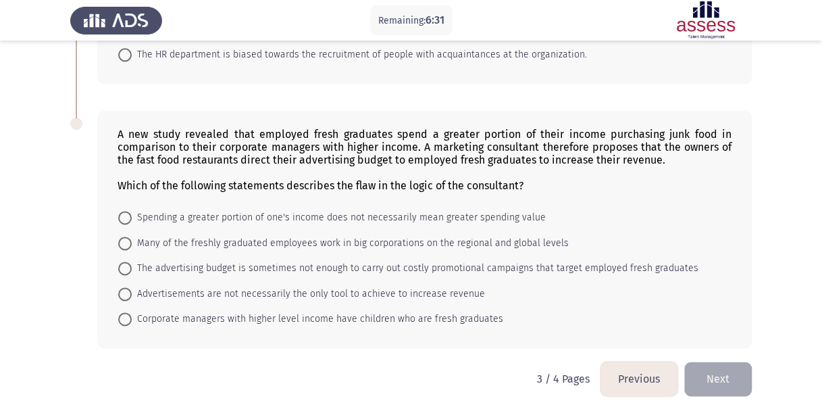
click at [132, 213] on span "Spending a greater portion of one's income does not necessarily mean greater sp…" at bounding box center [339, 217] width 414 height 16
click at [132, 213] on input "Spending a greater portion of one's income does not necessarily mean greater sp…" at bounding box center [125, 218] width 14 height 14
radio input "true"
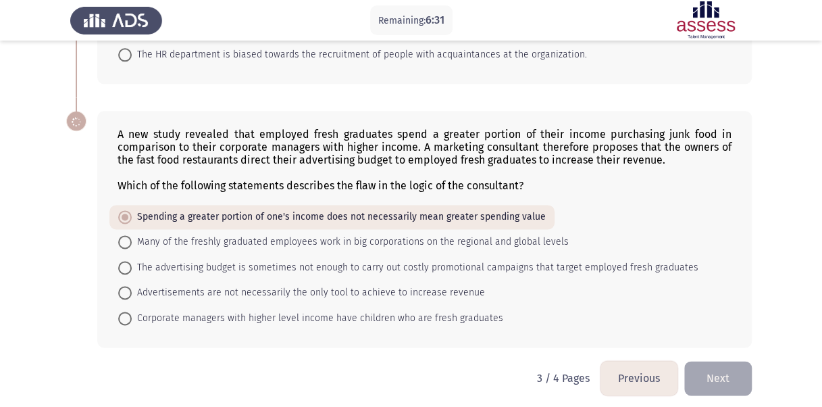
scroll to position [765, 0]
click at [712, 366] on button "Next" at bounding box center [718, 378] width 68 height 34
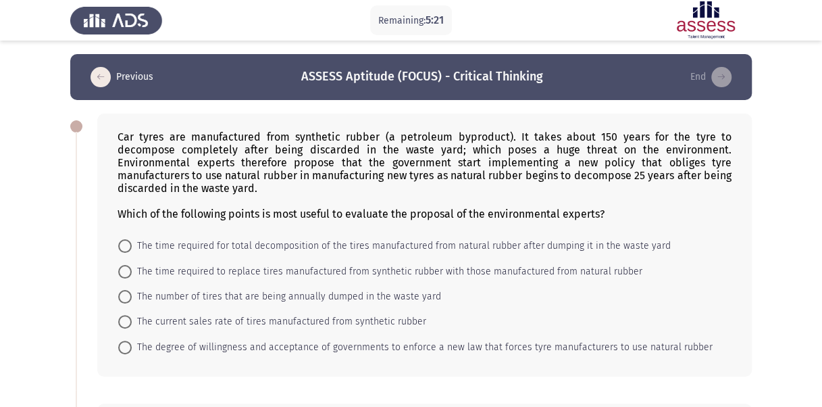
scroll to position [26, 0]
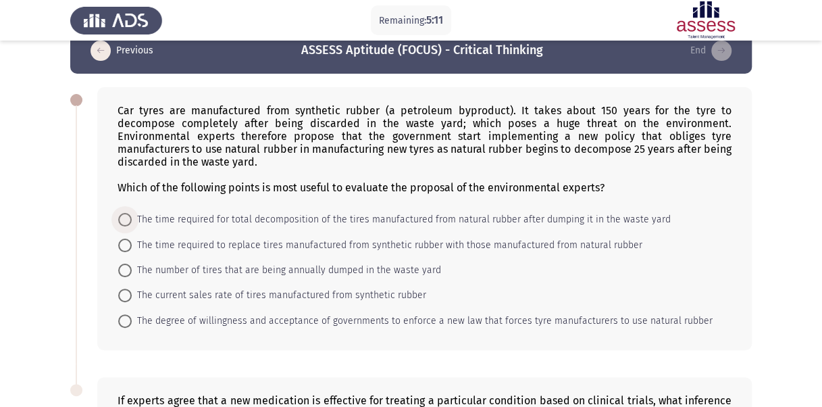
click at [220, 218] on span "The time required for total decomposition of the tires manufactured from natura…" at bounding box center [401, 219] width 539 height 16
click at [132, 218] on input "The time required for total decomposition of the tires manufactured from natura…" at bounding box center [125, 220] width 14 height 14
radio input "true"
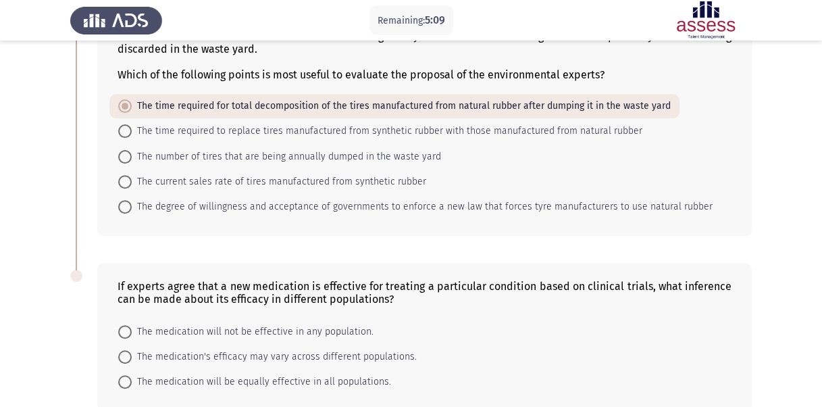
scroll to position [174, 0]
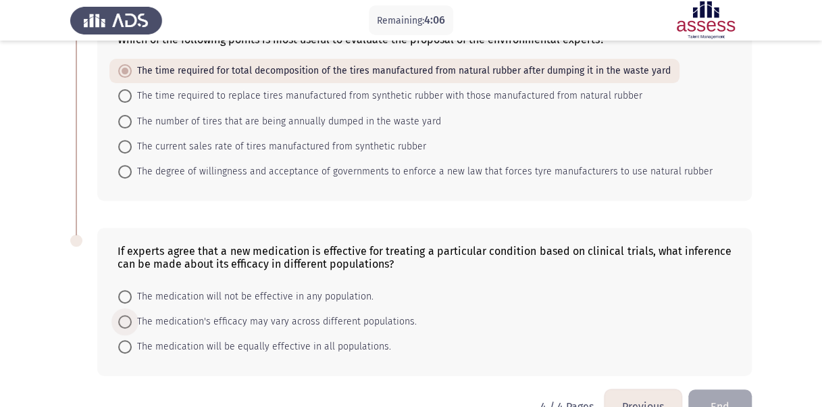
click at [243, 319] on span "The medication's efficacy may vary across different populations." at bounding box center [274, 321] width 285 height 16
click at [132, 319] on input "The medication's efficacy may vary across different populations." at bounding box center [125, 322] width 14 height 14
radio input "true"
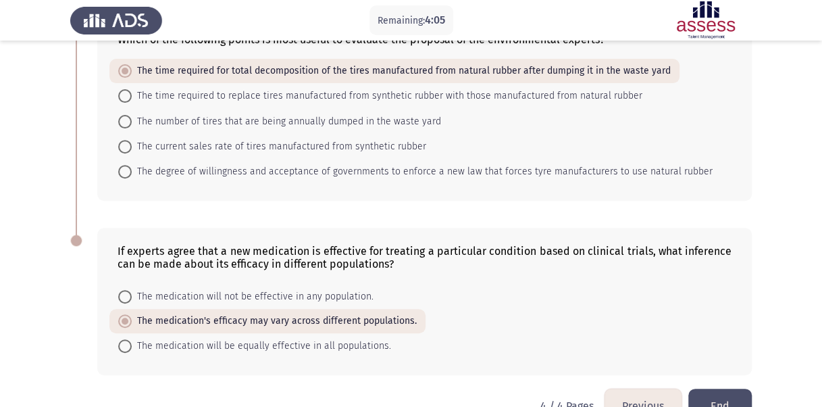
scroll to position [206, 0]
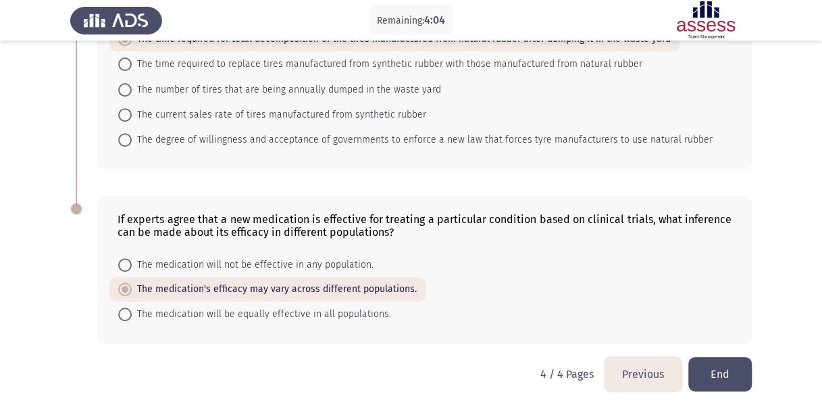
click at [711, 370] on button "End" at bounding box center [719, 374] width 63 height 34
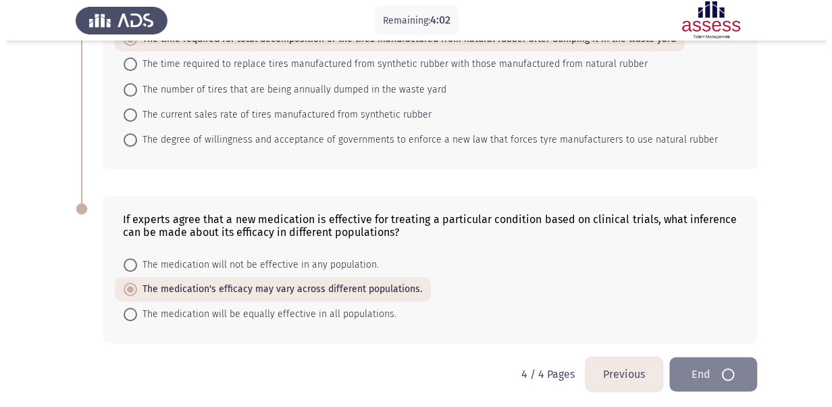
scroll to position [0, 0]
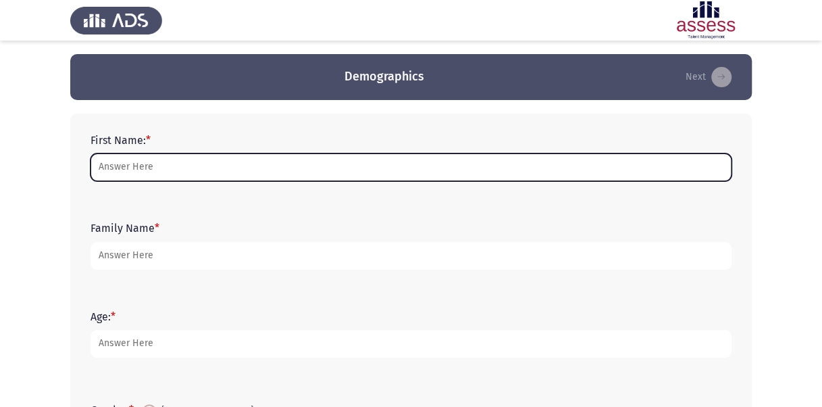
click at [195, 176] on input "First Name: *" at bounding box center [410, 167] width 641 height 28
type input "Mira"
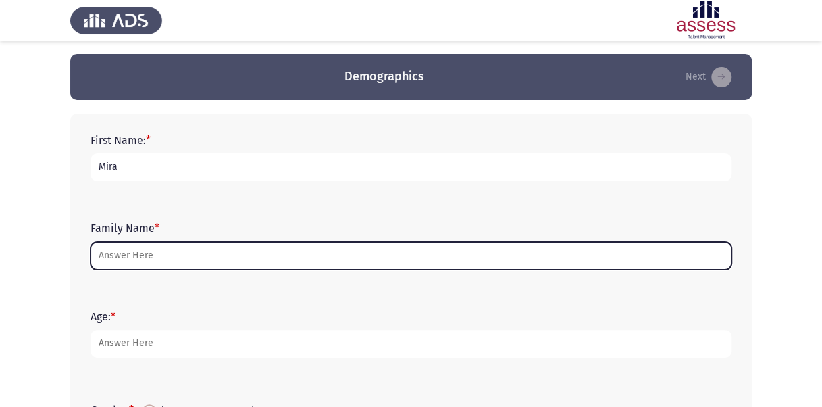
click at [170, 252] on input "Family Name *" at bounding box center [410, 256] width 641 height 28
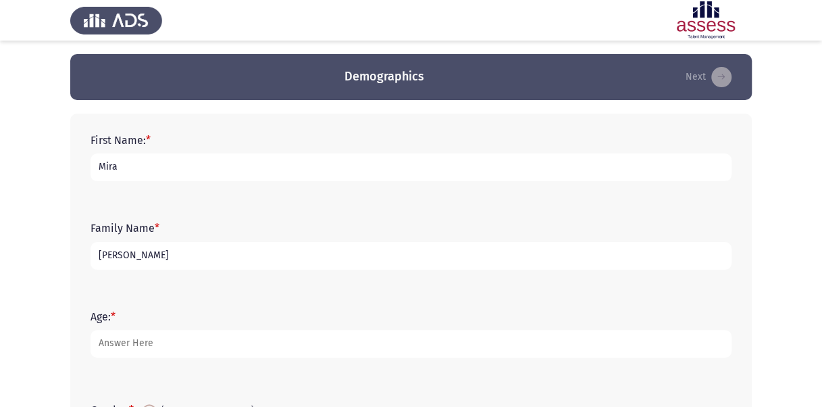
scroll to position [54, 0]
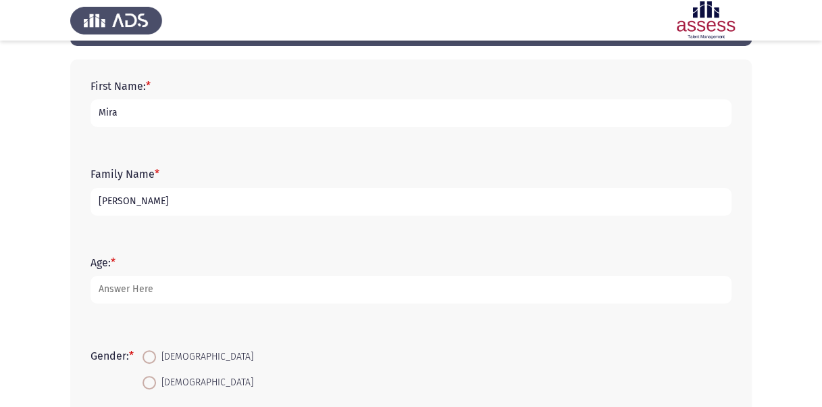
type input "[PERSON_NAME]"
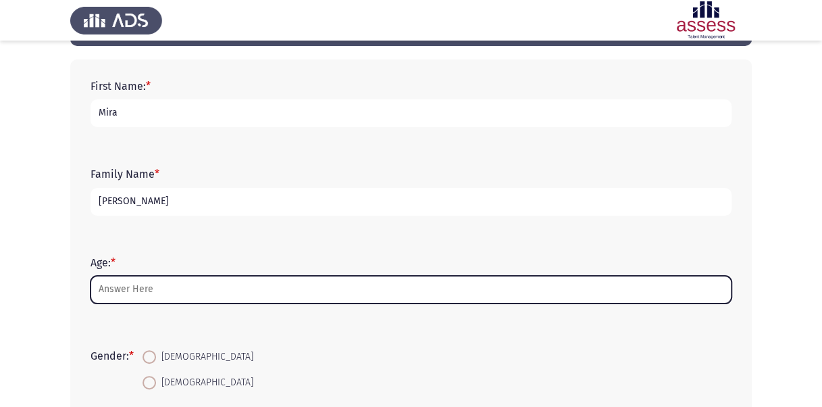
click at [173, 291] on input "Age: *" at bounding box center [410, 290] width 641 height 28
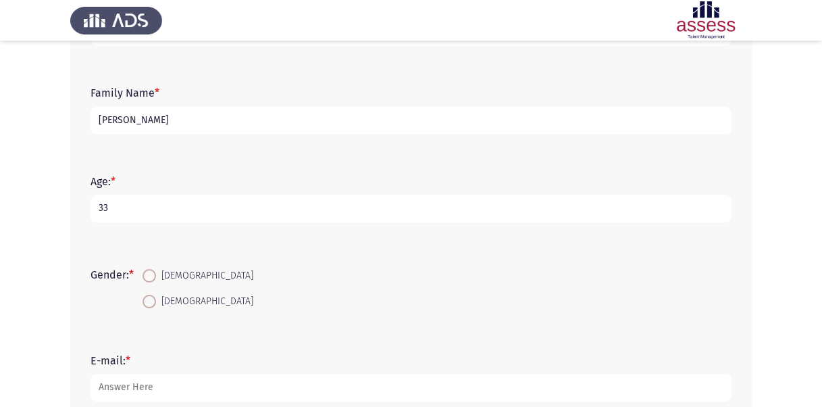
scroll to position [145, 0]
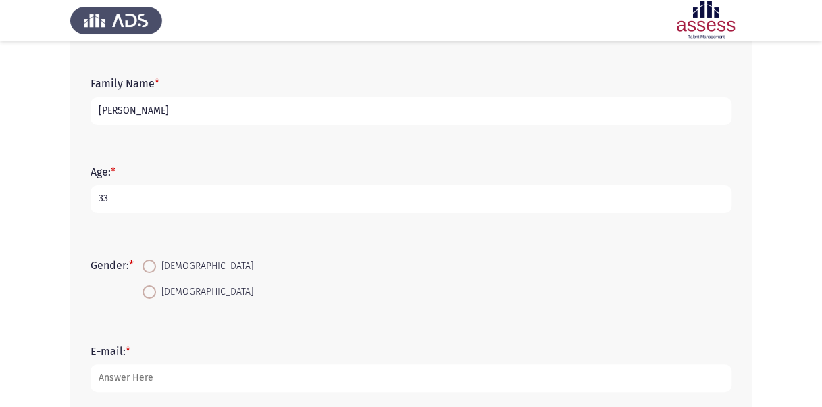
type input "33"
click at [170, 296] on span "[DEMOGRAPHIC_DATA]" at bounding box center [204, 292] width 97 height 16
click at [156, 296] on input "[DEMOGRAPHIC_DATA]" at bounding box center [150, 292] width 14 height 14
radio input "true"
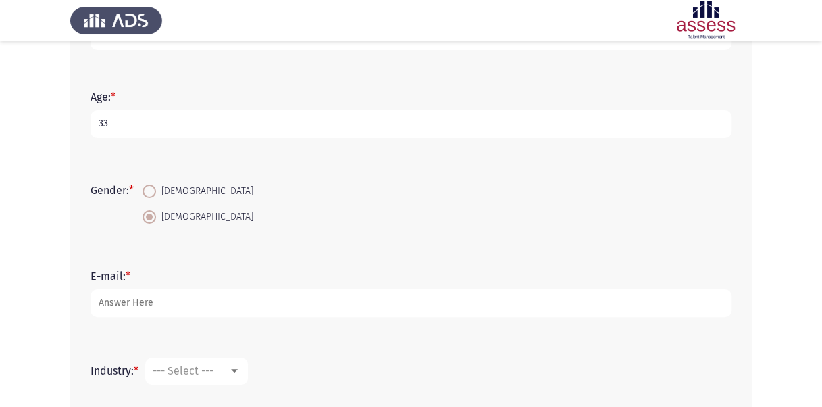
scroll to position [223, 0]
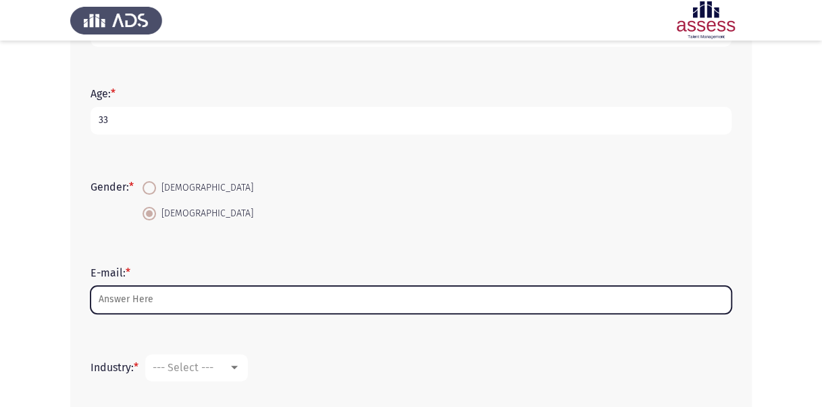
click at [170, 296] on input "E-mail: *" at bounding box center [410, 300] width 641 height 28
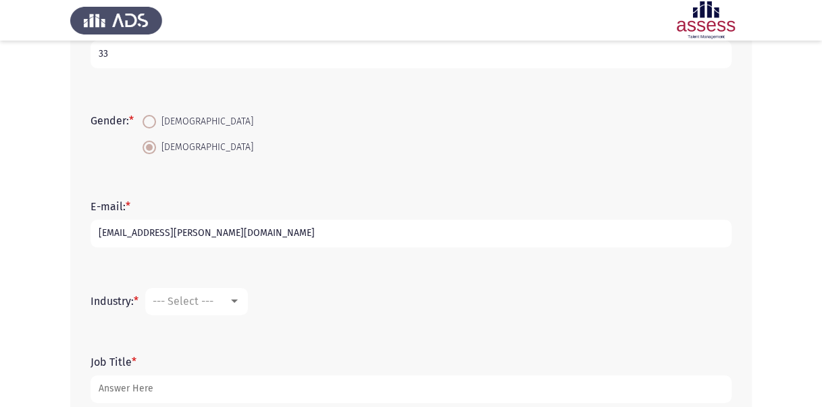
scroll to position [292, 0]
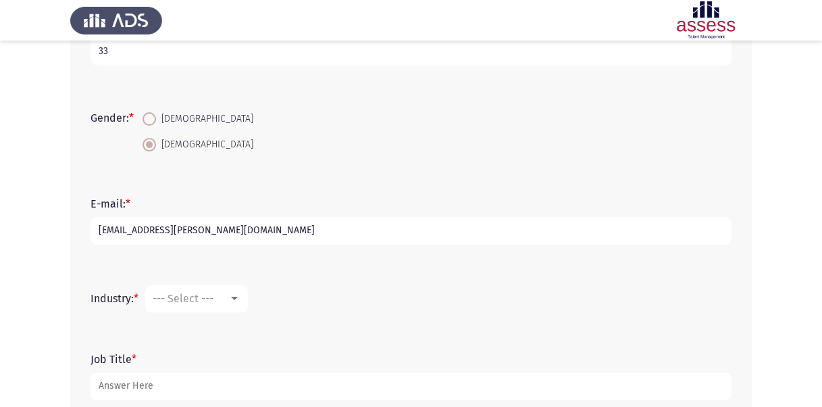
type input "[EMAIL_ADDRESS][PERSON_NAME][DOMAIN_NAME]"
click at [203, 293] on span "--- Select ---" at bounding box center [183, 298] width 61 height 13
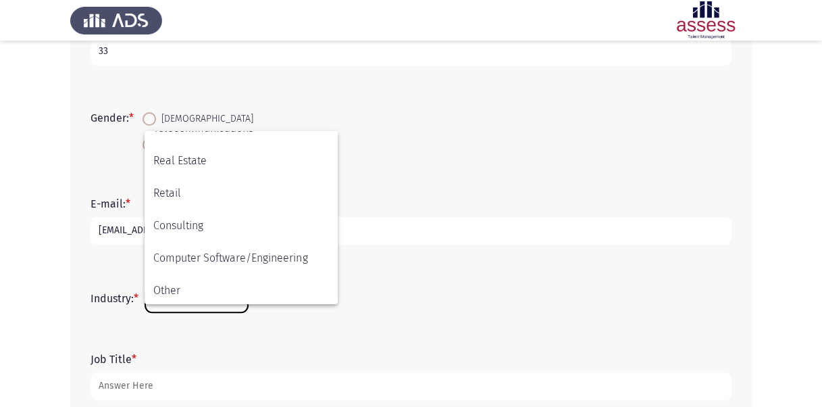
scroll to position [443, 0]
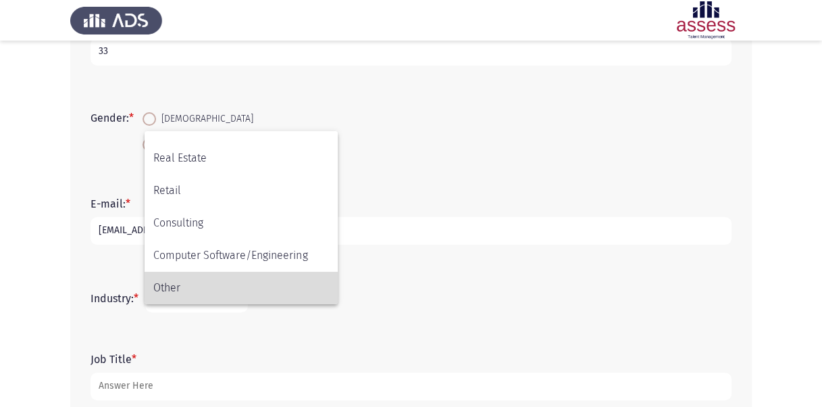
click at [233, 287] on span "Other" at bounding box center [241, 287] width 176 height 32
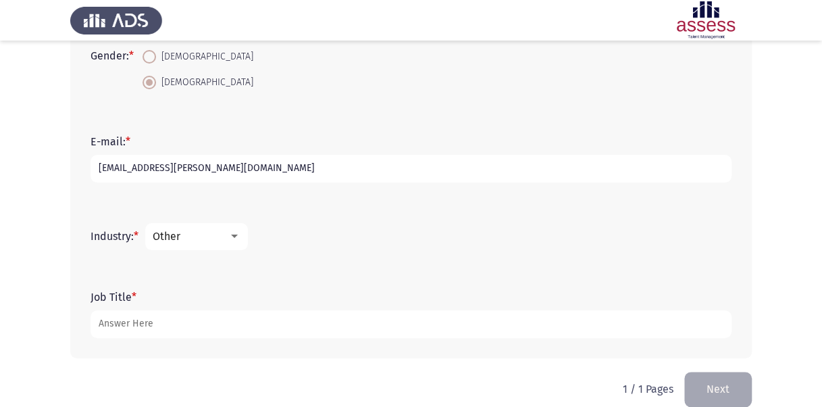
scroll to position [357, 0]
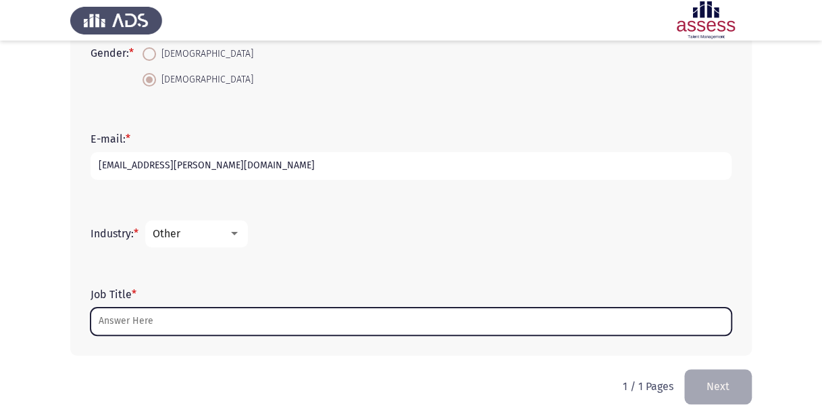
click at [217, 323] on input "Job Title *" at bounding box center [410, 321] width 641 height 28
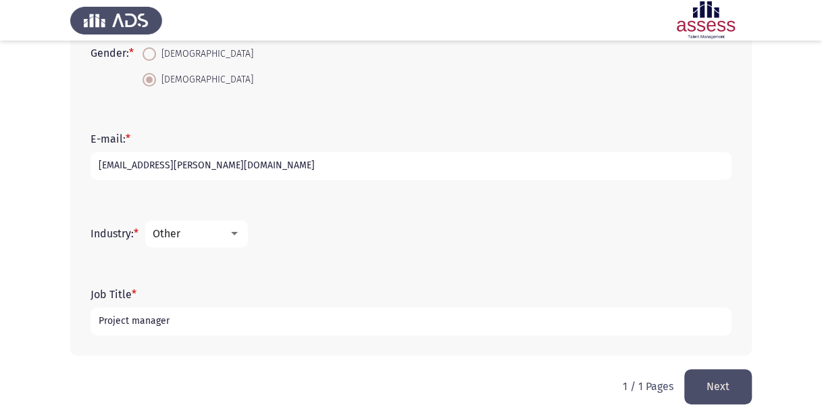
scroll to position [372, 0]
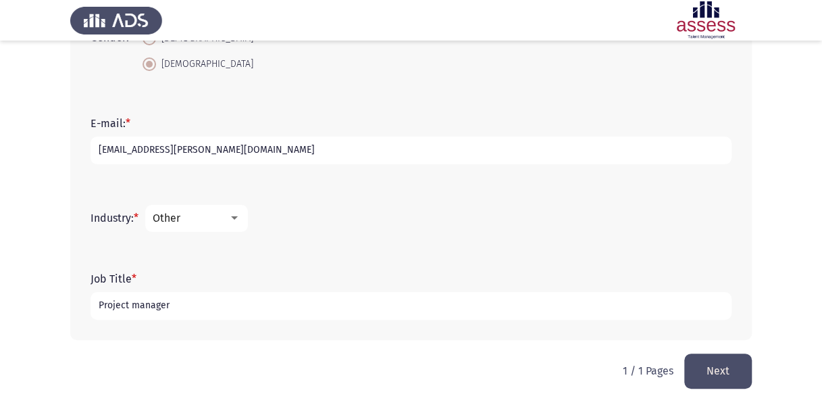
type input "Project manager"
click at [720, 359] on button "Next" at bounding box center [718, 370] width 68 height 34
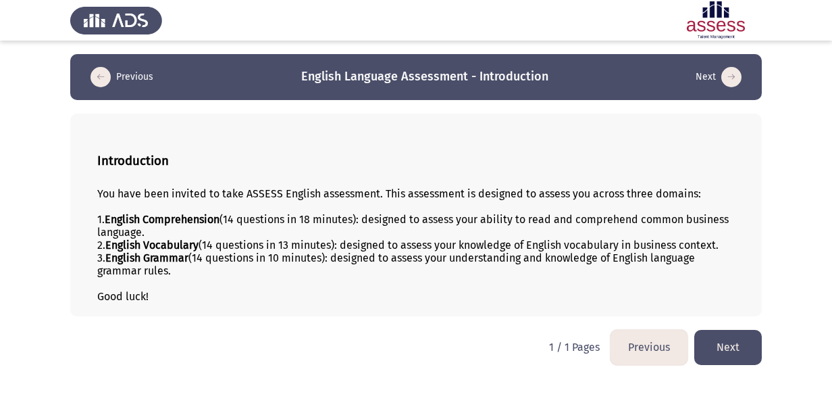
click at [720, 357] on button "Next" at bounding box center [728, 347] width 68 height 34
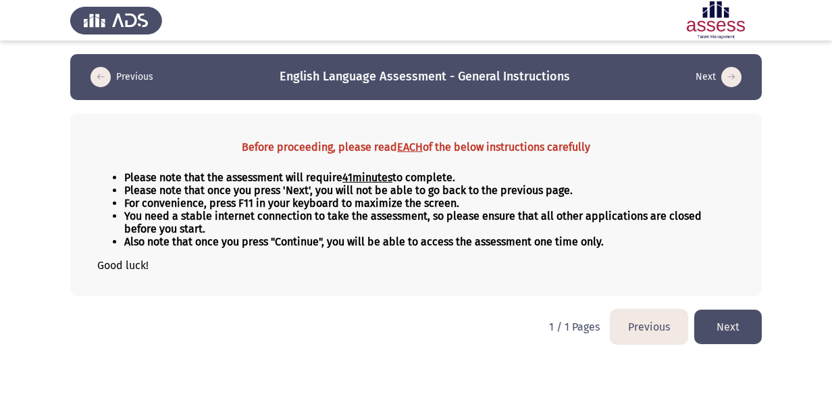
click at [727, 330] on button "Next" at bounding box center [728, 326] width 68 height 34
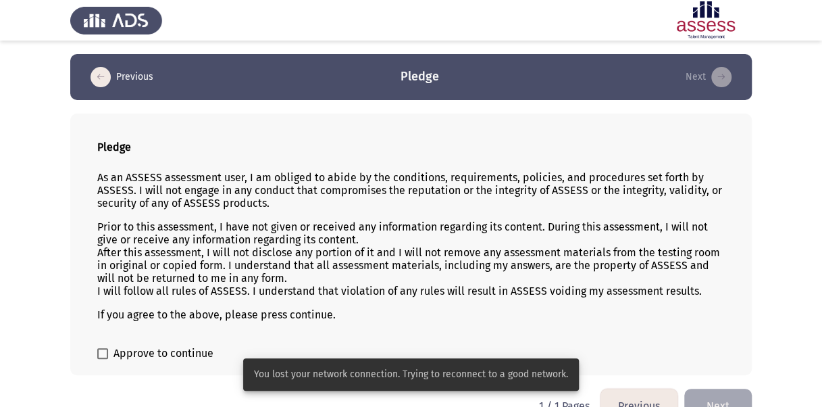
scroll to position [27, 0]
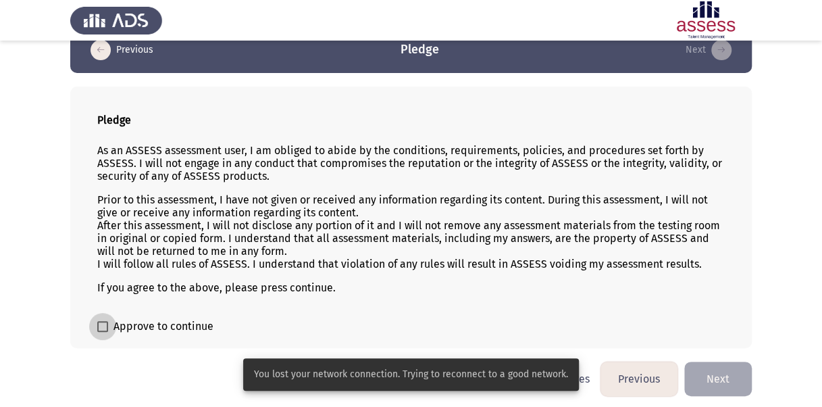
click at [122, 321] on span "Approve to continue" at bounding box center [163, 326] width 100 height 16
click at [103, 332] on input "Approve to continue" at bounding box center [102, 332] width 1 height 1
checkbox input "true"
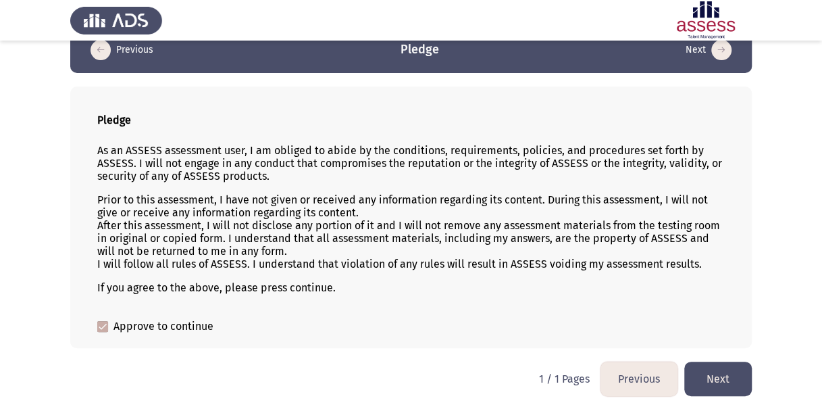
click at [709, 367] on button "Next" at bounding box center [718, 378] width 68 height 34
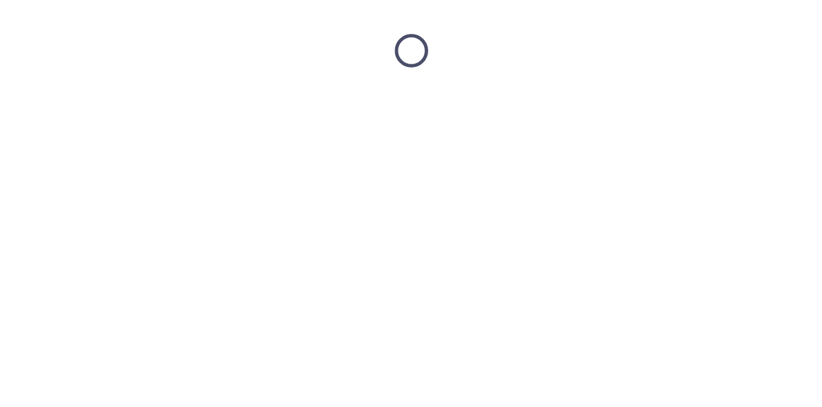
scroll to position [0, 0]
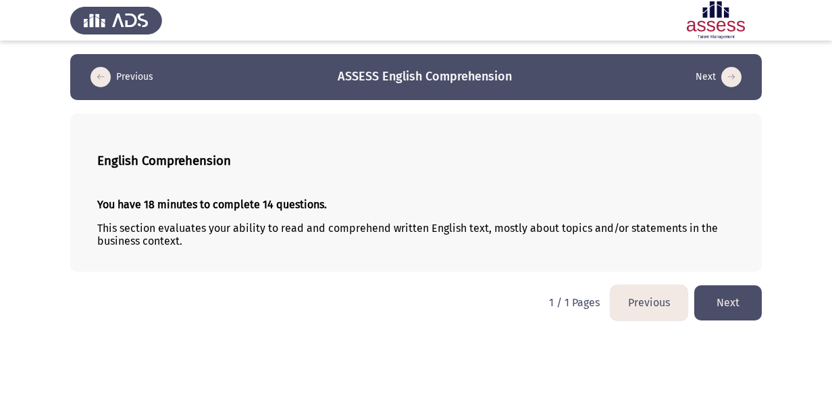
click at [723, 308] on button "Next" at bounding box center [728, 302] width 68 height 34
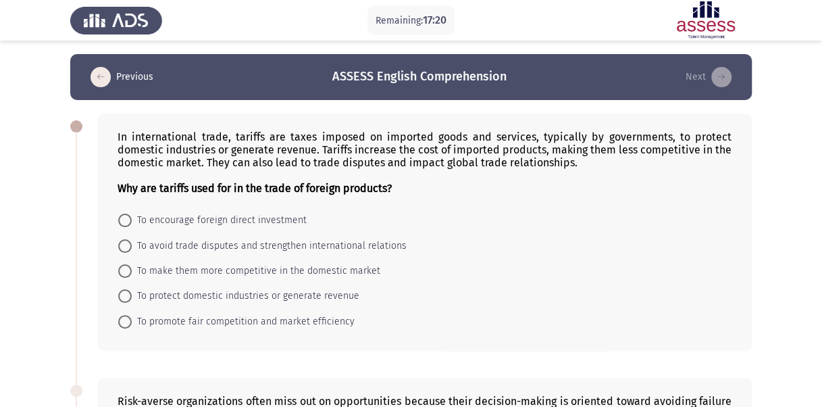
scroll to position [8, 0]
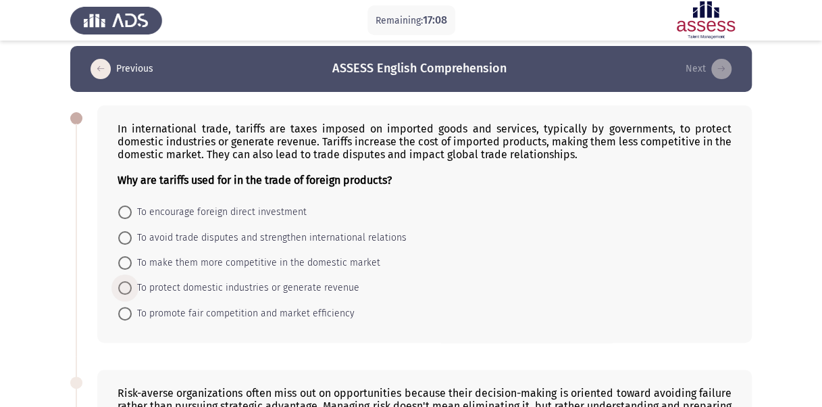
click at [246, 286] on span "To protect domestic industries or generate revenue" at bounding box center [246, 288] width 228 height 16
click at [132, 286] on input "To protect domestic industries or generate revenue" at bounding box center [125, 288] width 14 height 14
radio input "true"
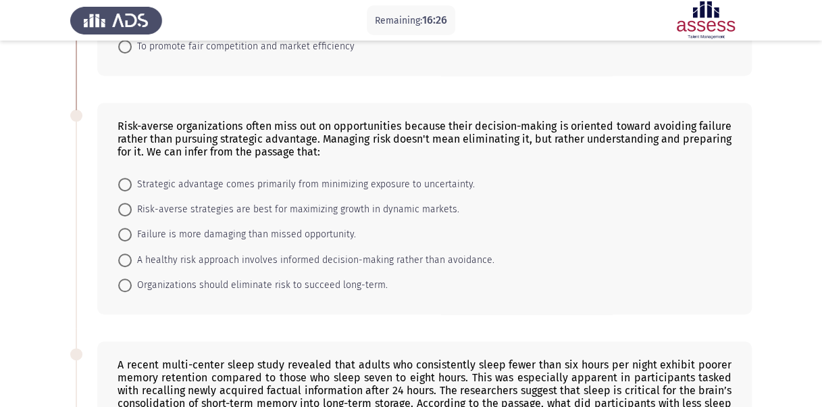
scroll to position [276, 0]
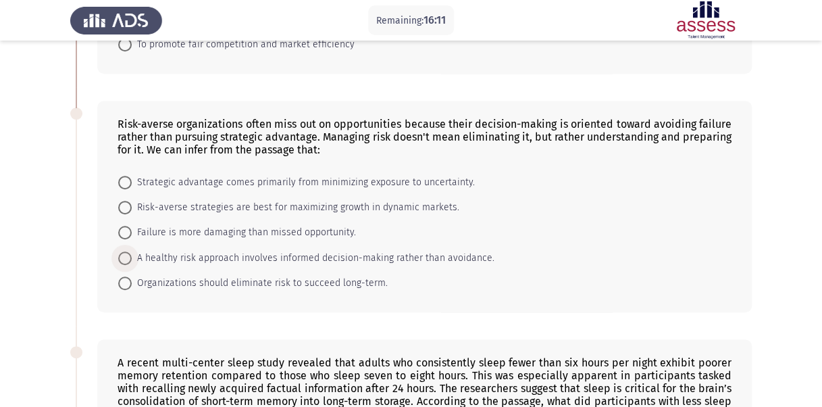
click at [255, 258] on span "A healthy risk approach involves informed decision-making rather than avoidance." at bounding box center [313, 258] width 363 height 16
click at [132, 258] on input "A healthy risk approach involves informed decision-making rather than avoidance." at bounding box center [125, 258] width 14 height 14
radio input "true"
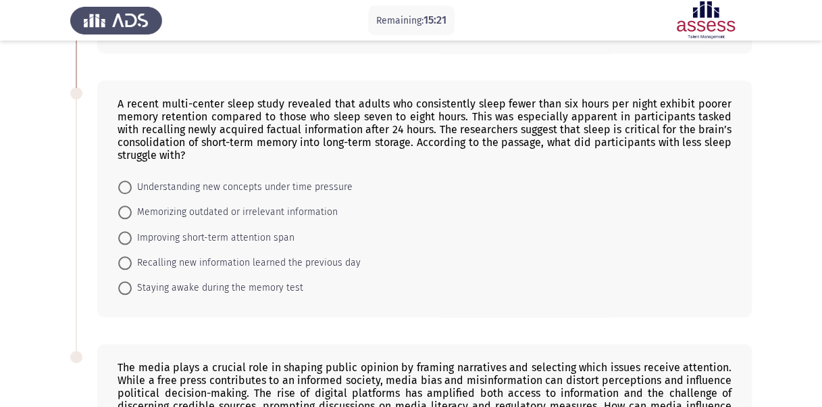
scroll to position [534, 0]
click at [209, 256] on span "Recalling new information learned the previous day" at bounding box center [246, 262] width 229 height 16
click at [132, 256] on input "Recalling new information learned the previous day" at bounding box center [125, 262] width 14 height 14
radio input "true"
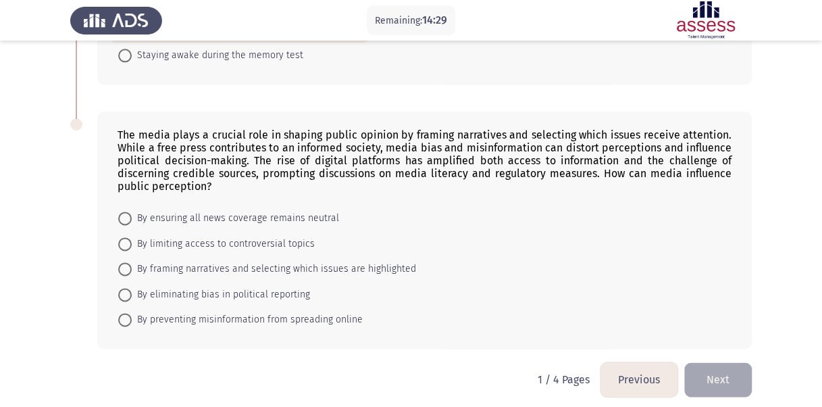
scroll to position [766, 0]
click at [123, 263] on span at bounding box center [125, 268] width 14 height 14
click at [123, 263] on input "By framing narratives and selecting which issues are highlighted" at bounding box center [125, 268] width 14 height 14
radio input "true"
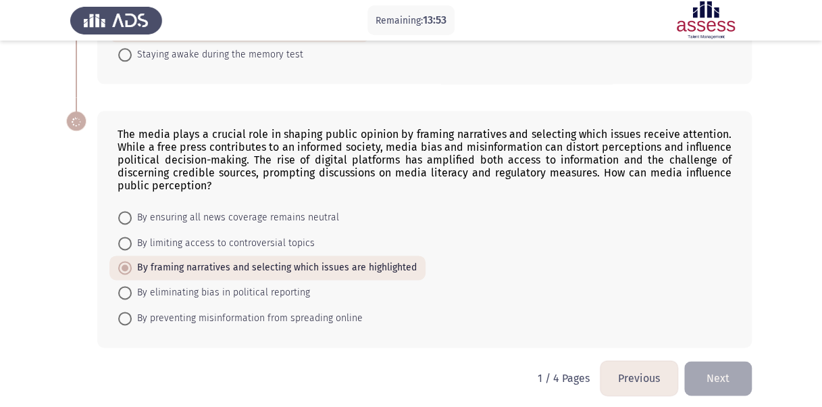
scroll to position [765, 0]
click at [736, 363] on button "Next" at bounding box center [718, 378] width 68 height 34
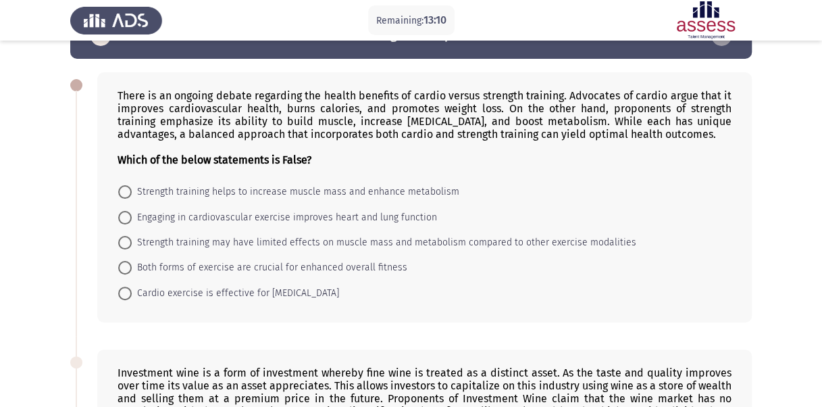
scroll to position [42, 0]
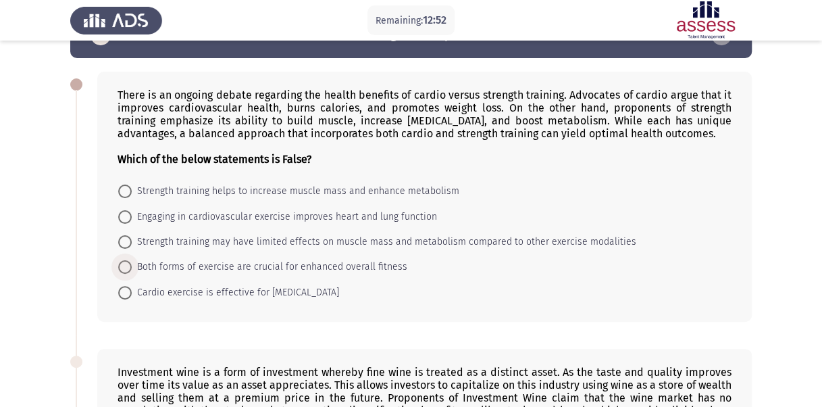
click at [228, 264] on span "Both forms of exercise are crucial for enhanced overall fitness" at bounding box center [270, 267] width 276 height 16
click at [132, 264] on input "Both forms of exercise are crucial for enhanced overall fitness" at bounding box center [125, 267] width 14 height 14
radio input "true"
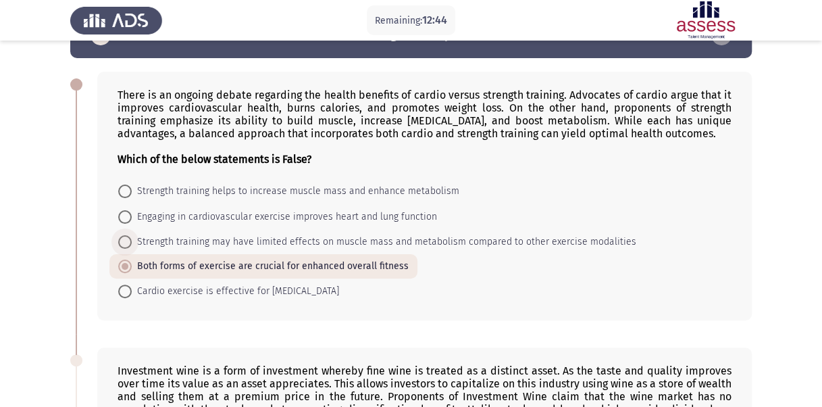
click at [140, 238] on span "Strength training may have limited effects on muscle mass and metabolism compar…" at bounding box center [384, 242] width 504 height 16
click at [132, 238] on input "Strength training may have limited effects on muscle mass and metabolism compar…" at bounding box center [125, 242] width 14 height 14
radio input "true"
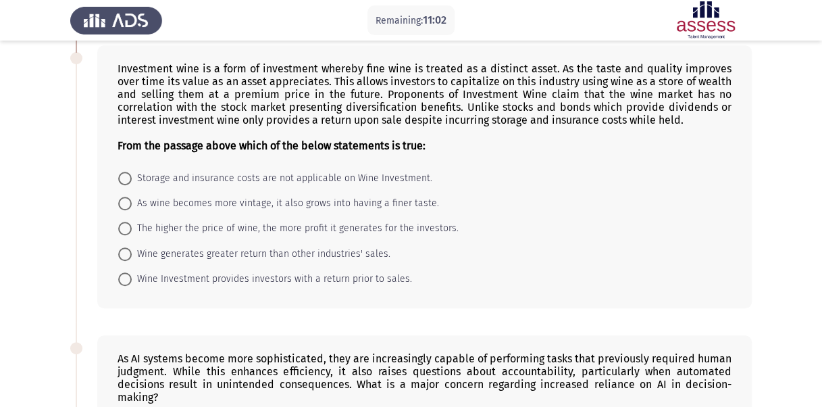
scroll to position [337, 0]
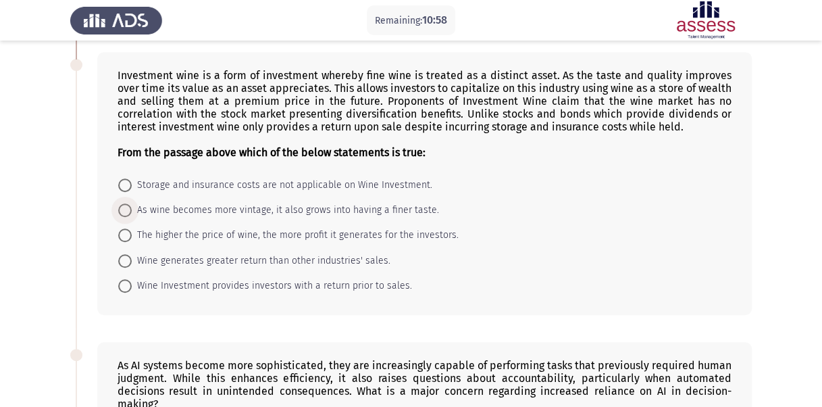
click at [155, 202] on span "As wine becomes more vintage, it also grows into having a finer taste." at bounding box center [285, 210] width 307 height 16
click at [132, 203] on input "As wine becomes more vintage, it also grows into having a finer taste." at bounding box center [125, 210] width 14 height 14
radio input "true"
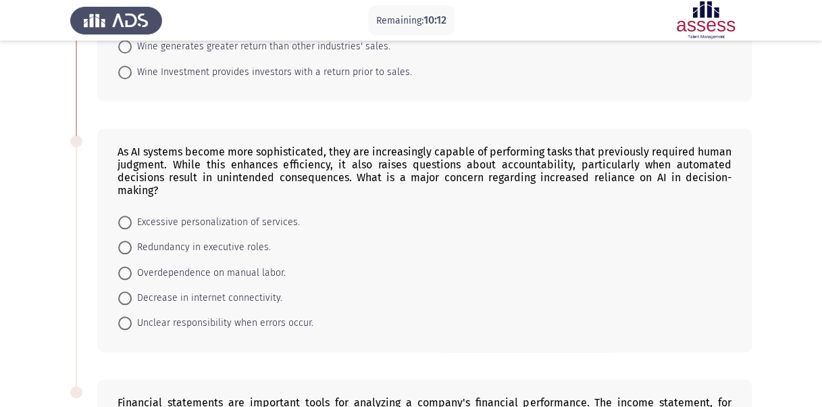
scroll to position [579, 0]
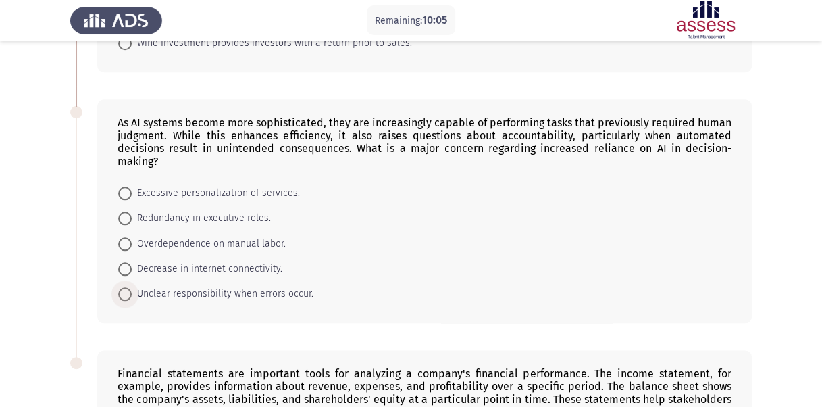
click at [229, 288] on span "Unclear responsibility when errors occur." at bounding box center [223, 294] width 182 height 16
click at [132, 288] on input "Unclear responsibility when errors occur." at bounding box center [125, 294] width 14 height 14
radio input "true"
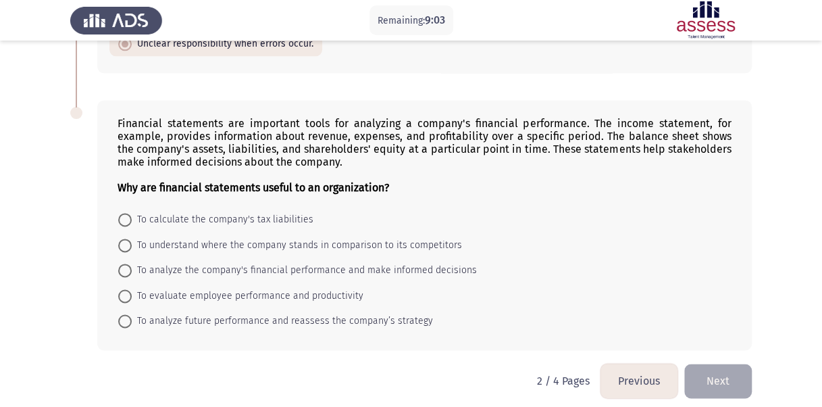
scroll to position [829, 0]
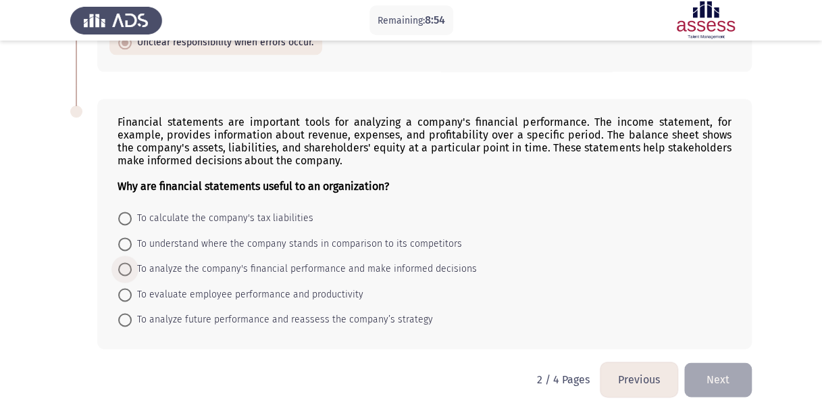
click at [255, 261] on span "To analyze the company's financial performance and make informed decisions" at bounding box center [304, 269] width 345 height 16
click at [132, 262] on input "To analyze the company's financial performance and make informed decisions" at bounding box center [125, 269] width 14 height 14
radio input "true"
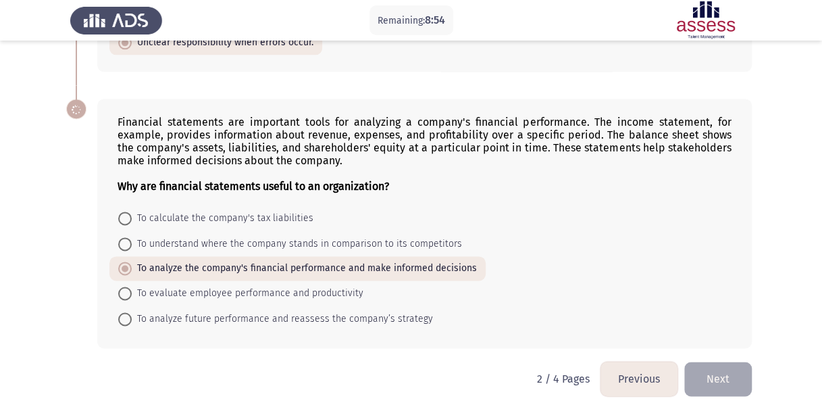
scroll to position [828, 0]
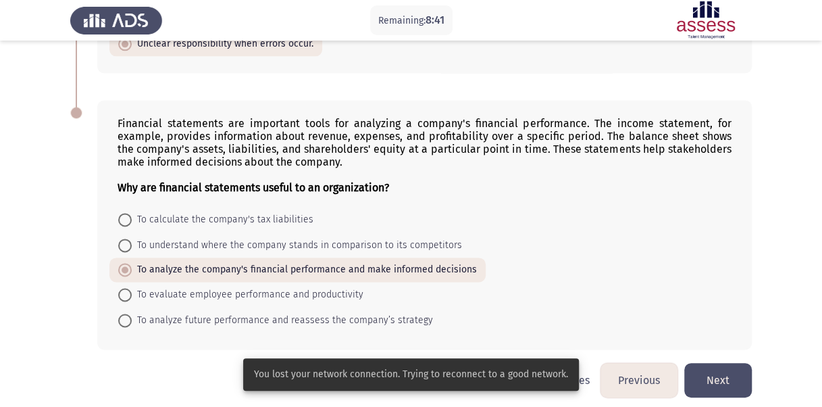
click at [709, 363] on button "Next" at bounding box center [718, 380] width 68 height 34
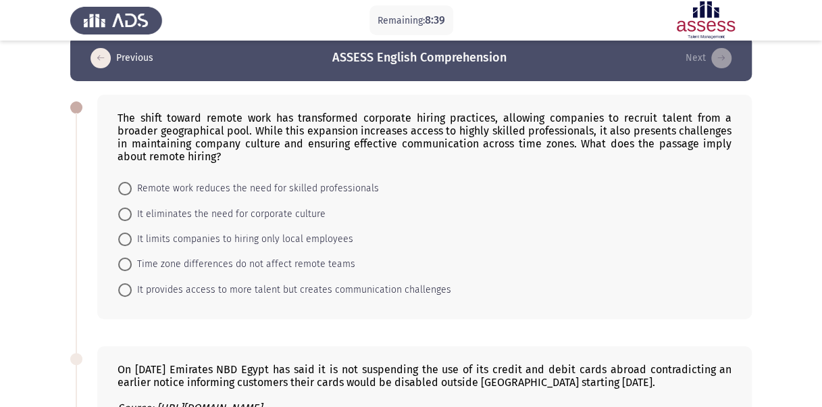
scroll to position [25, 0]
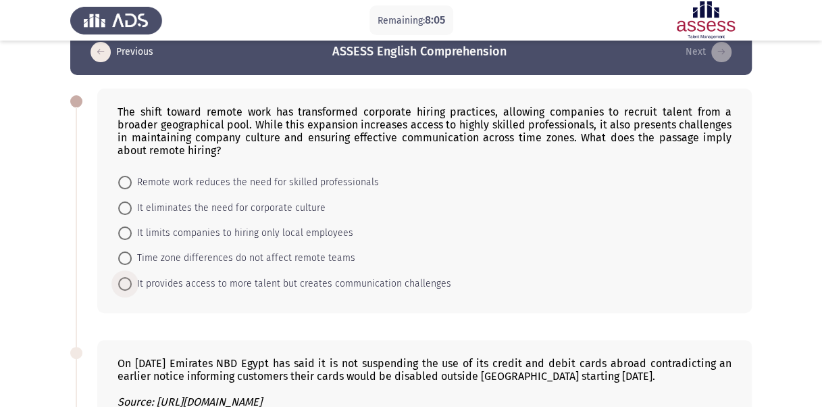
click at [212, 280] on span "It provides access to more talent but creates communication challenges" at bounding box center [291, 284] width 319 height 16
click at [132, 280] on input "It provides access to more talent but creates communication challenges" at bounding box center [125, 284] width 14 height 14
radio input "true"
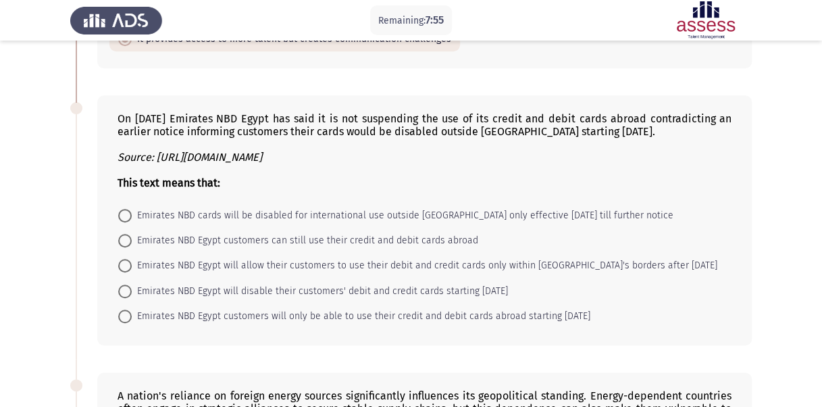
scroll to position [267, 0]
click at [265, 239] on span "Emirates NBD Egypt customers can still use their credit and debit cards abroad" at bounding box center [305, 241] width 346 height 16
click at [132, 239] on input "Emirates NBD Egypt customers can still use their credit and debit cards abroad" at bounding box center [125, 241] width 14 height 14
radio input "true"
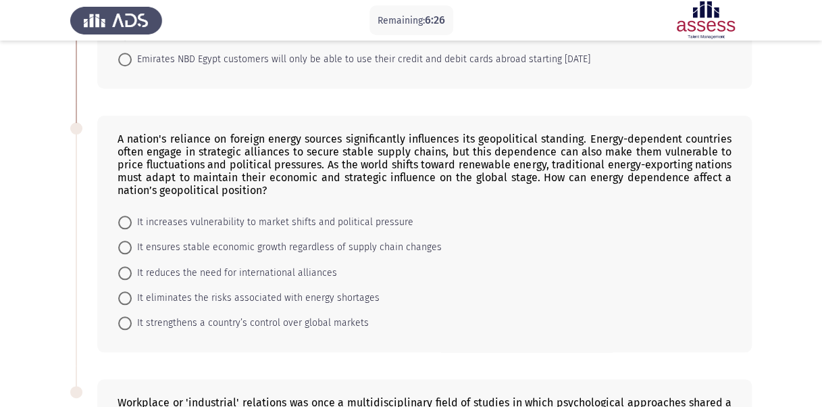
scroll to position [534, 0]
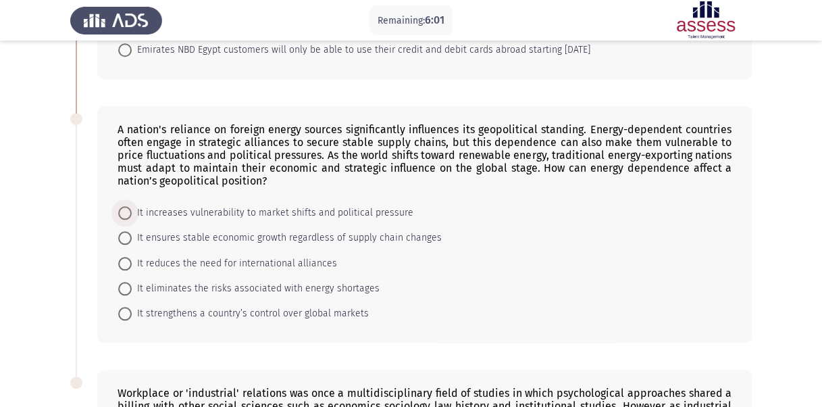
click at [247, 208] on span "It increases vulnerability to market shifts and political pressure" at bounding box center [273, 213] width 282 height 16
click at [132, 208] on input "It increases vulnerability to market shifts and political pressure" at bounding box center [125, 213] width 14 height 14
radio input "true"
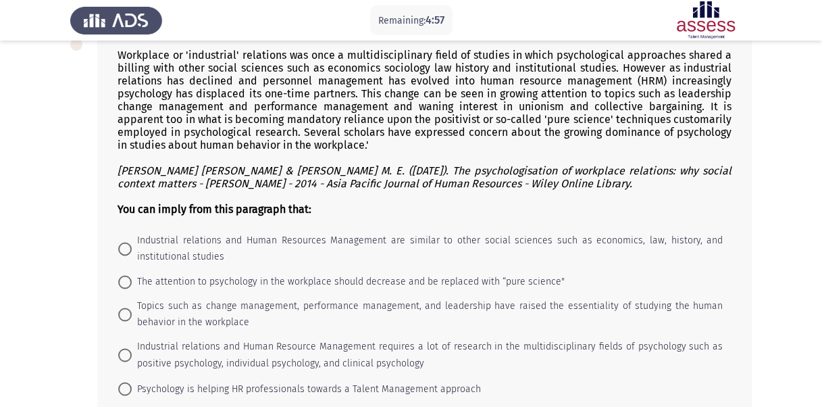
scroll to position [870, 0]
click at [271, 299] on span "Topics such as change management, performance management, and leadership have r…" at bounding box center [427, 315] width 591 height 32
click at [132, 308] on input "Topics such as change management, performance management, and leadership have r…" at bounding box center [125, 315] width 14 height 14
radio input "true"
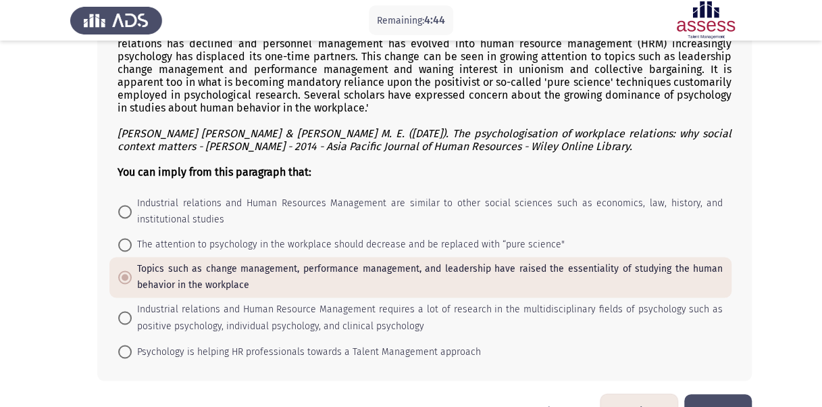
scroll to position [939, 0]
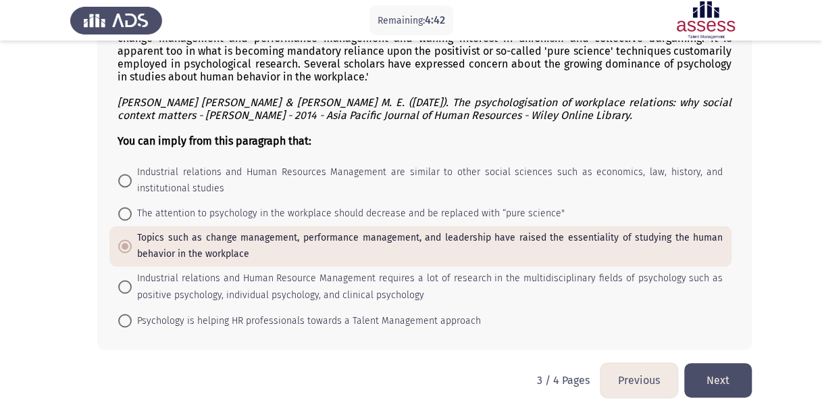
click at [737, 365] on button "Next" at bounding box center [718, 380] width 68 height 34
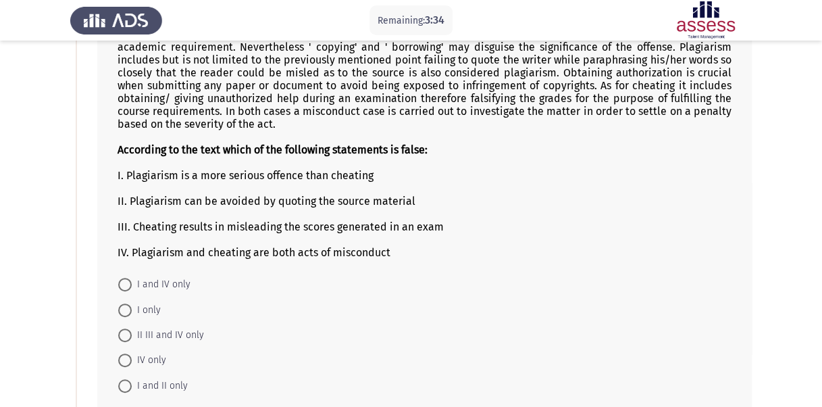
scroll to position [109, 0]
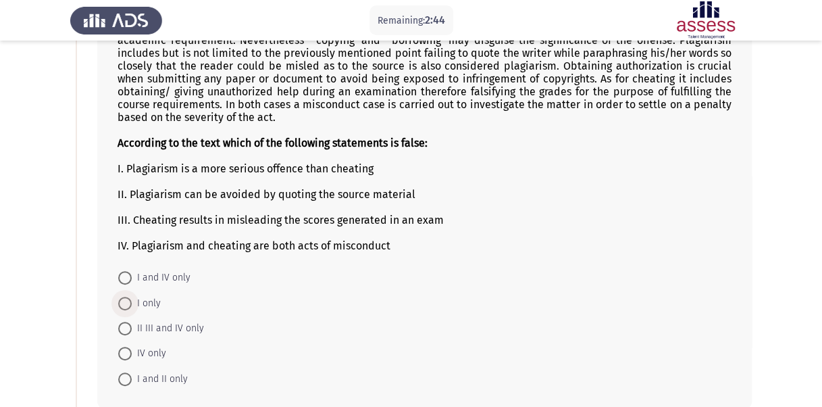
click at [149, 296] on span "I only" at bounding box center [146, 303] width 29 height 16
click at [132, 296] on input "I only" at bounding box center [125, 303] width 14 height 14
radio input "true"
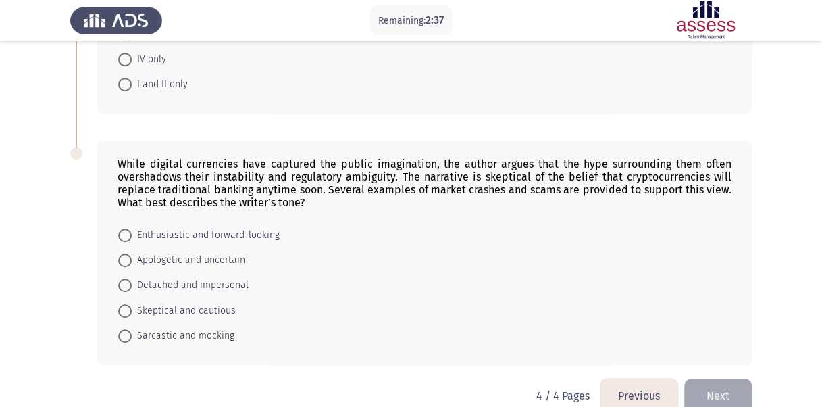
scroll to position [400, 0]
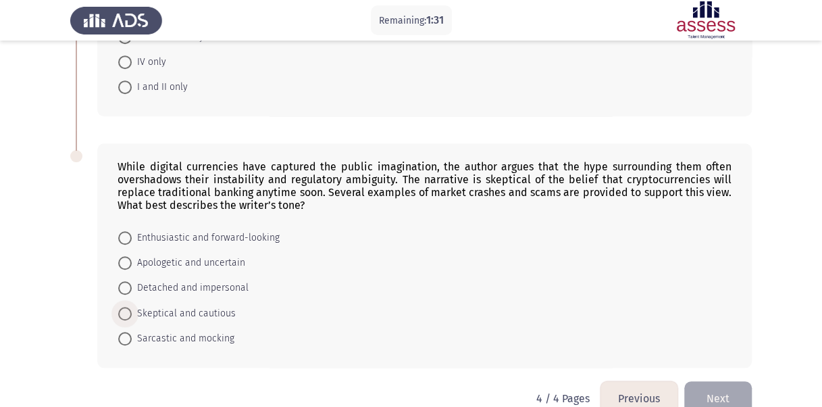
click at [195, 305] on span "Skeptical and cautious" at bounding box center [184, 313] width 104 height 16
click at [132, 307] on input "Skeptical and cautious" at bounding box center [125, 314] width 14 height 14
radio input "true"
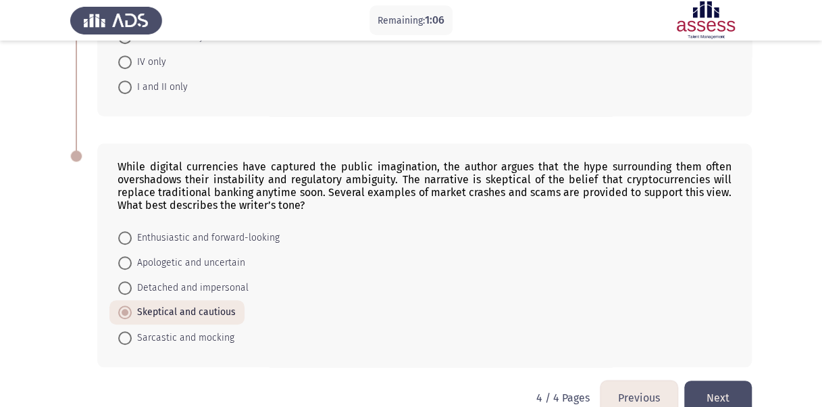
scroll to position [420, 0]
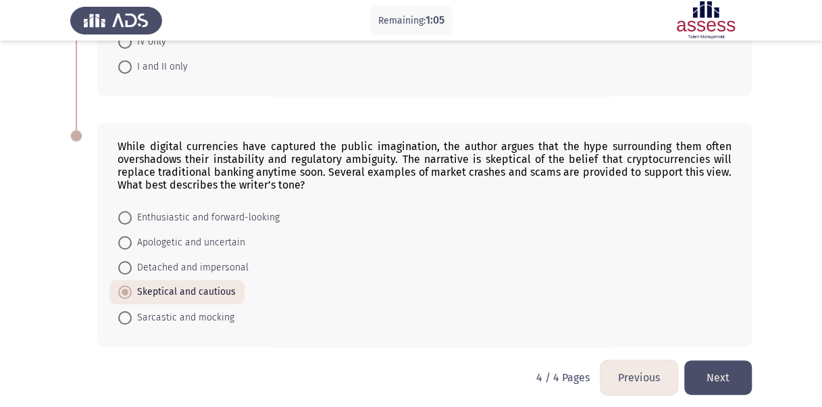
click at [710, 372] on button "Next" at bounding box center [718, 377] width 68 height 34
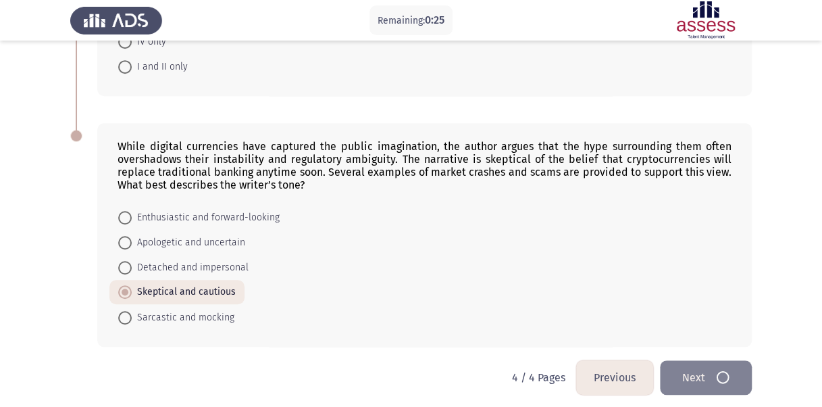
scroll to position [0, 0]
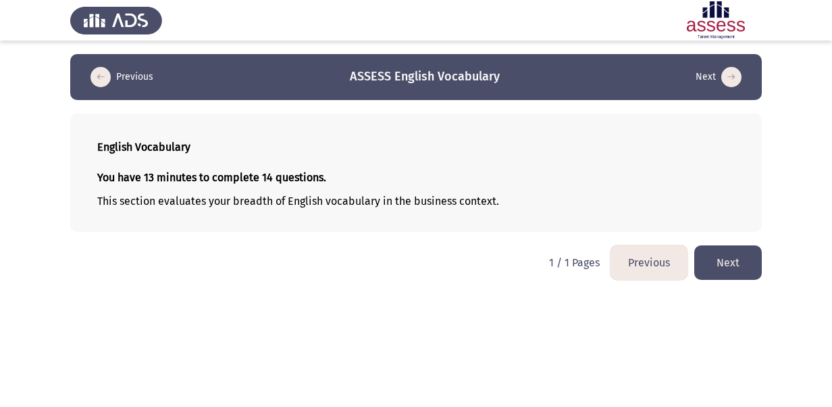
click at [721, 250] on button "Next" at bounding box center [728, 262] width 68 height 34
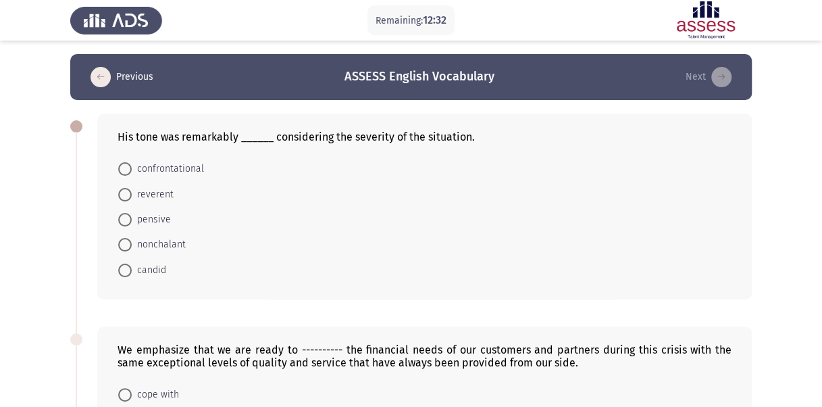
click at [299, 205] on form "confrontational reverent pensive nonchalant candid" at bounding box center [425, 219] width 614 height 126
click at [165, 244] on span "nonchalant" at bounding box center [159, 244] width 54 height 16
click at [132, 244] on input "nonchalant" at bounding box center [125, 245] width 14 height 14
radio input "true"
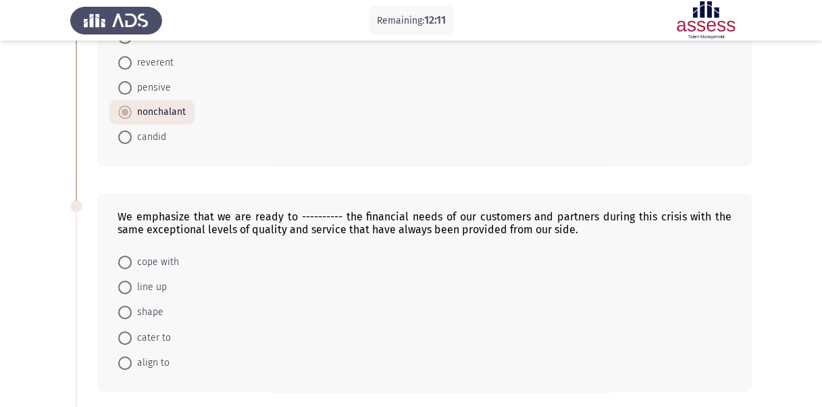
scroll to position [141, 0]
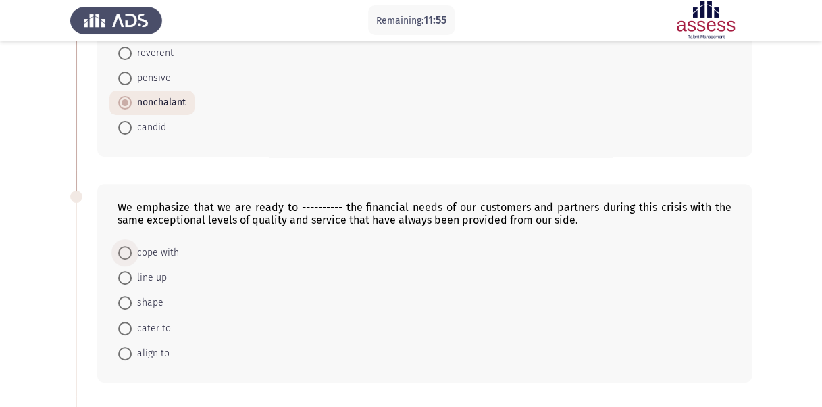
click at [145, 253] on span "cope with" at bounding box center [155, 252] width 47 height 16
click at [132, 253] on input "cope with" at bounding box center [125, 253] width 14 height 14
radio input "true"
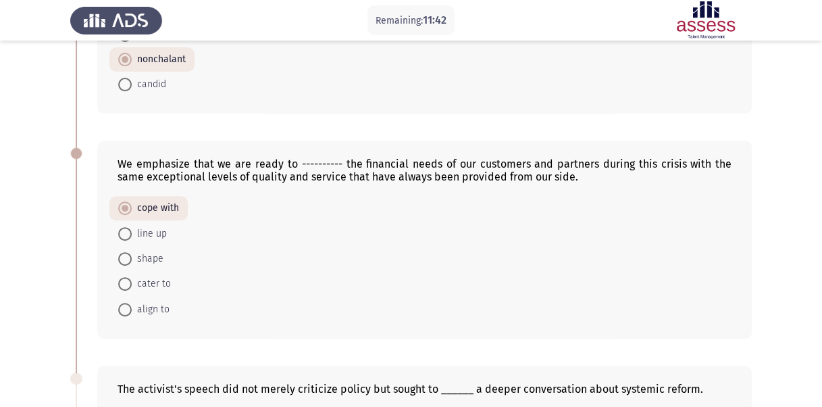
scroll to position [185, 0]
click at [143, 277] on span "cater to" at bounding box center [151, 283] width 39 height 16
click at [132, 277] on input "cater to" at bounding box center [125, 283] width 14 height 14
radio input "true"
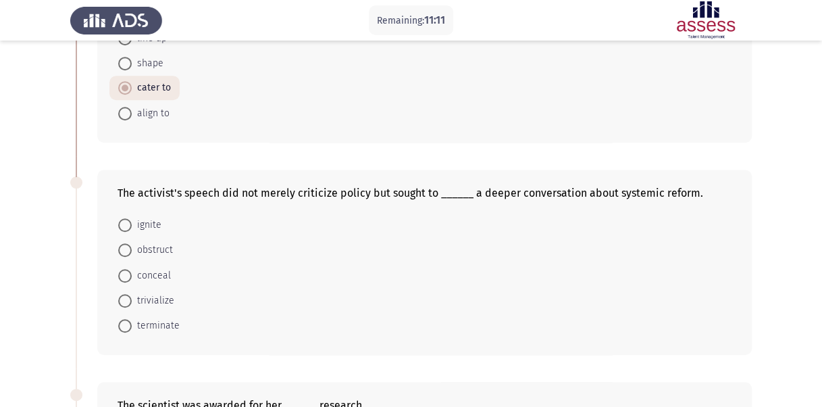
scroll to position [390, 0]
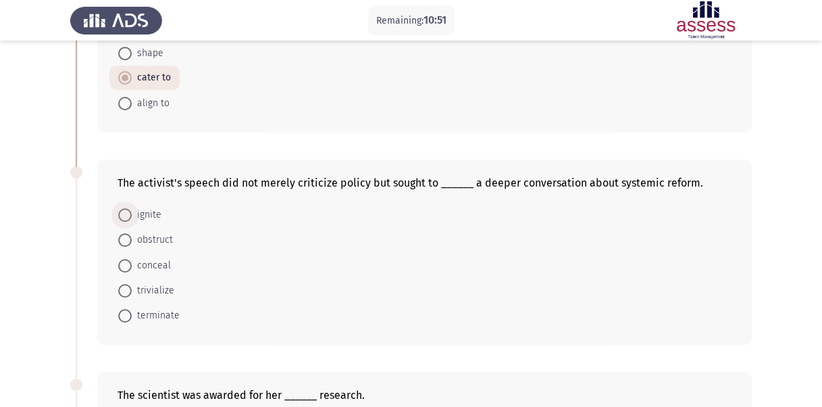
click at [152, 209] on span "ignite" at bounding box center [147, 215] width 30 height 16
click at [132, 209] on input "ignite" at bounding box center [125, 215] width 14 height 14
radio input "true"
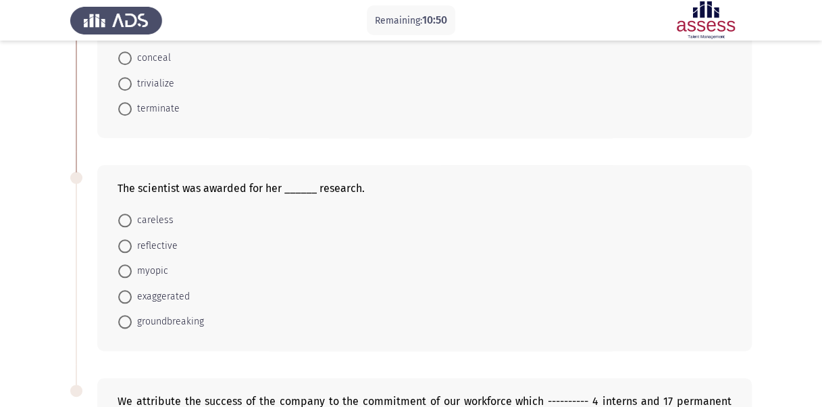
scroll to position [600, 0]
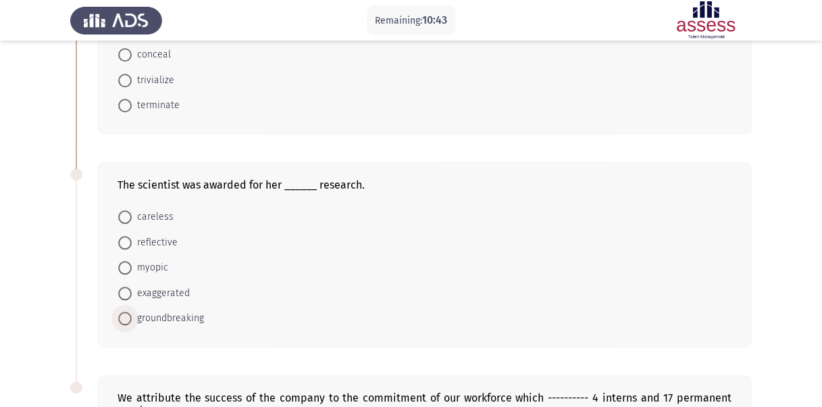
click at [136, 310] on span "groundbreaking" at bounding box center [168, 318] width 72 height 16
click at [132, 311] on input "groundbreaking" at bounding box center [125, 318] width 14 height 14
radio input "true"
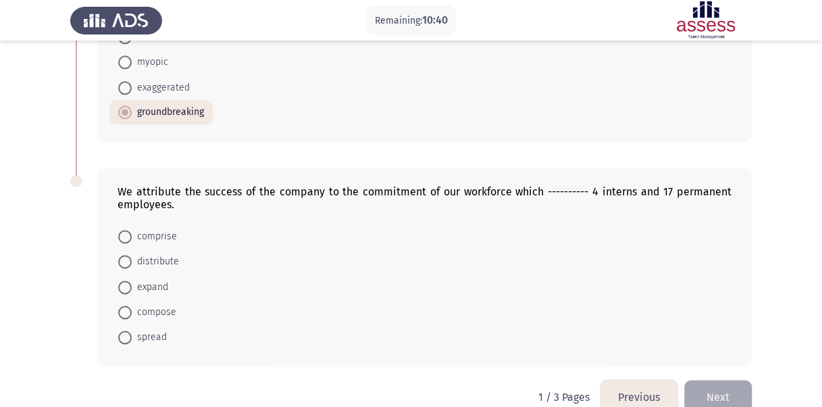
scroll to position [825, 0]
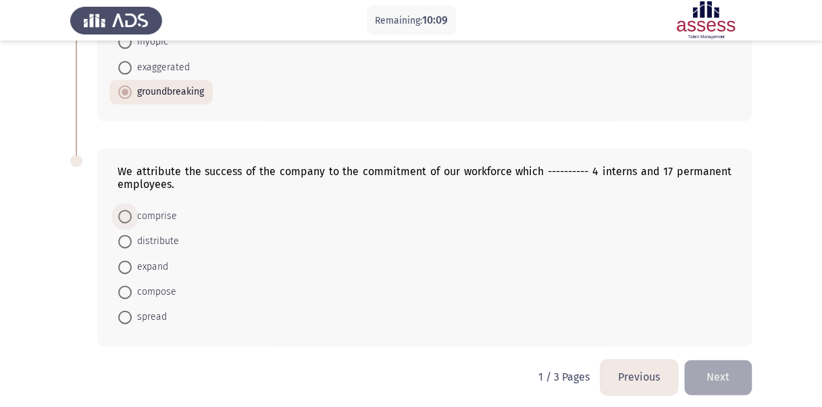
click at [159, 211] on span "comprise" at bounding box center [154, 216] width 45 height 16
click at [132, 211] on input "comprise" at bounding box center [125, 216] width 14 height 14
radio input "true"
click at [711, 363] on button "Next" at bounding box center [718, 376] width 68 height 34
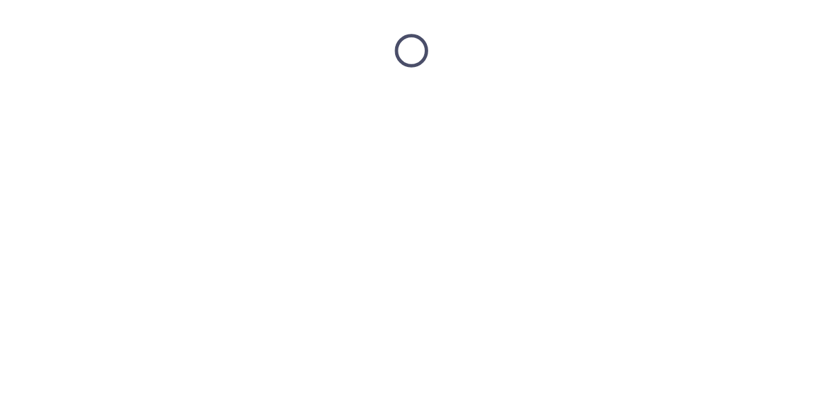
scroll to position [0, 0]
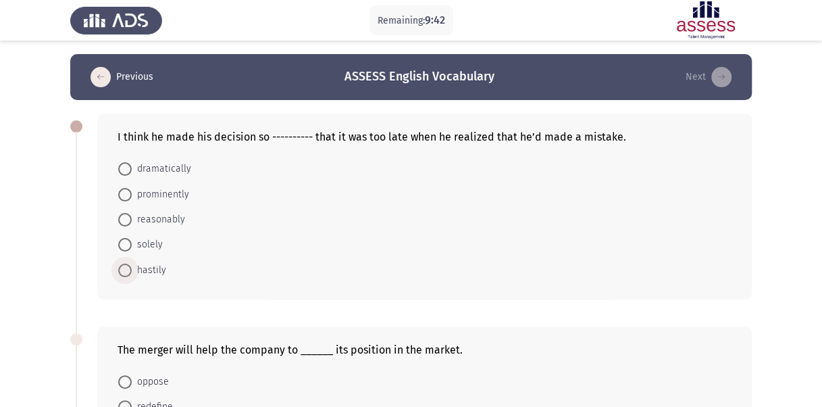
click at [157, 265] on span "hastily" at bounding box center [149, 270] width 34 height 16
click at [132, 265] on input "hastily" at bounding box center [125, 270] width 14 height 14
radio input "true"
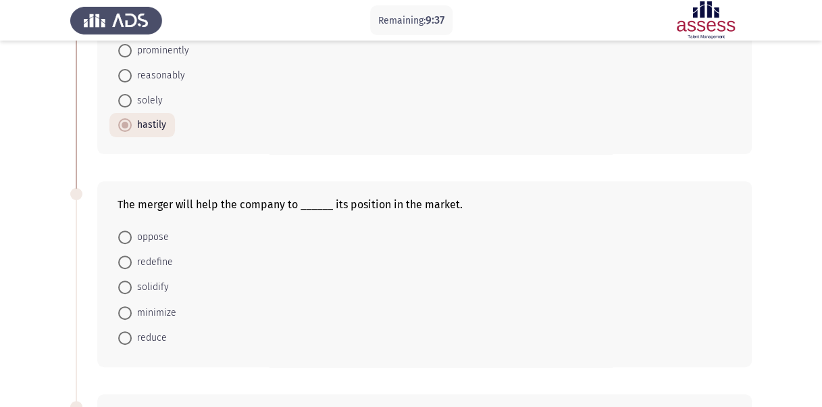
scroll to position [145, 0]
click at [153, 281] on span "solidify" at bounding box center [150, 286] width 37 height 16
click at [132, 281] on input "solidify" at bounding box center [125, 286] width 14 height 14
radio input "true"
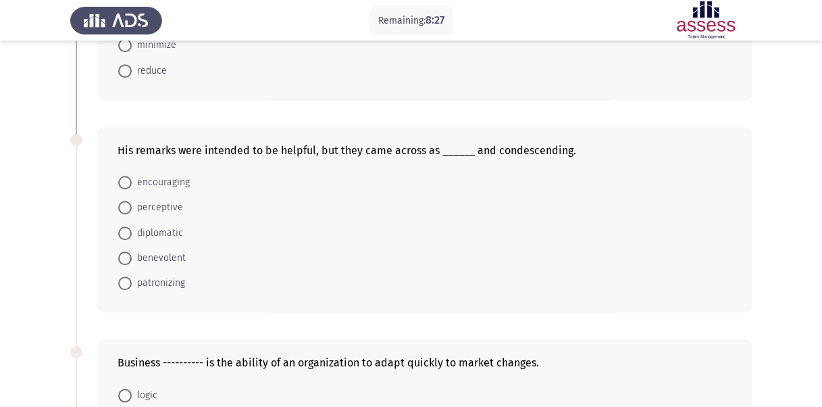
scroll to position [413, 0]
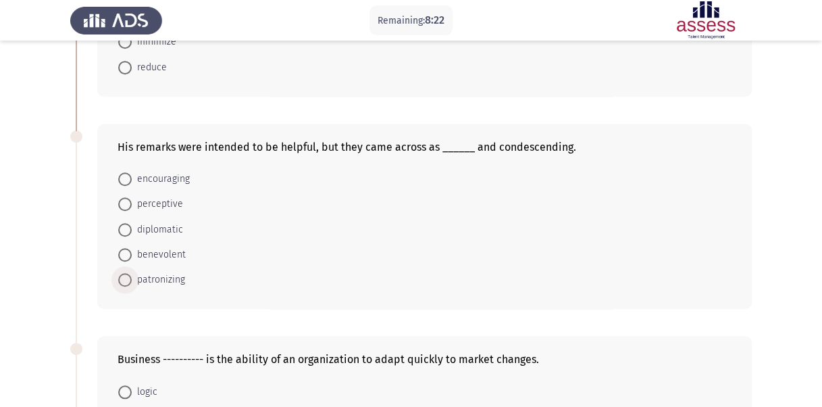
click at [142, 273] on span "patronizing" at bounding box center [158, 279] width 53 height 16
click at [132, 273] on input "patronizing" at bounding box center [125, 280] width 14 height 14
radio input "true"
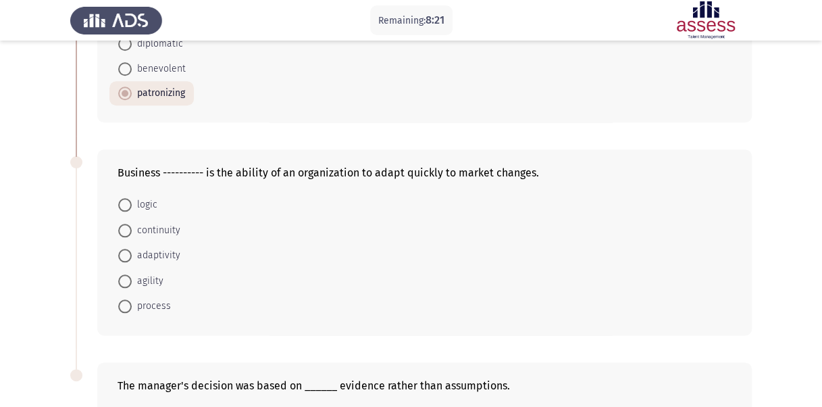
scroll to position [600, 0]
click at [135, 273] on span "agility" at bounding box center [148, 280] width 32 height 16
click at [132, 274] on input "agility" at bounding box center [125, 281] width 14 height 14
radio input "true"
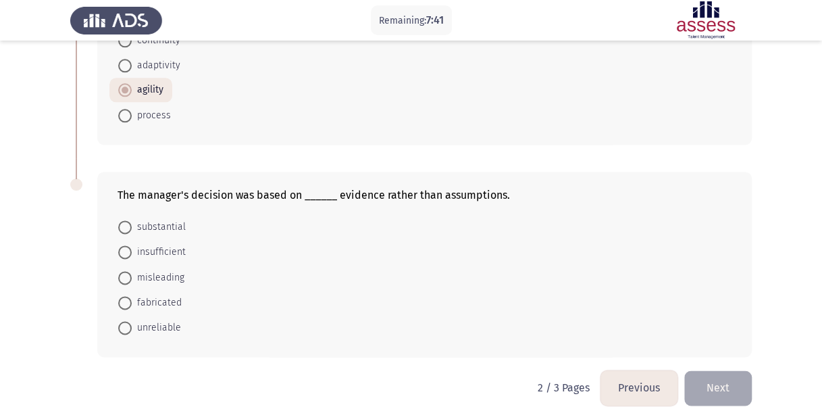
scroll to position [799, 0]
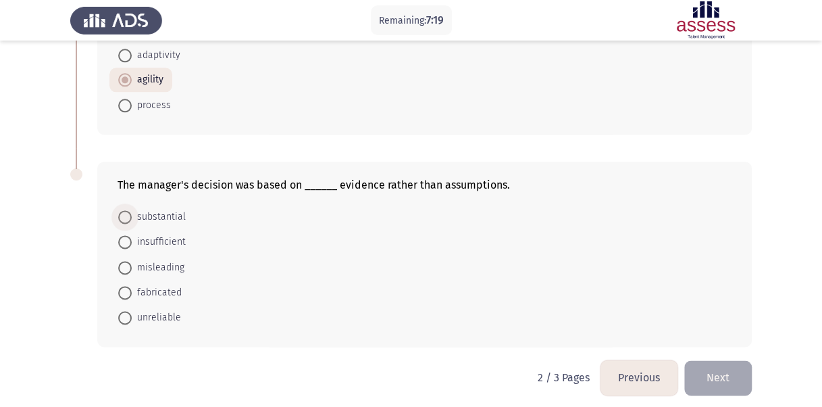
click at [146, 213] on span "substantial" at bounding box center [159, 217] width 54 height 16
click at [132, 213] on input "substantial" at bounding box center [125, 217] width 14 height 14
radio input "true"
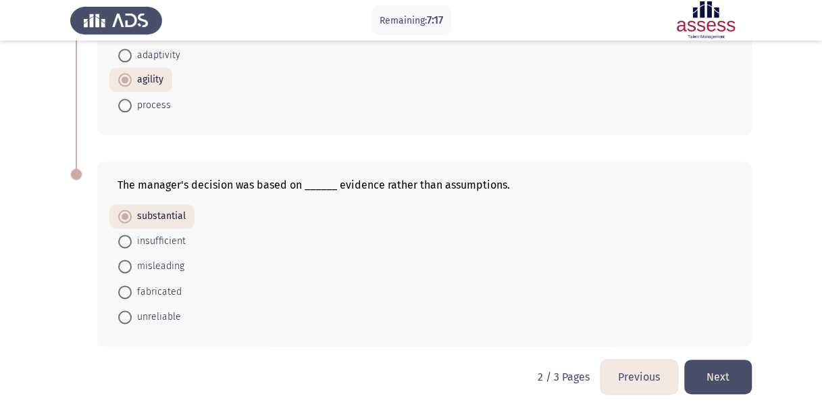
scroll to position [800, 0]
click at [710, 365] on button "Next" at bounding box center [718, 376] width 68 height 34
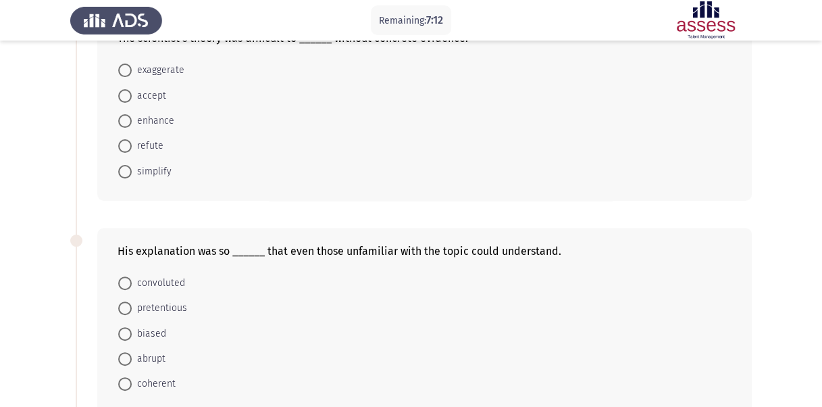
scroll to position [0, 0]
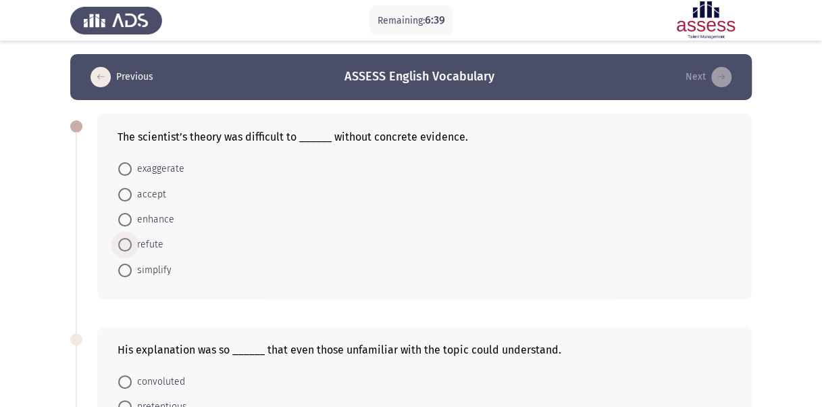
click at [142, 246] on span "refute" at bounding box center [148, 244] width 32 height 16
click at [132, 246] on input "refute" at bounding box center [125, 245] width 14 height 14
radio input "true"
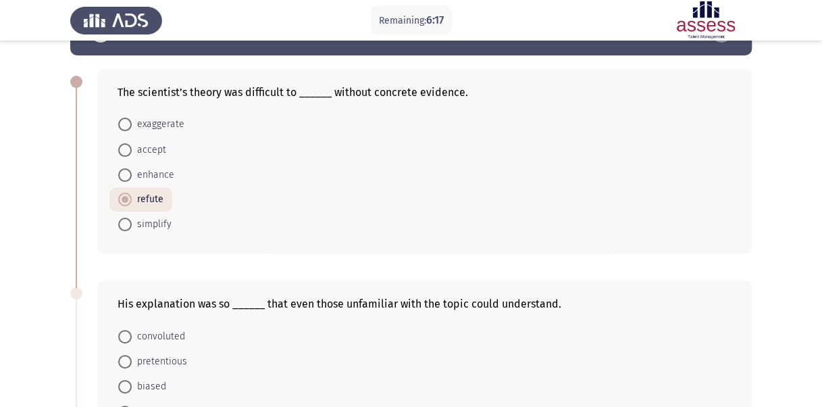
scroll to position [44, 0]
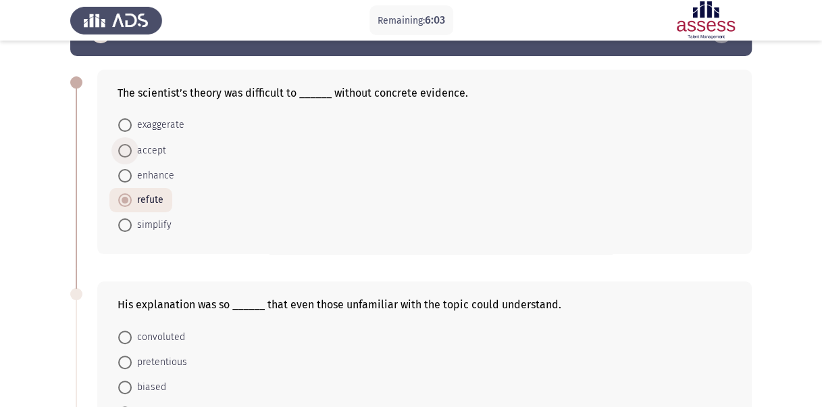
click at [126, 147] on span at bounding box center [125, 151] width 14 height 14
click at [126, 147] on input "accept" at bounding box center [125, 151] width 14 height 14
radio input "true"
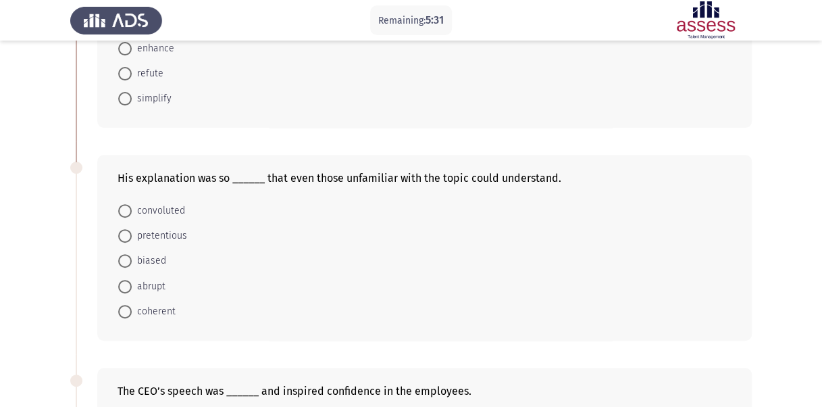
scroll to position [140, 0]
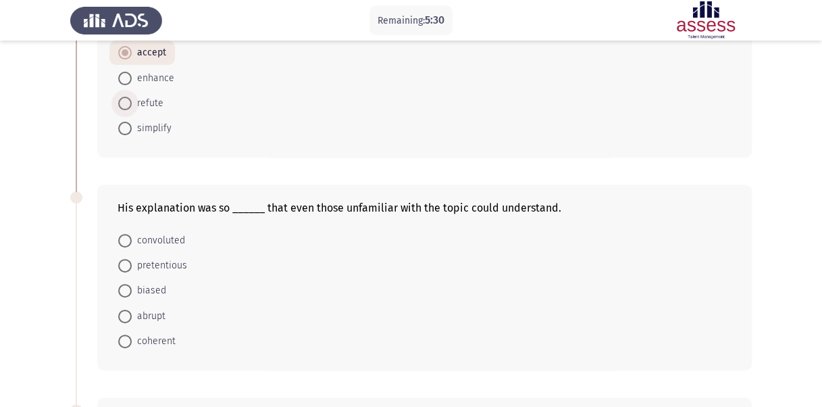
click at [143, 105] on span "refute" at bounding box center [148, 103] width 32 height 16
click at [132, 105] on input "refute" at bounding box center [125, 104] width 14 height 14
radio input "true"
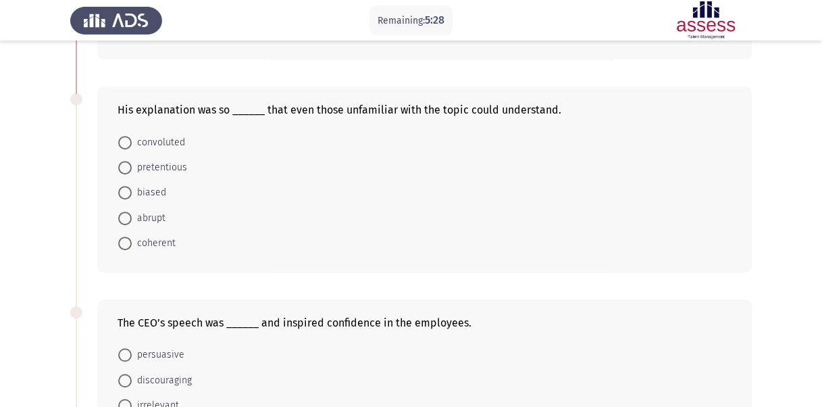
scroll to position [238, 0]
click at [151, 238] on span "coherent" at bounding box center [154, 244] width 44 height 16
click at [132, 238] on input "coherent" at bounding box center [125, 244] width 14 height 14
radio input "true"
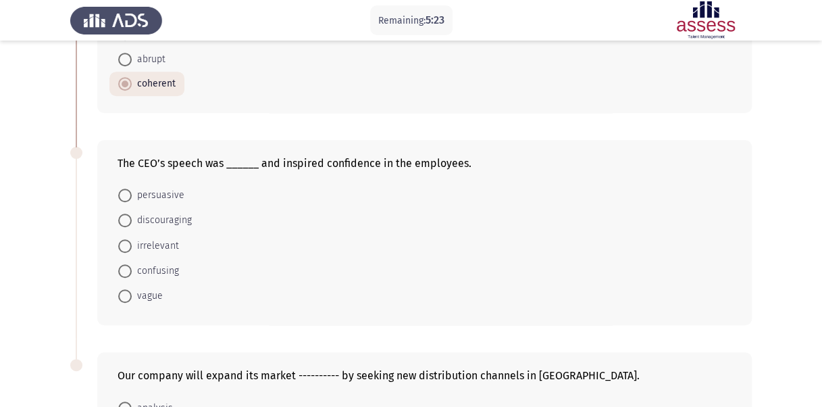
scroll to position [398, 0]
click at [168, 192] on span "persuasive" at bounding box center [158, 194] width 53 height 16
click at [132, 192] on input "persuasive" at bounding box center [125, 195] width 14 height 14
radio input "true"
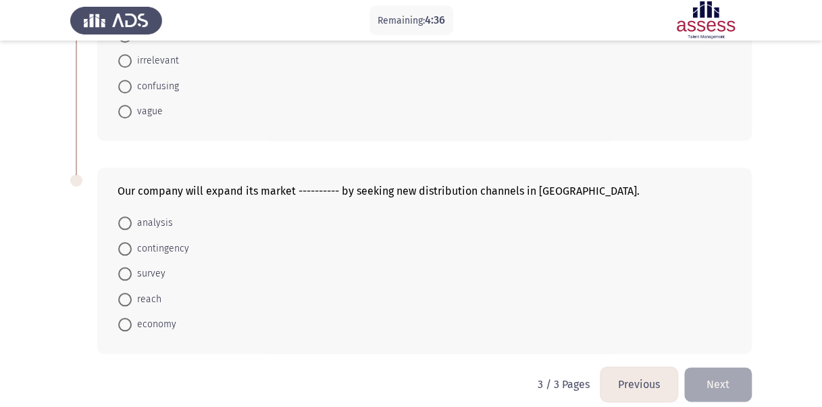
scroll to position [581, 0]
click at [157, 292] on span "reach" at bounding box center [147, 298] width 30 height 16
click at [132, 292] on input "reach" at bounding box center [125, 299] width 14 height 14
radio input "true"
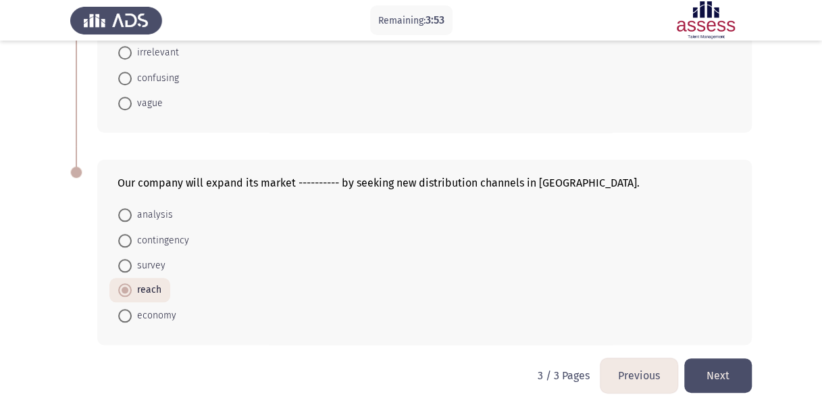
click at [720, 378] on button "Next" at bounding box center [718, 375] width 68 height 34
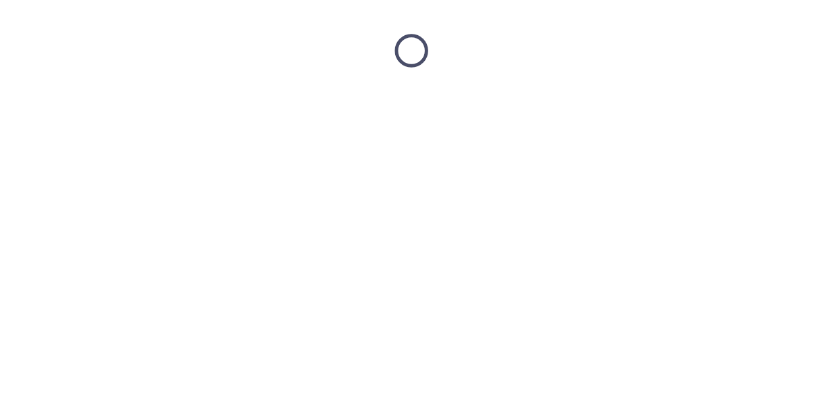
scroll to position [0, 0]
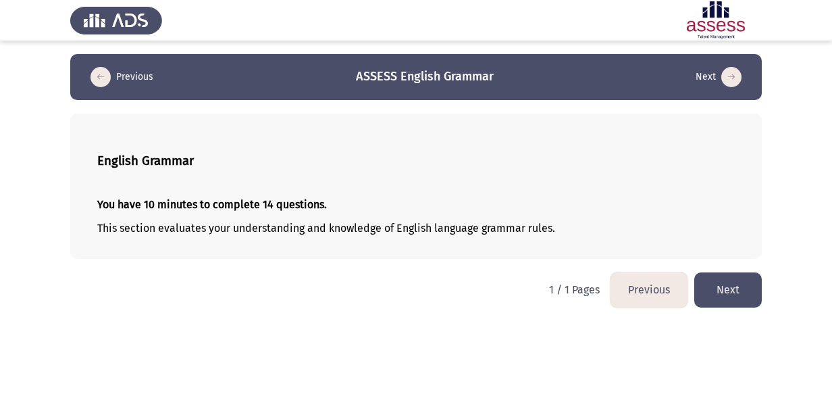
click at [720, 284] on button "Next" at bounding box center [728, 289] width 68 height 34
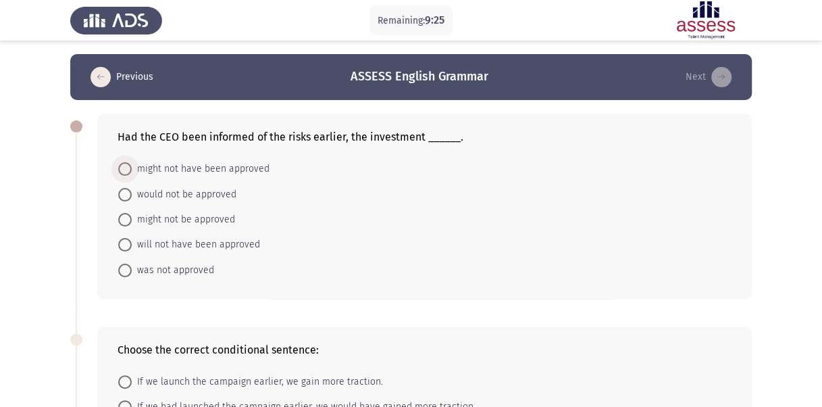
click at [136, 161] on span "might not have been approved" at bounding box center [201, 169] width 138 height 16
click at [132, 162] on input "might not have been approved" at bounding box center [125, 169] width 14 height 14
radio input "true"
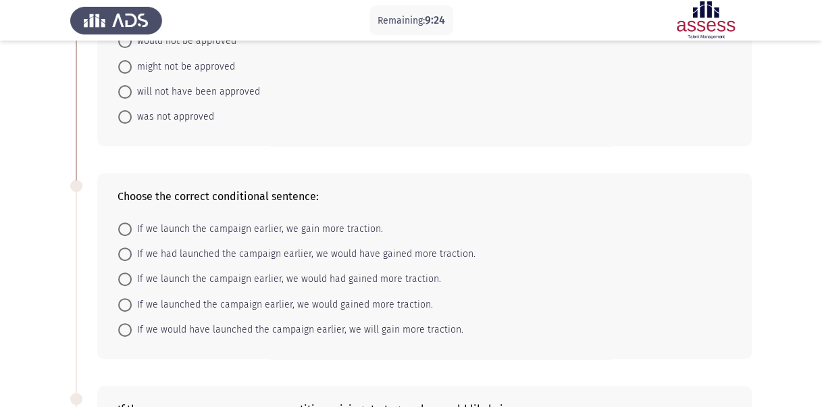
scroll to position [167, 0]
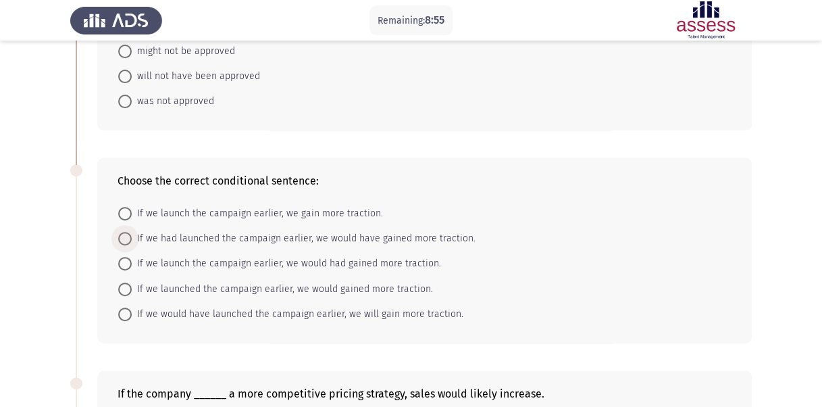
click at [201, 232] on span "If we had launched the campaign earlier, we would have gained more traction." at bounding box center [304, 238] width 344 height 16
click at [132, 232] on input "If we had launched the campaign earlier, we would have gained more traction." at bounding box center [125, 239] width 14 height 14
radio input "true"
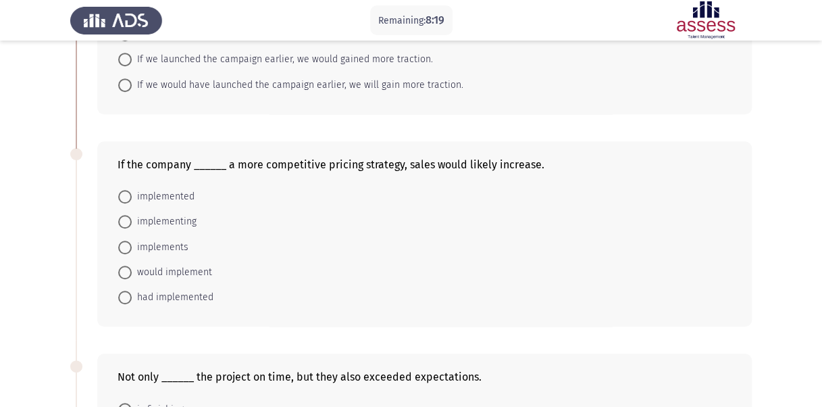
scroll to position [411, 0]
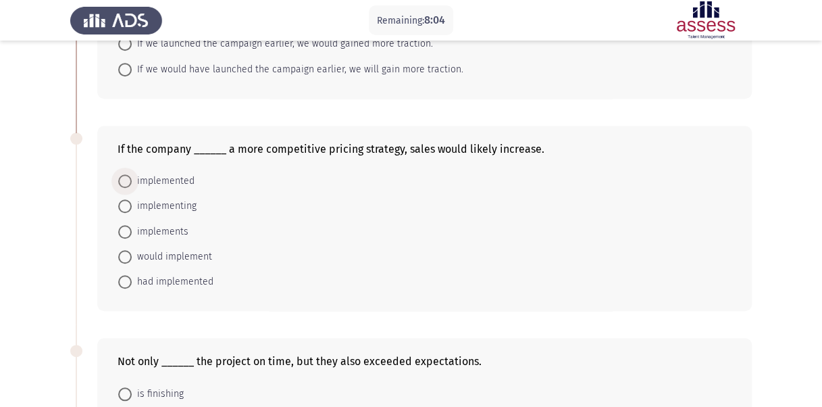
click at [126, 182] on span at bounding box center [125, 181] width 14 height 14
click at [126, 182] on input "implemented" at bounding box center [125, 181] width 14 height 14
radio input "true"
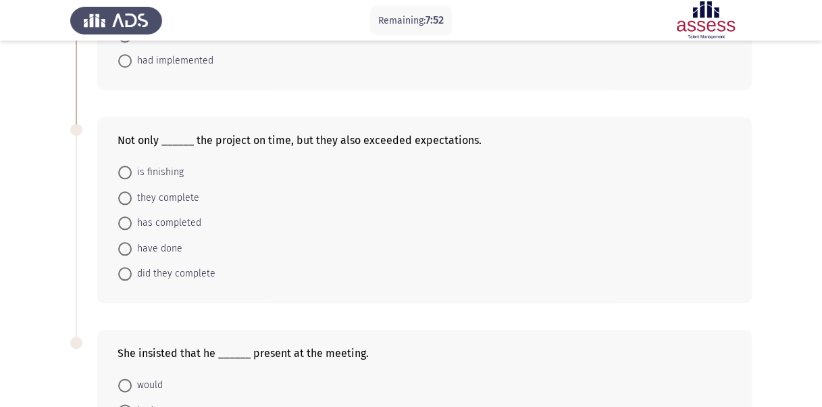
scroll to position [632, 0]
click at [171, 265] on span "did they complete" at bounding box center [174, 273] width 84 height 16
click at [132, 266] on input "did they complete" at bounding box center [125, 273] width 14 height 14
radio input "true"
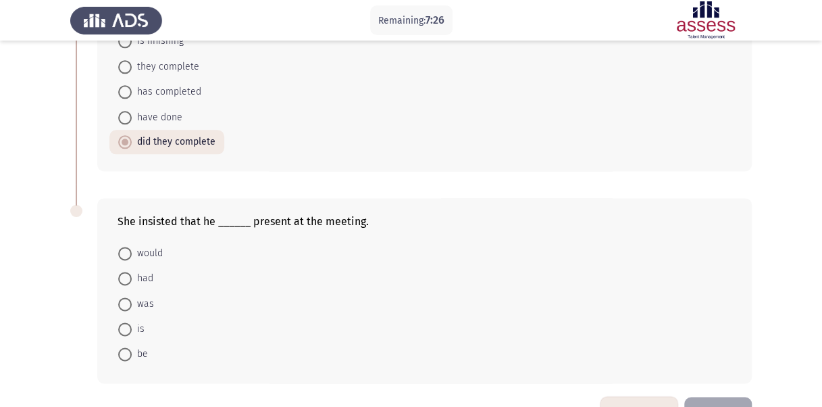
scroll to position [777, 0]
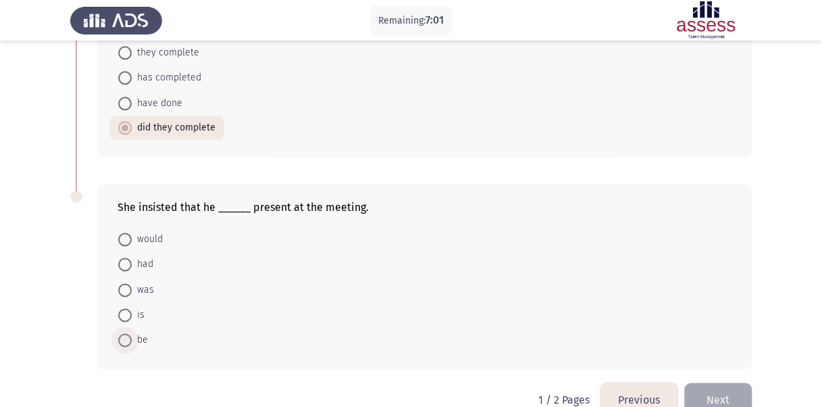
click at [125, 333] on span at bounding box center [125, 340] width 14 height 14
click at [125, 333] on input "be" at bounding box center [125, 340] width 14 height 14
radio input "true"
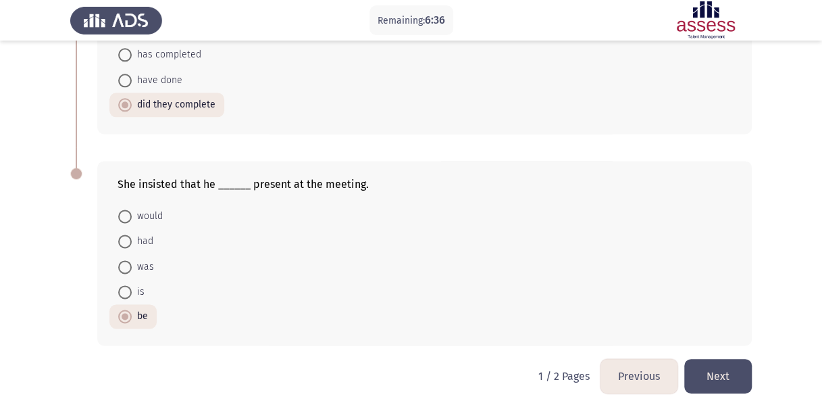
click at [721, 360] on button "Next" at bounding box center [718, 376] width 68 height 34
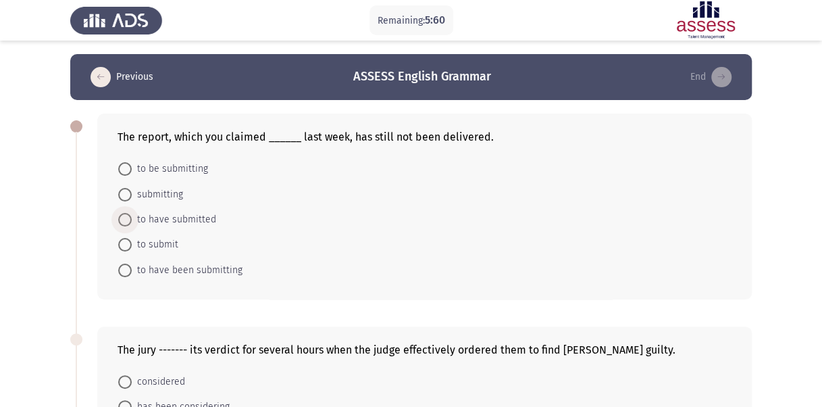
click at [135, 222] on span "to have submitted" at bounding box center [174, 219] width 84 height 16
click at [132, 222] on input "to have submitted" at bounding box center [125, 220] width 14 height 14
radio input "true"
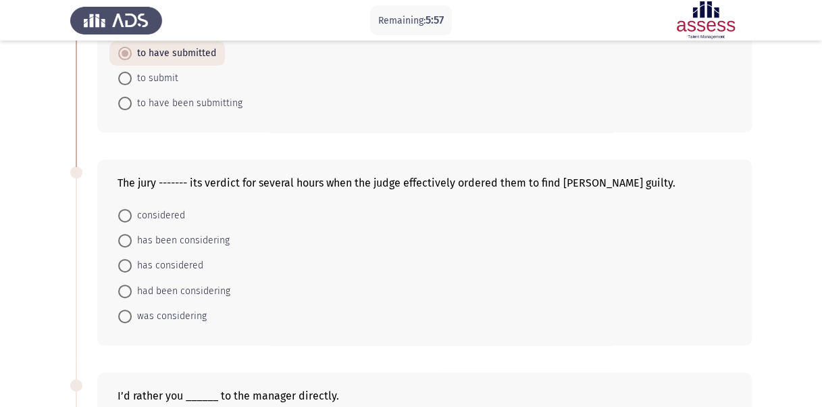
scroll to position [166, 0]
click at [145, 290] on span "had been considering" at bounding box center [181, 290] width 99 height 16
click at [132, 290] on input "had been considering" at bounding box center [125, 291] width 14 height 14
radio input "true"
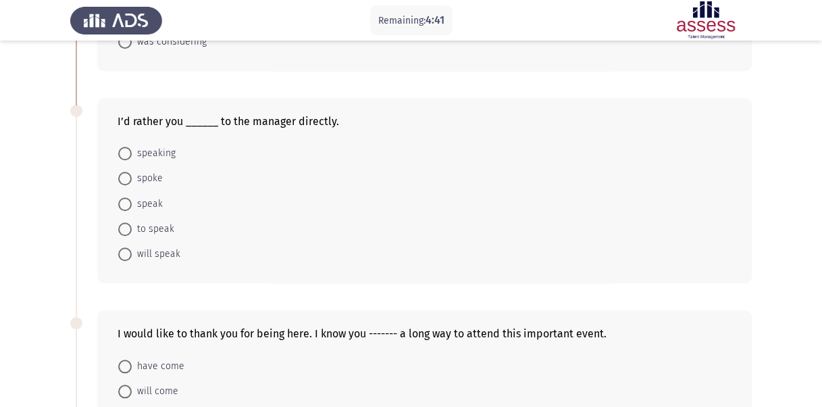
scroll to position [438, 0]
click at [157, 179] on span "spoke" at bounding box center [147, 179] width 31 height 16
click at [132, 179] on input "spoke" at bounding box center [125, 179] width 14 height 14
radio input "true"
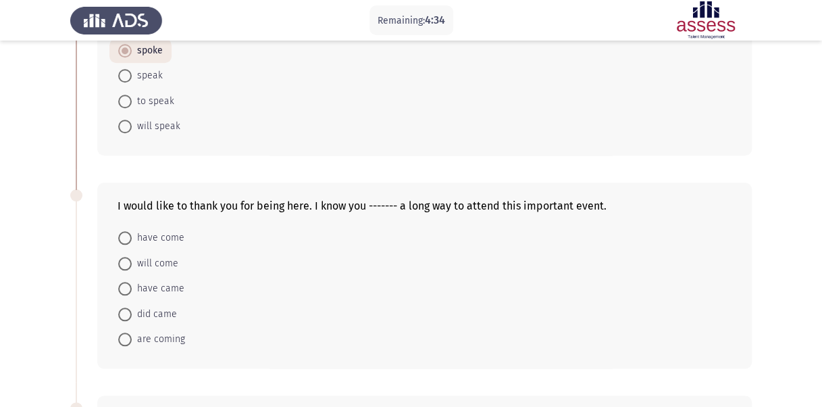
scroll to position [594, 0]
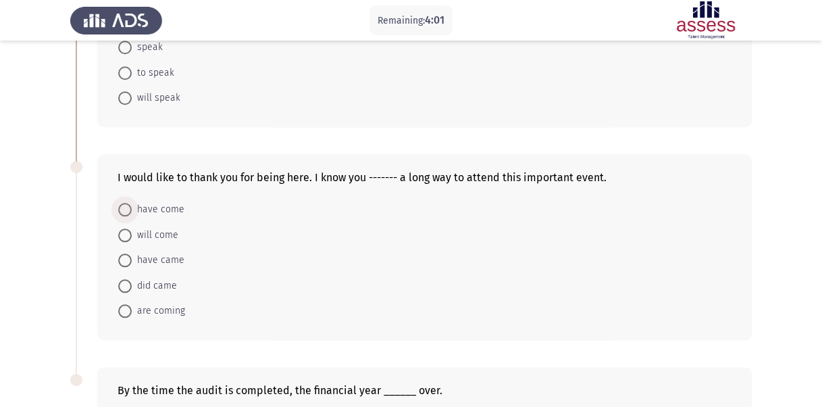
click at [168, 208] on span "have come" at bounding box center [158, 209] width 53 height 16
click at [132, 208] on input "have come" at bounding box center [125, 210] width 14 height 14
radio input "true"
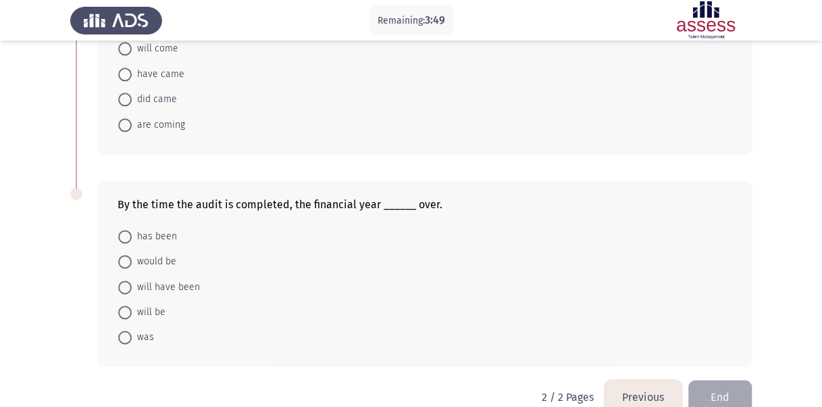
scroll to position [779, 0]
click at [169, 279] on span "will have been" at bounding box center [166, 287] width 68 height 16
click at [132, 280] on input "will have been" at bounding box center [125, 287] width 14 height 14
radio input "true"
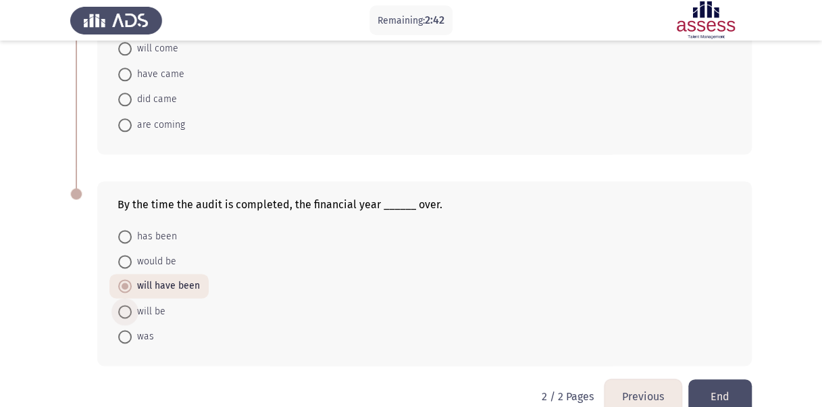
click at [151, 303] on span "will be" at bounding box center [149, 311] width 34 height 16
click at [132, 305] on input "will be" at bounding box center [125, 312] width 14 height 14
radio input "true"
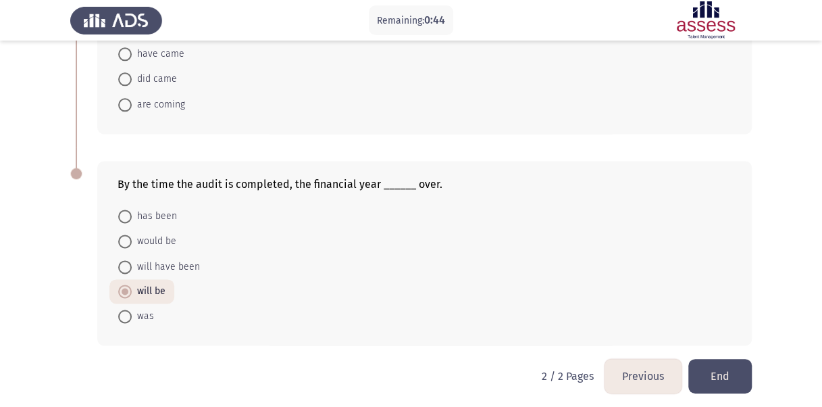
click at [719, 375] on button "End" at bounding box center [719, 376] width 63 height 34
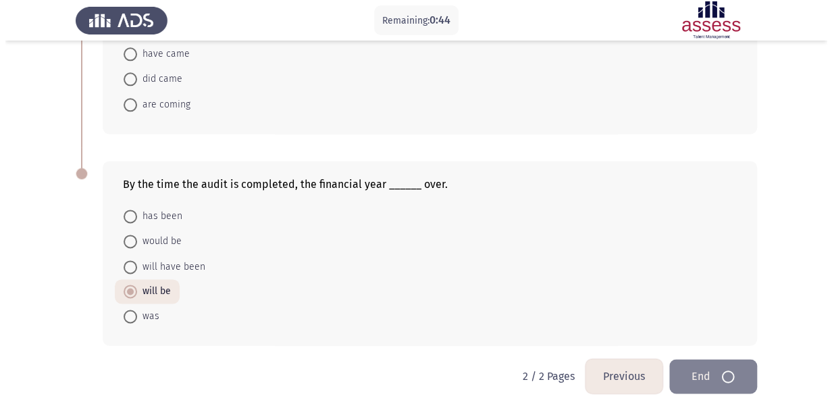
scroll to position [0, 0]
